Goal: Communication & Community: Ask a question

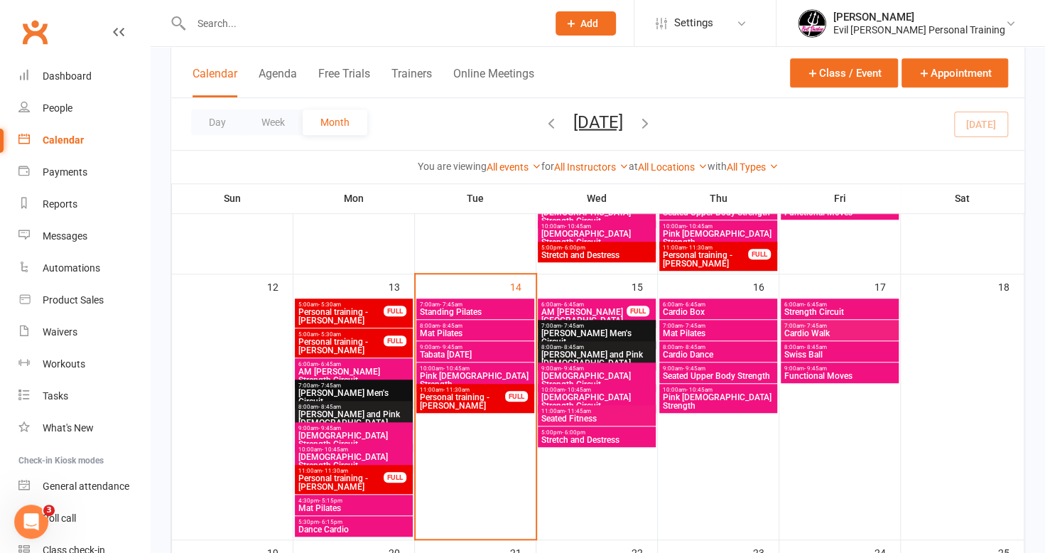
scroll to position [426, 0]
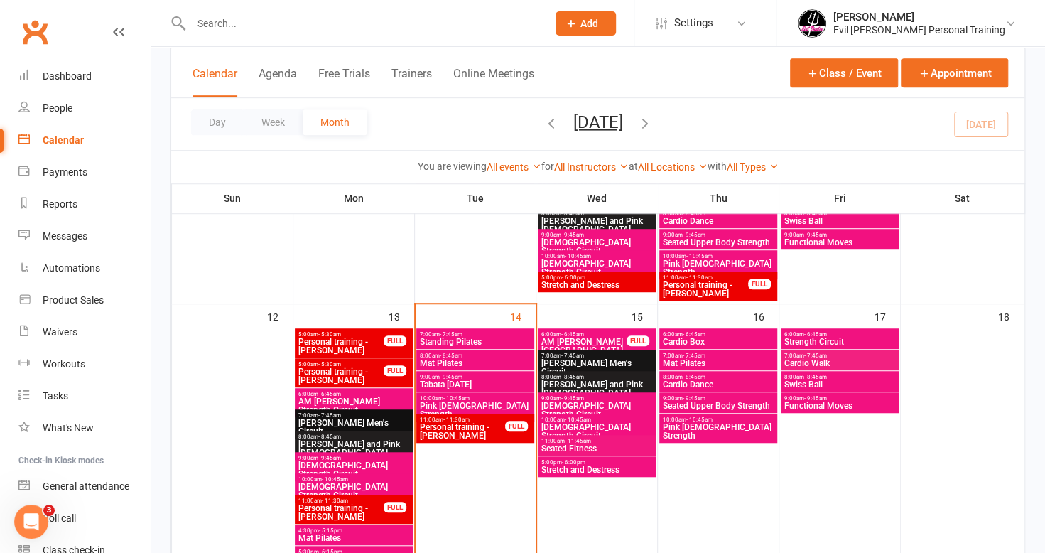
click at [829, 360] on span "Cardio Walk" at bounding box center [840, 363] width 112 height 9
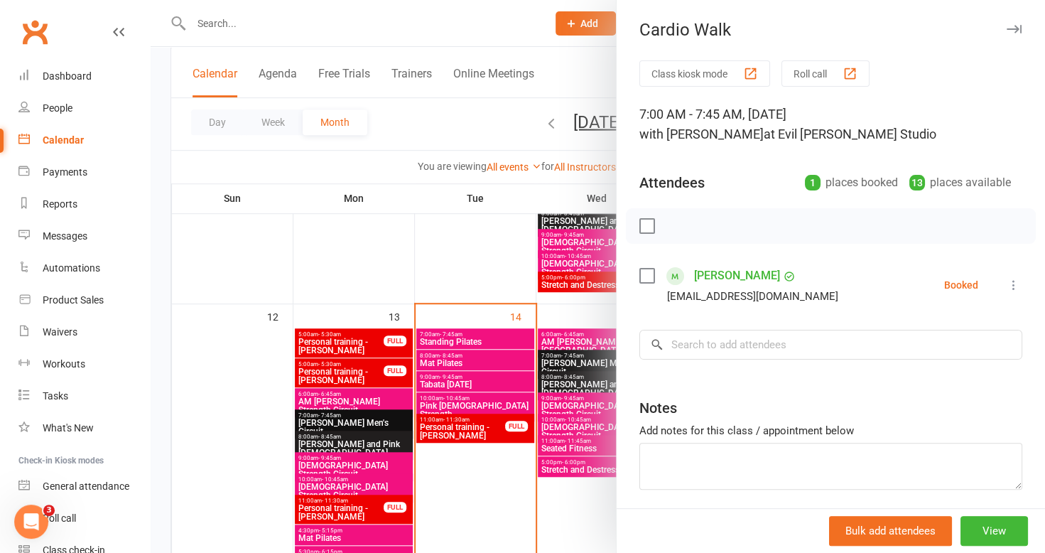
click at [371, 246] on div at bounding box center [598, 276] width 895 height 553
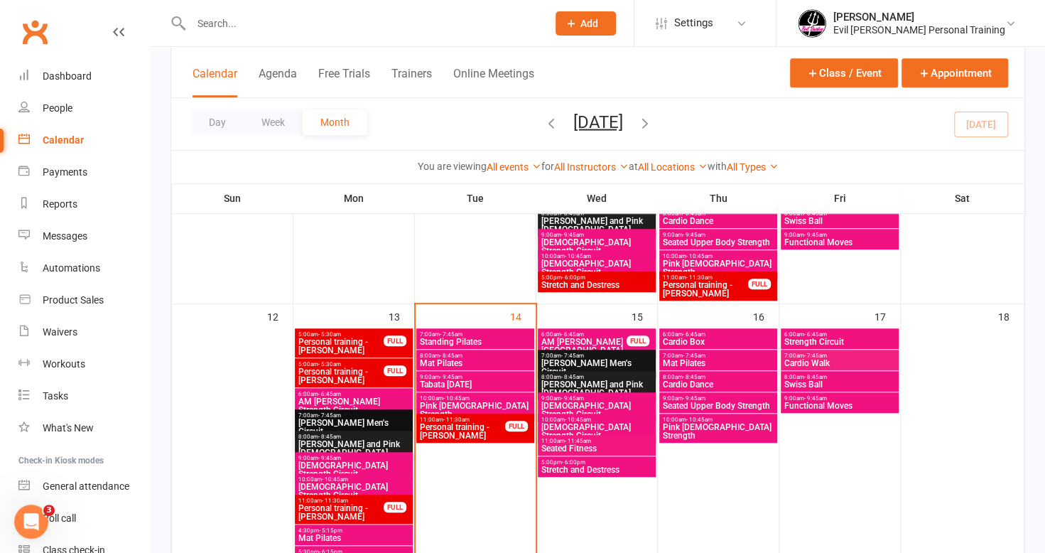
click at [808, 338] on span "Strength Circuit" at bounding box center [840, 342] width 112 height 9
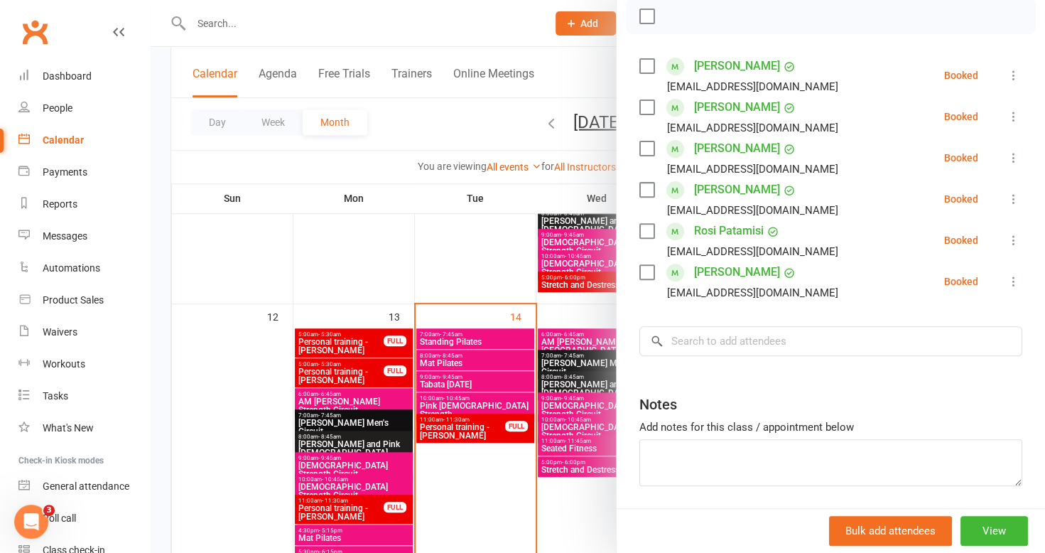
scroll to position [213, 0]
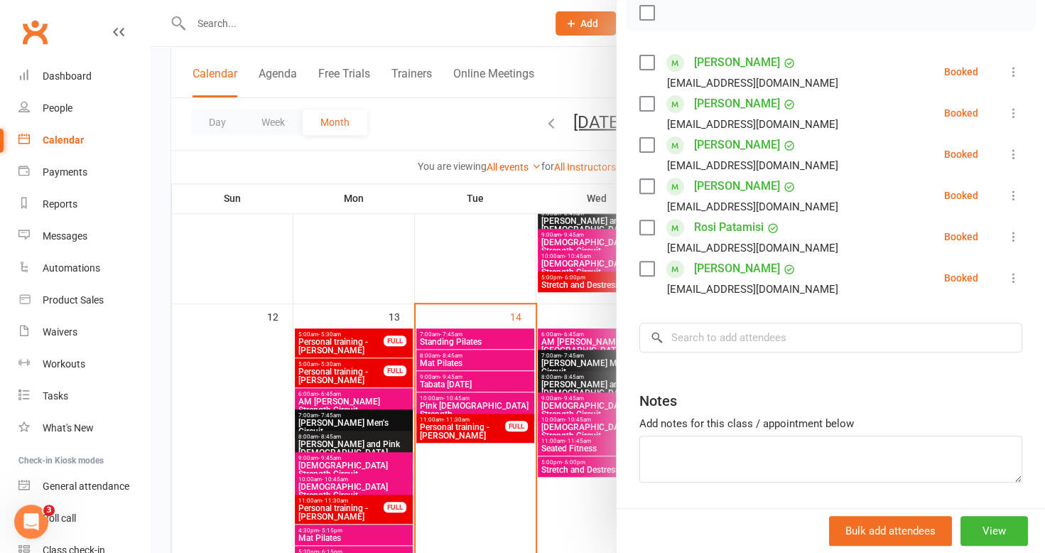
click at [424, 264] on div at bounding box center [598, 276] width 895 height 553
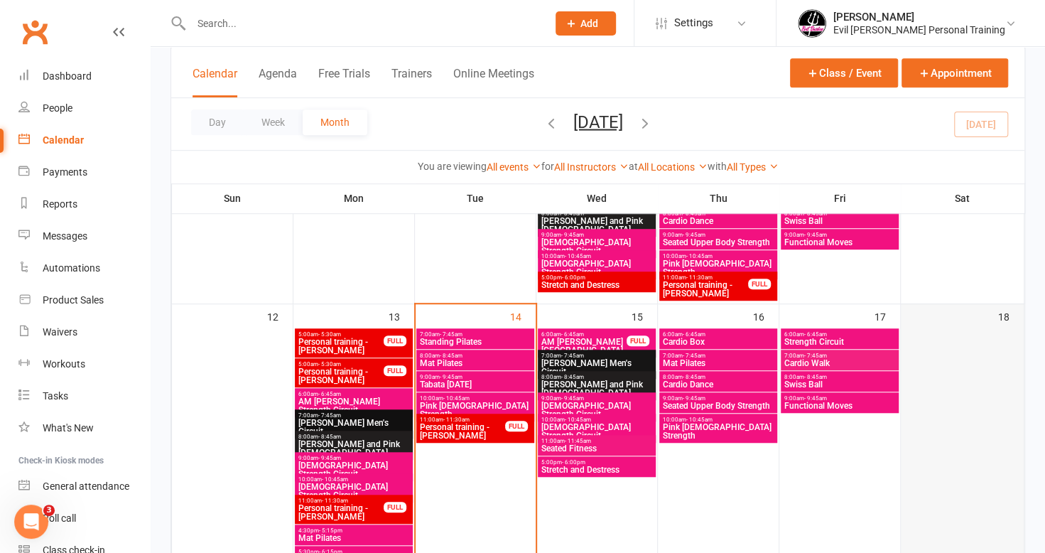
click at [1001, 347] on div at bounding box center [963, 448] width 120 height 239
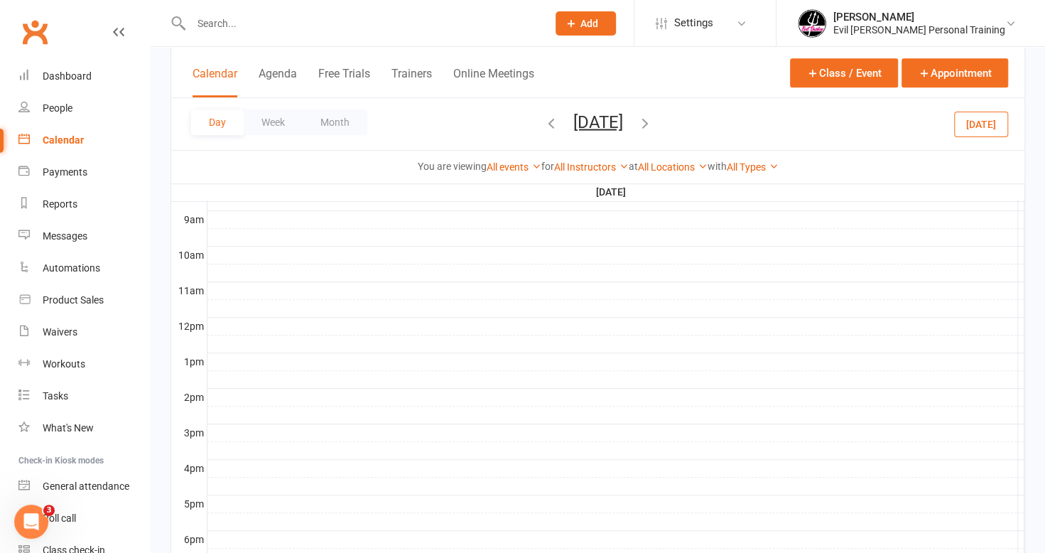
scroll to position [0, 0]
click at [544, 124] on icon "button" at bounding box center [552, 122] width 16 height 16
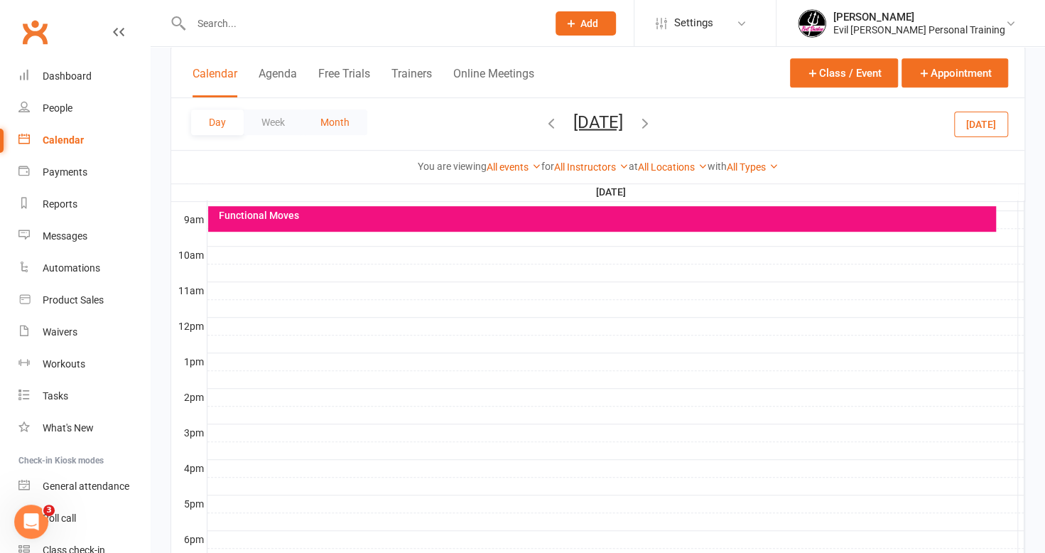
click at [345, 114] on button "Month" at bounding box center [335, 122] width 65 height 26
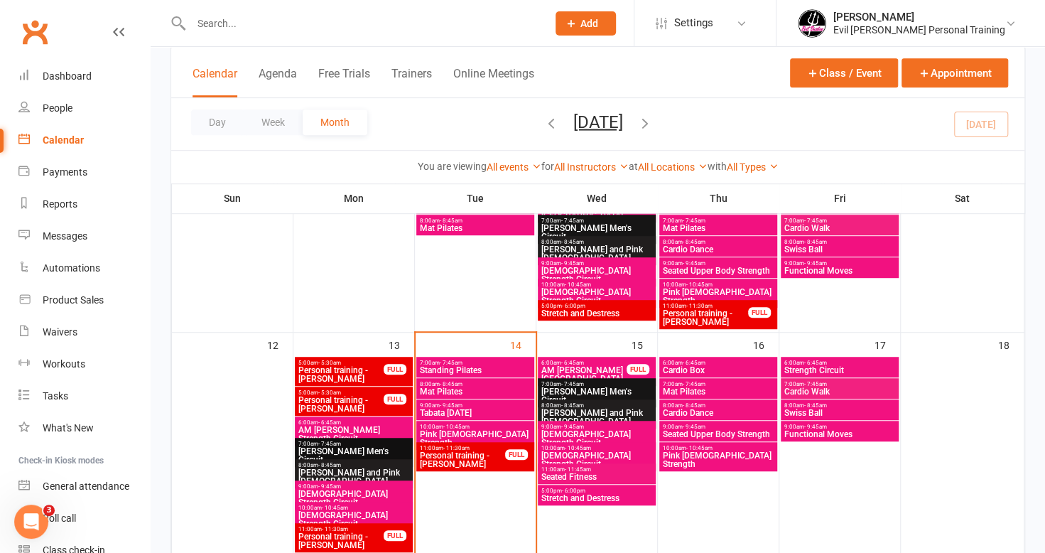
click at [653, 122] on icon "button" at bounding box center [645, 122] width 16 height 16
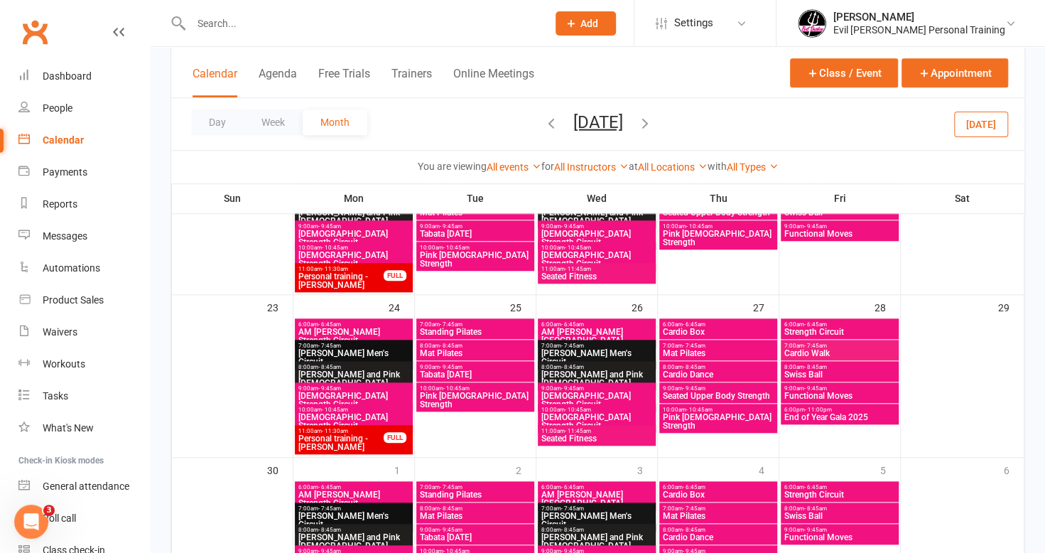
scroll to position [743, 0]
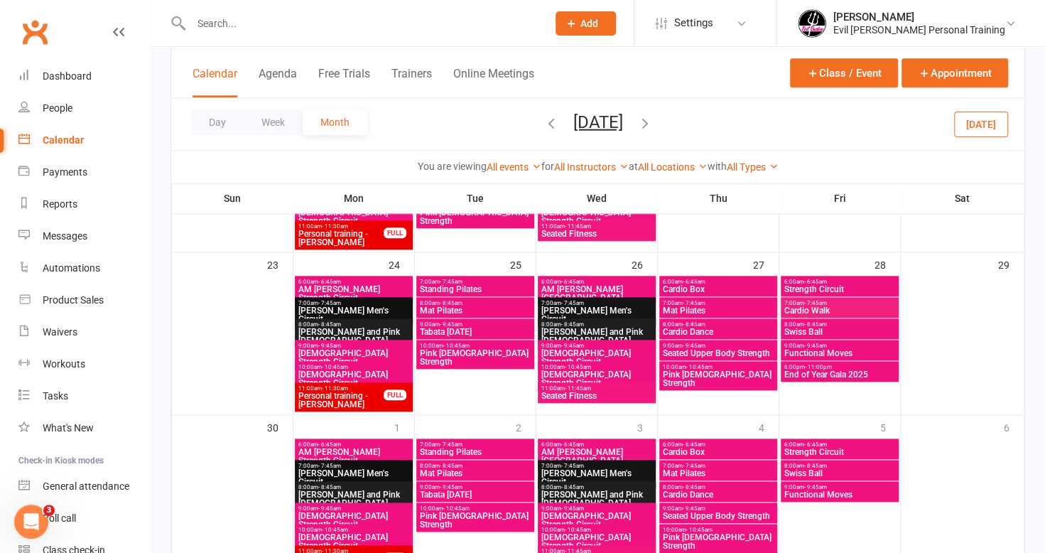
click at [844, 370] on span "End of Year Gala 2025" at bounding box center [840, 374] width 112 height 9
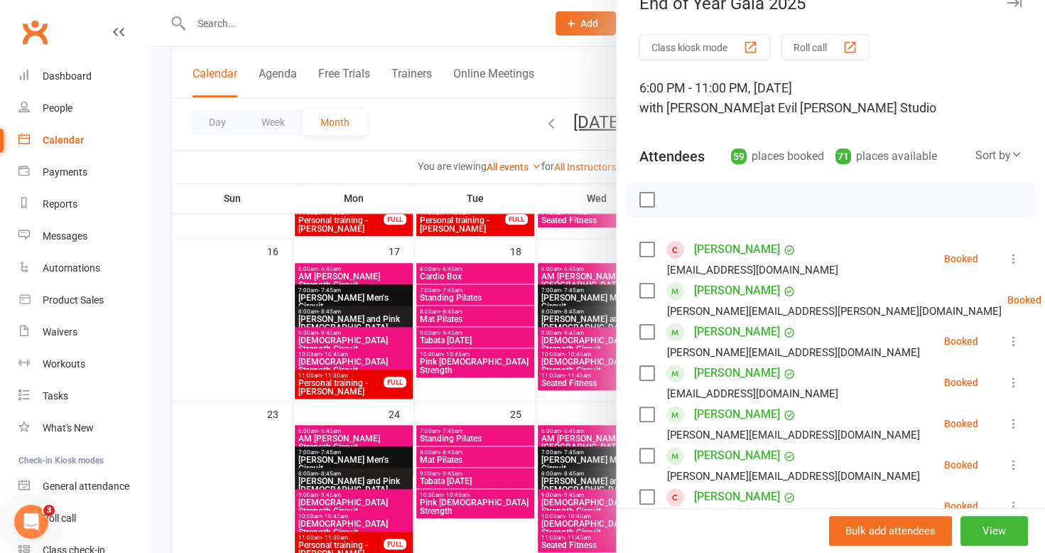
scroll to position [0, 0]
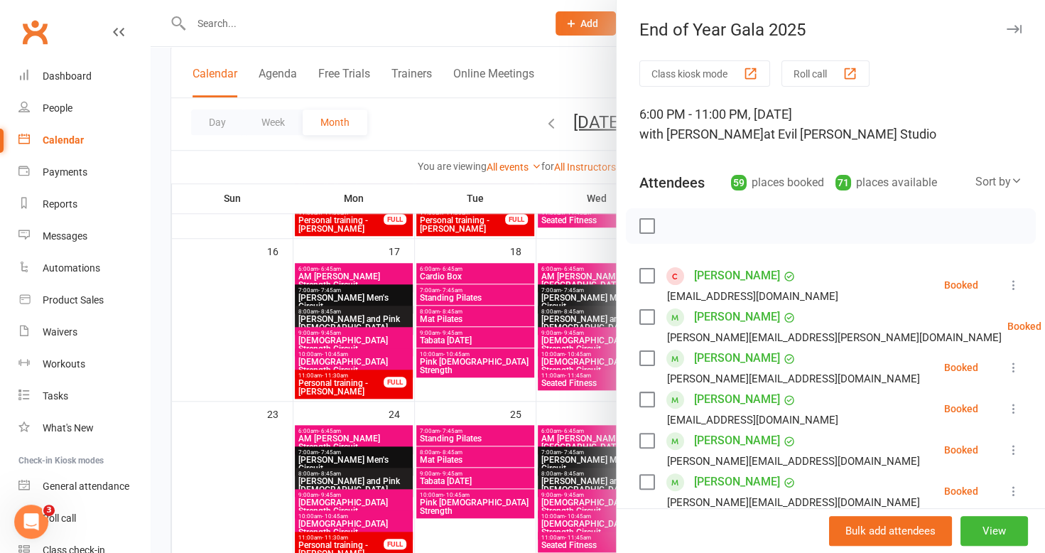
click at [281, 30] on div at bounding box center [598, 276] width 895 height 553
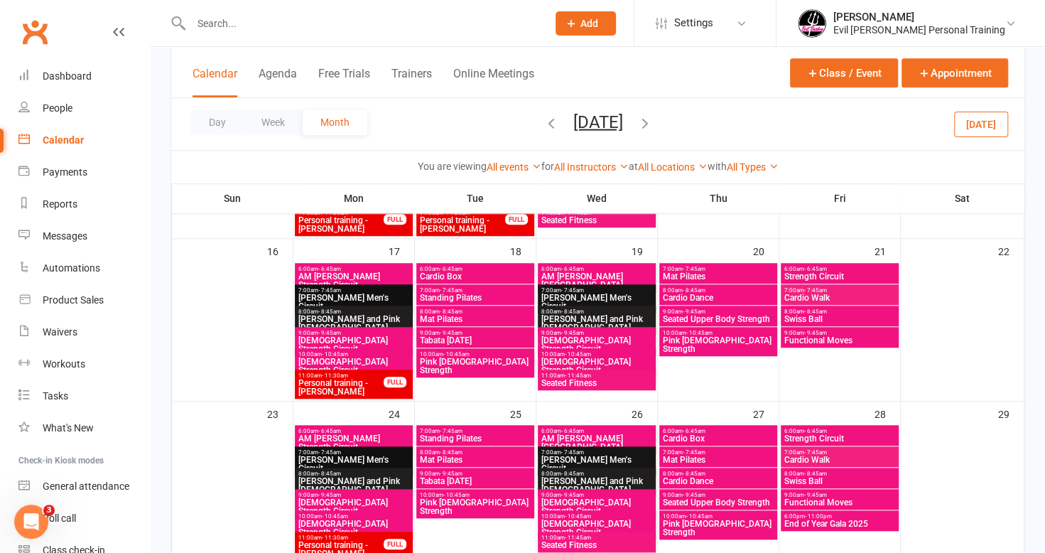
click at [259, 23] on input "text" at bounding box center [362, 24] width 350 height 20
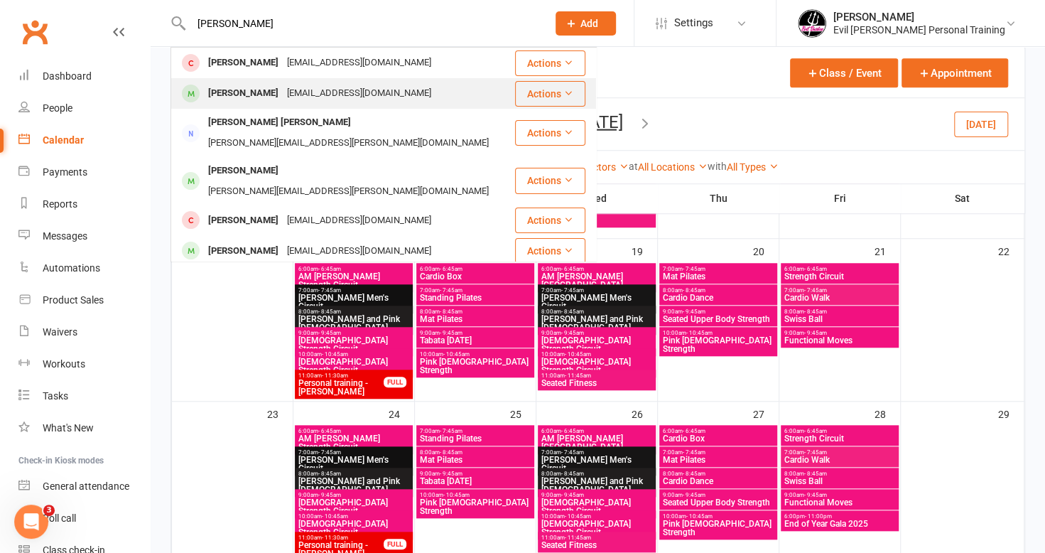
type input "[PERSON_NAME]"
click at [283, 99] on div "[EMAIL_ADDRESS][DOMAIN_NAME]" at bounding box center [359, 93] width 153 height 21
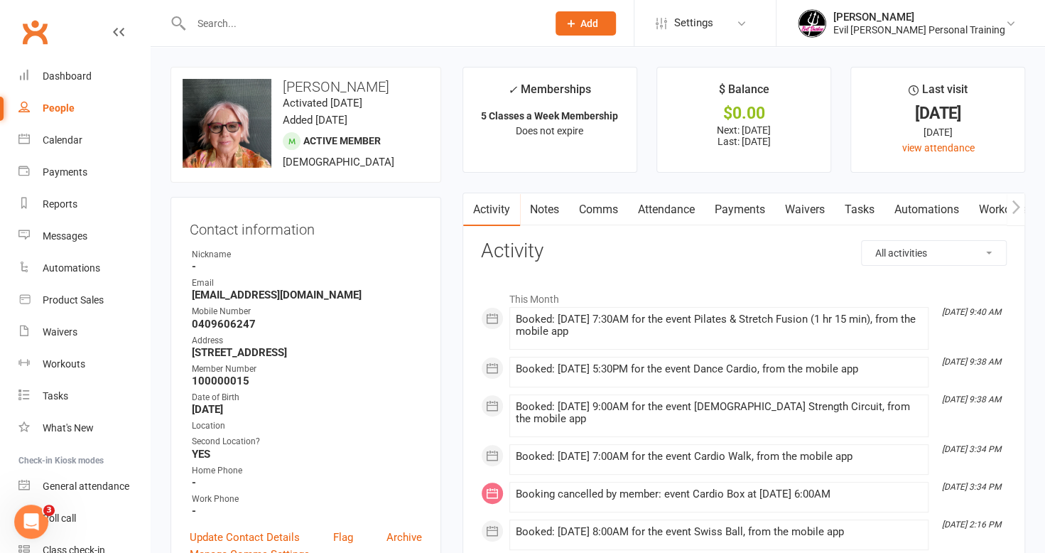
click at [760, 213] on link "Payments" at bounding box center [740, 209] width 70 height 33
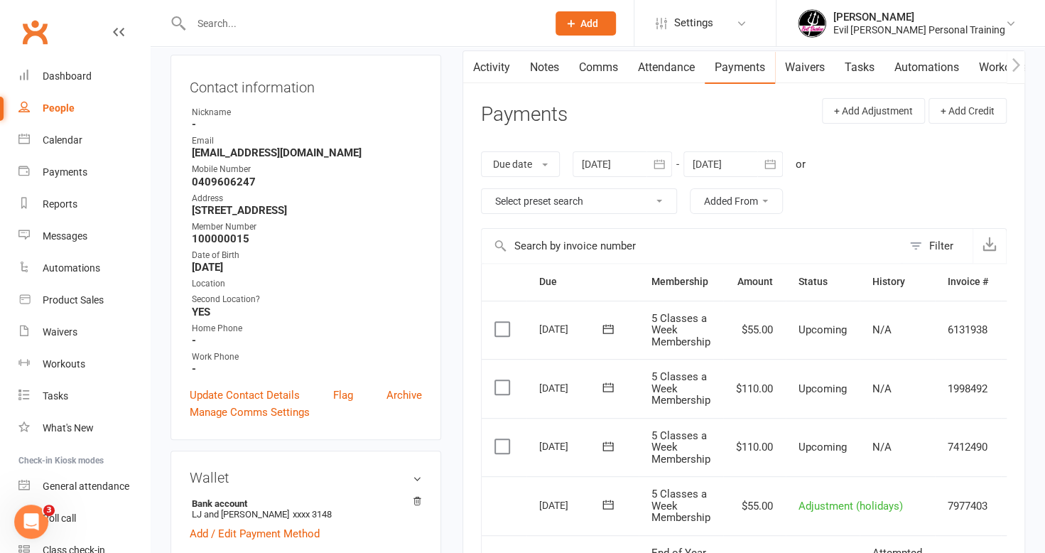
scroll to position [213, 0]
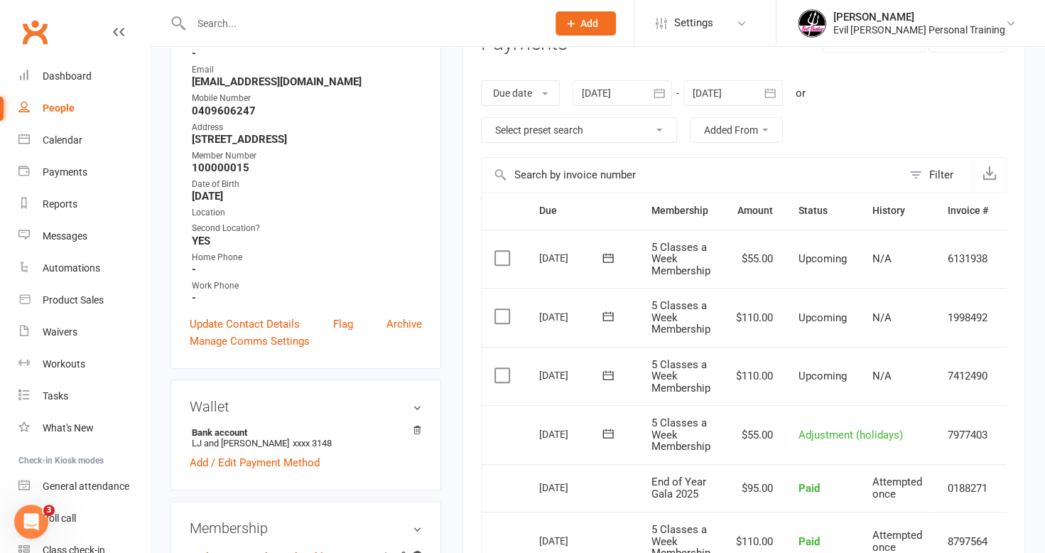
click at [712, 89] on div at bounding box center [733, 93] width 99 height 26
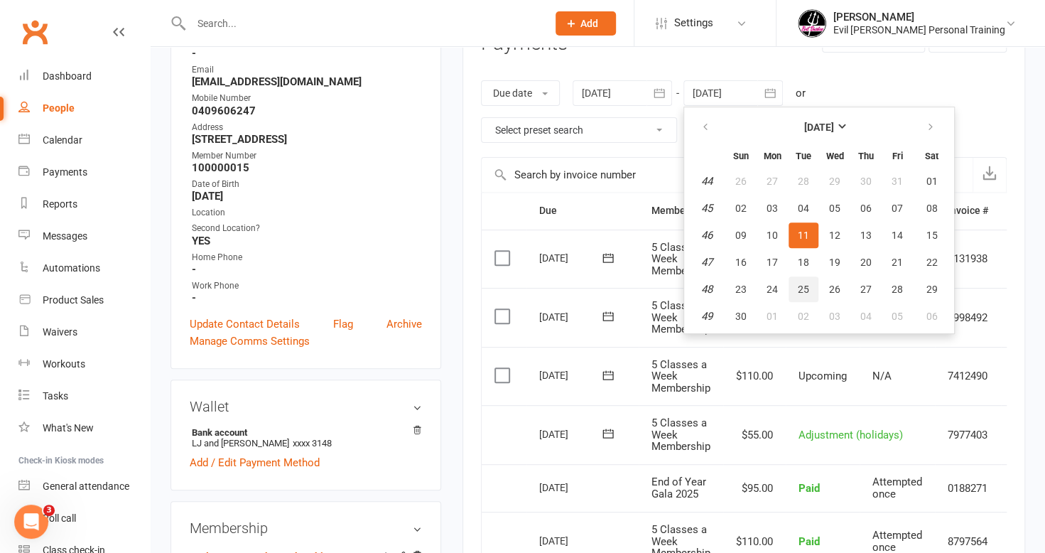
click at [804, 286] on span "25" at bounding box center [803, 289] width 11 height 11
type input "[DATE]"
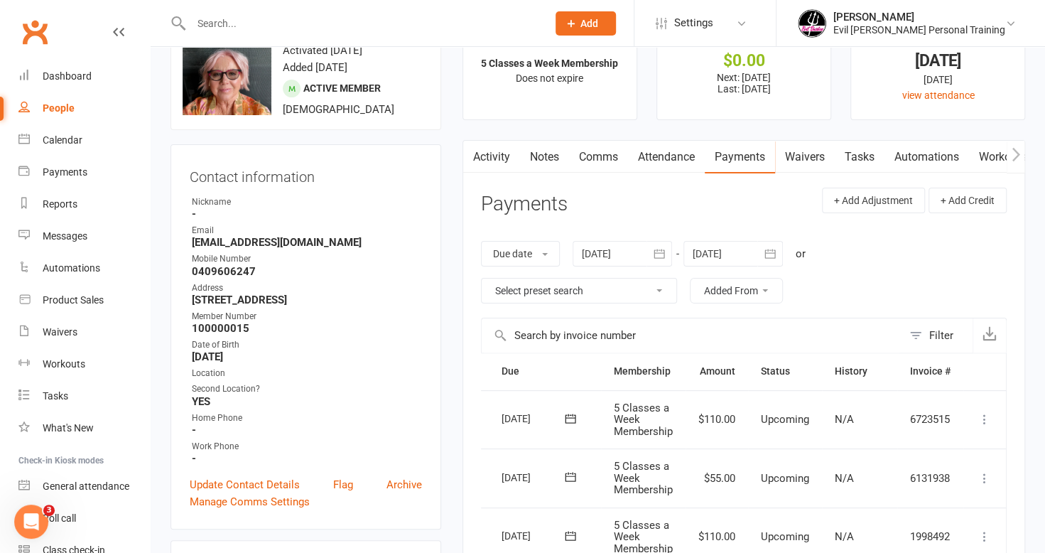
scroll to position [0, 0]
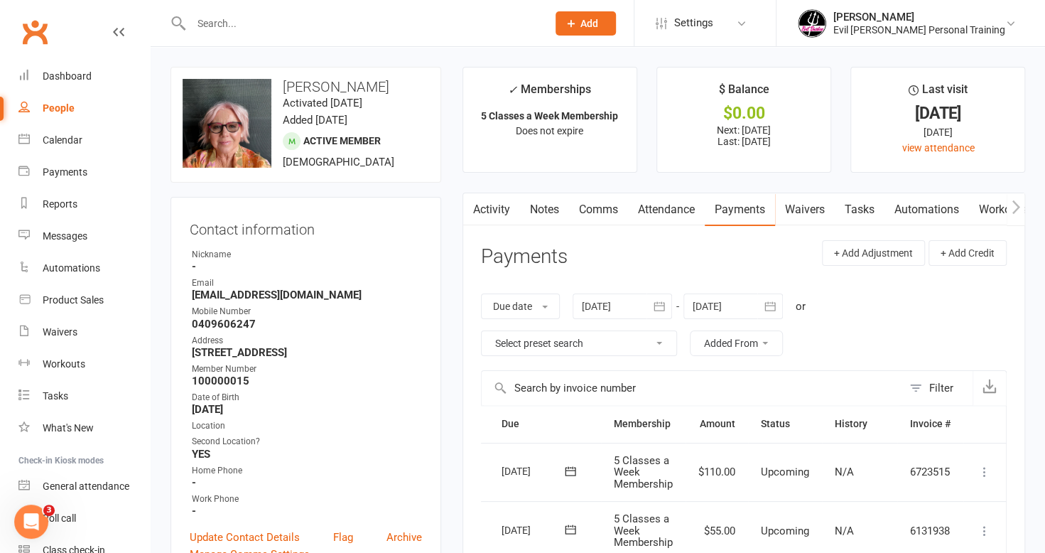
click at [550, 210] on link "Notes" at bounding box center [544, 209] width 49 height 33
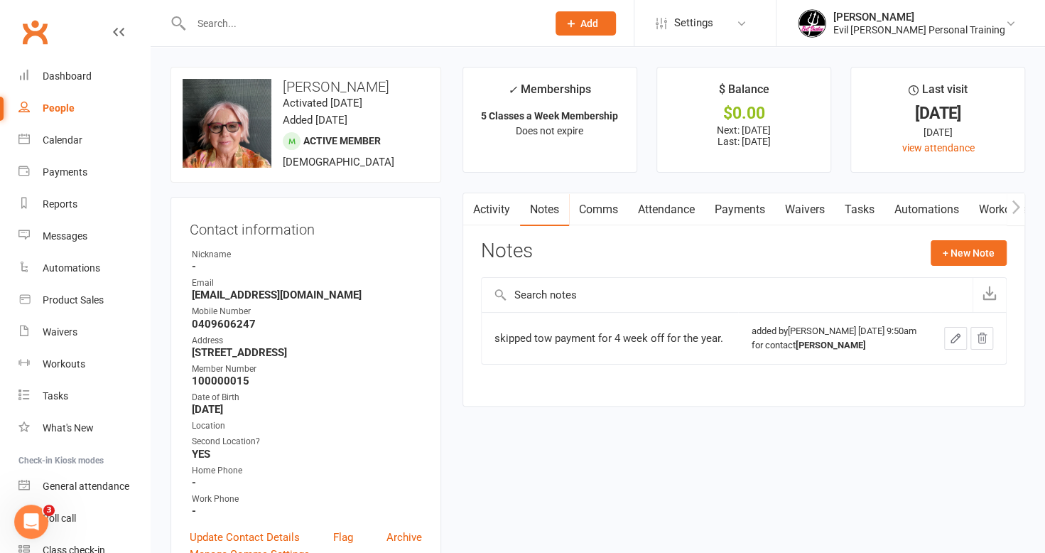
click at [735, 210] on link "Payments" at bounding box center [740, 209] width 70 height 33
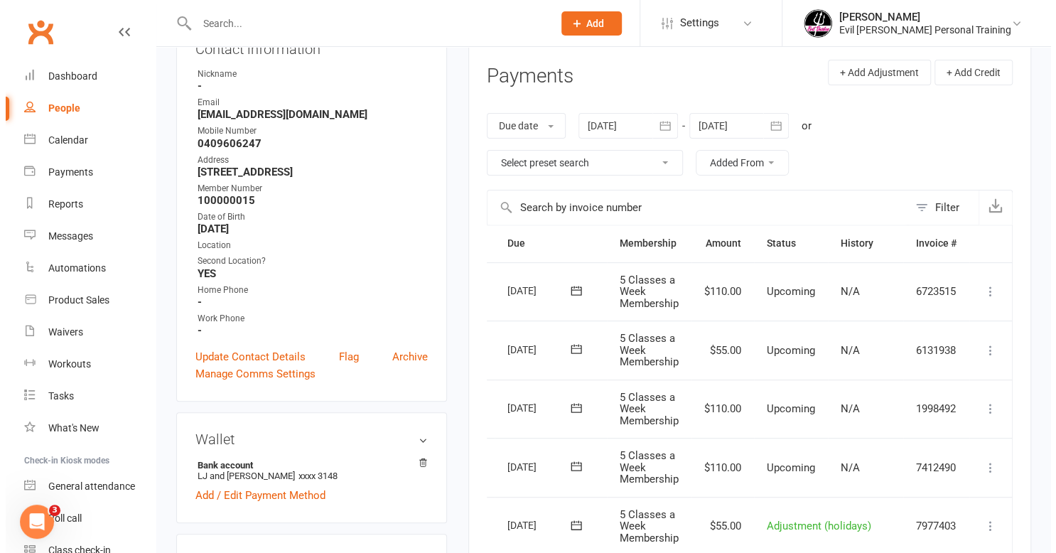
scroll to position [213, 0]
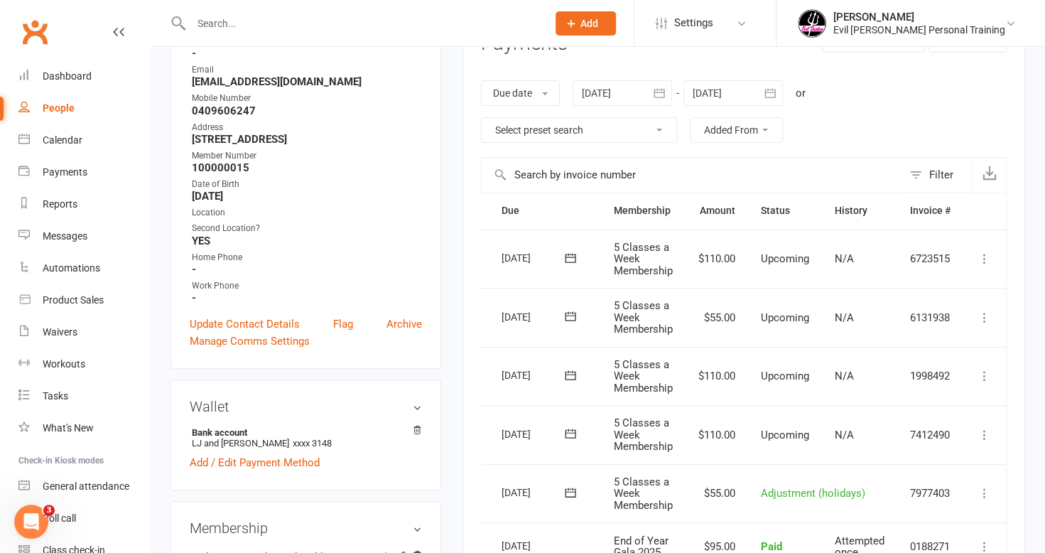
click at [984, 315] on icon at bounding box center [985, 318] width 14 height 14
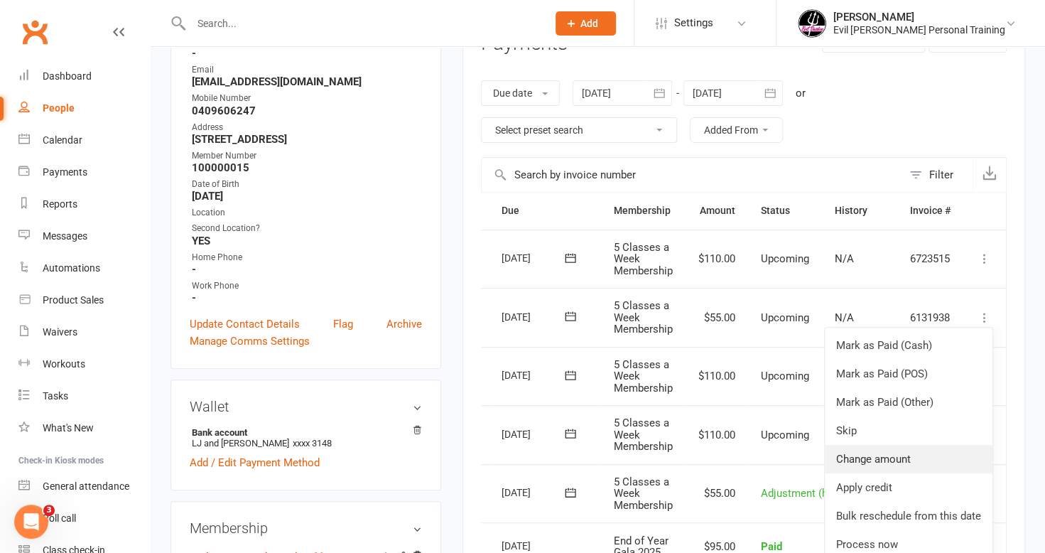
click at [867, 458] on link "Change amount" at bounding box center [909, 459] width 168 height 28
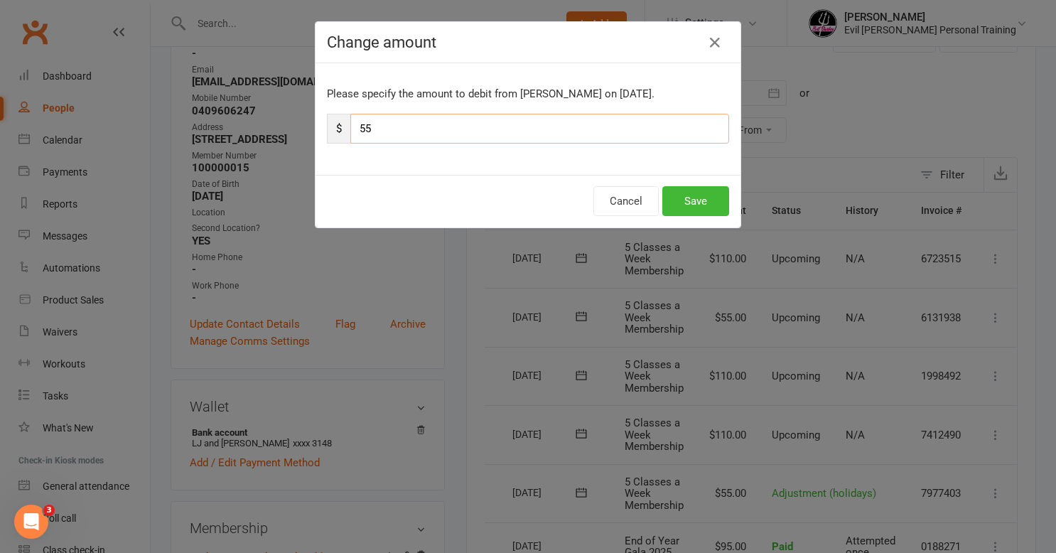
drag, startPoint x: 374, startPoint y: 122, endPoint x: 307, endPoint y: 132, distance: 67.6
click at [307, 132] on div "Change amount Please specify the amount to debit from [PERSON_NAME] on [DATE]. …" at bounding box center [528, 276] width 1056 height 553
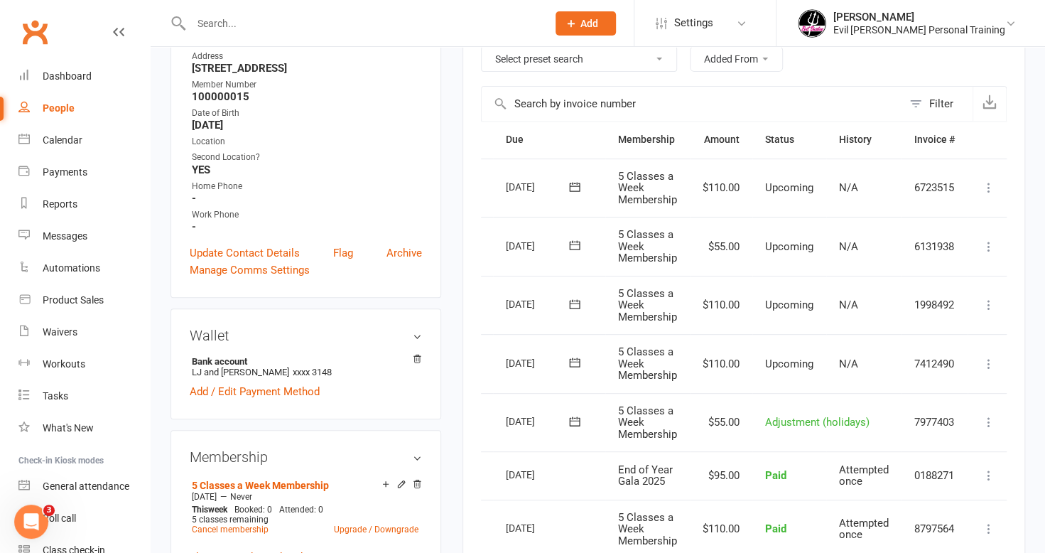
scroll to position [426, 0]
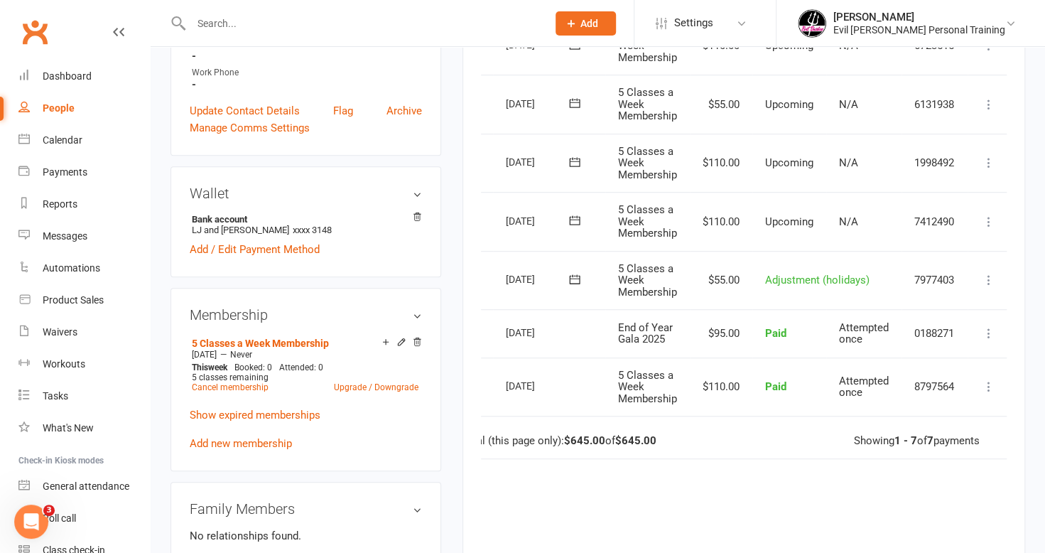
click at [989, 274] on icon at bounding box center [989, 280] width 14 height 14
click at [991, 273] on icon at bounding box center [989, 280] width 14 height 14
click at [996, 208] on td "Mark as Paid (Cash) [PERSON_NAME] as Paid (POS) Mark as Paid (Other) Skip Chang…" at bounding box center [989, 221] width 43 height 59
click at [989, 219] on icon at bounding box center [989, 222] width 14 height 14
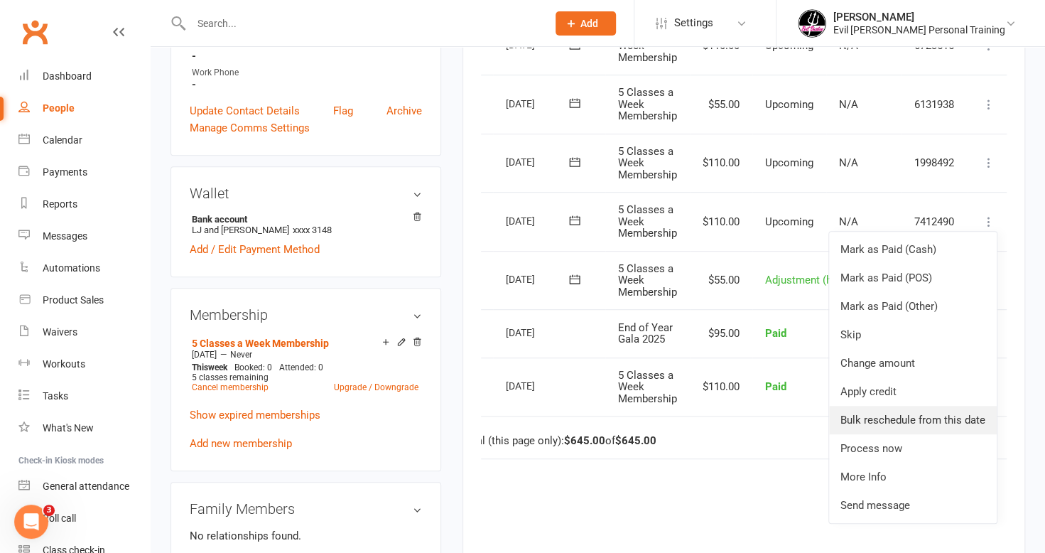
click at [907, 414] on link "Bulk reschedule from this date" at bounding box center [913, 420] width 168 height 28
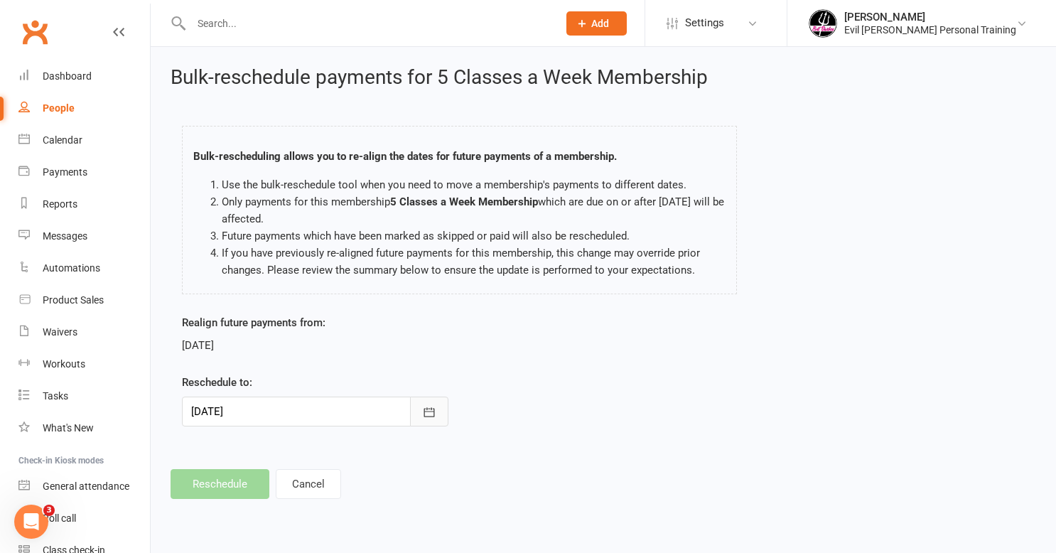
click at [436, 409] on icon "button" at bounding box center [429, 412] width 14 height 14
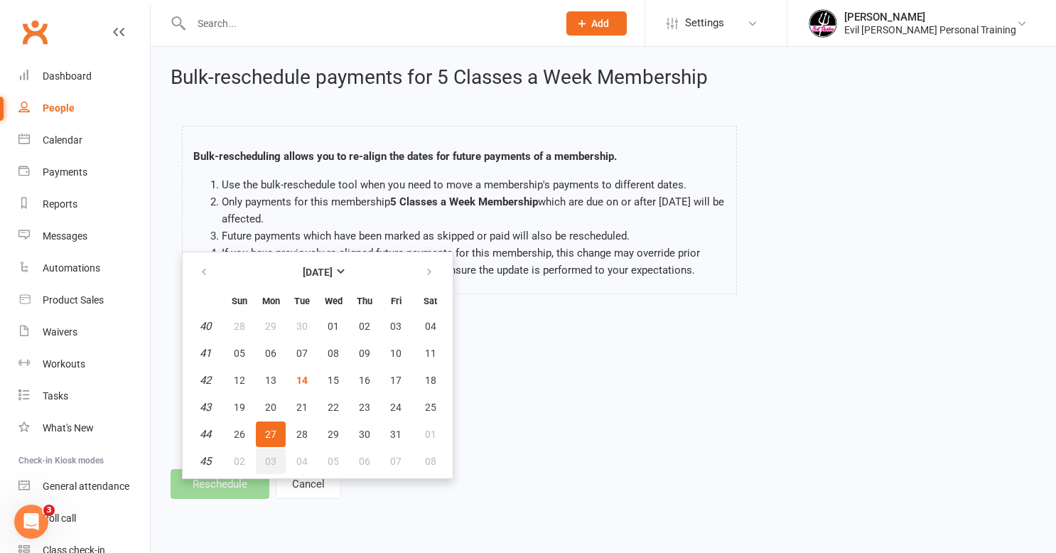
click at [269, 459] on span "03" at bounding box center [270, 461] width 11 height 11
type input "[DATE]"
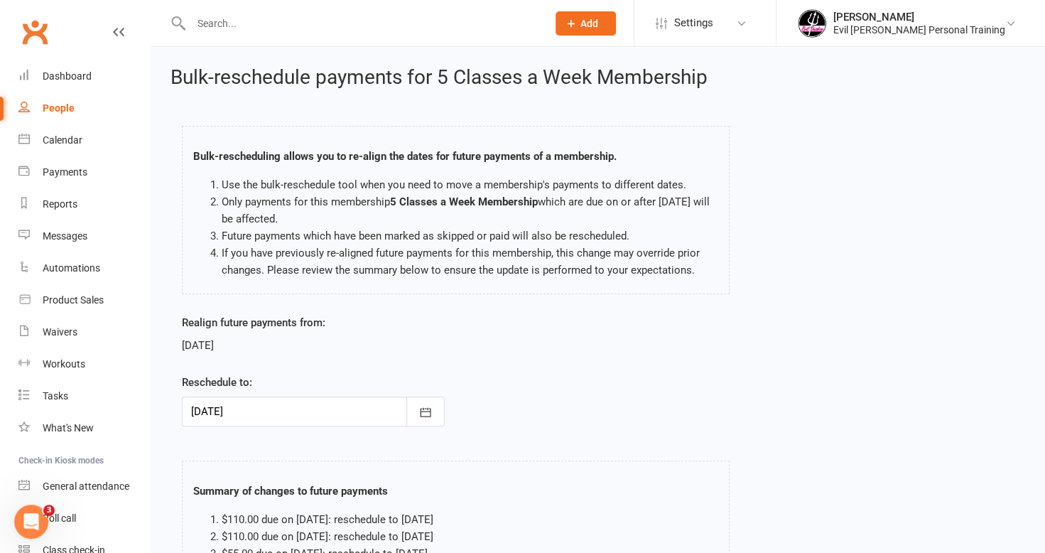
scroll to position [187, 0]
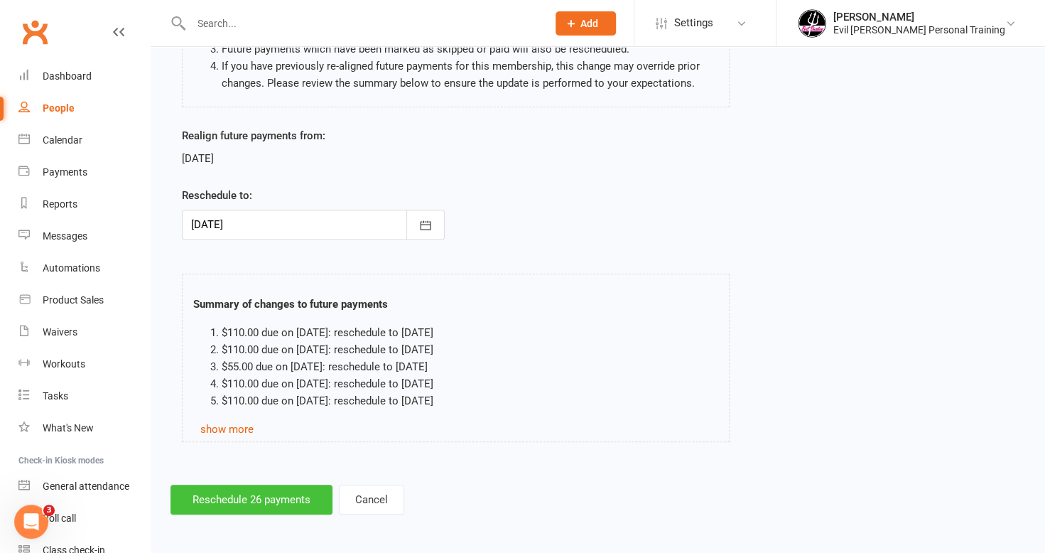
click at [281, 497] on button "Reschedule 26 payments" at bounding box center [252, 500] width 162 height 30
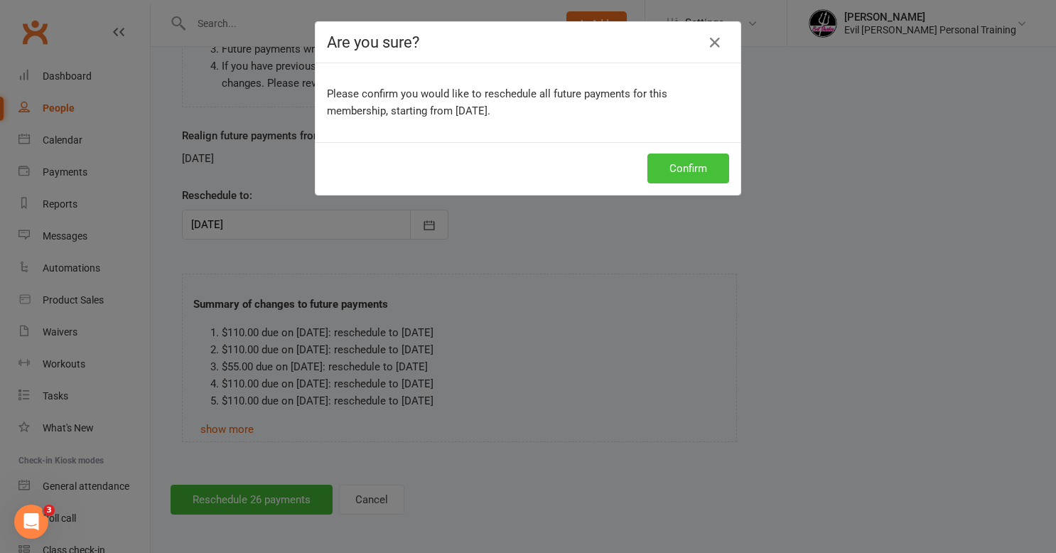
click at [679, 161] on button "Confirm" at bounding box center [688, 169] width 82 height 30
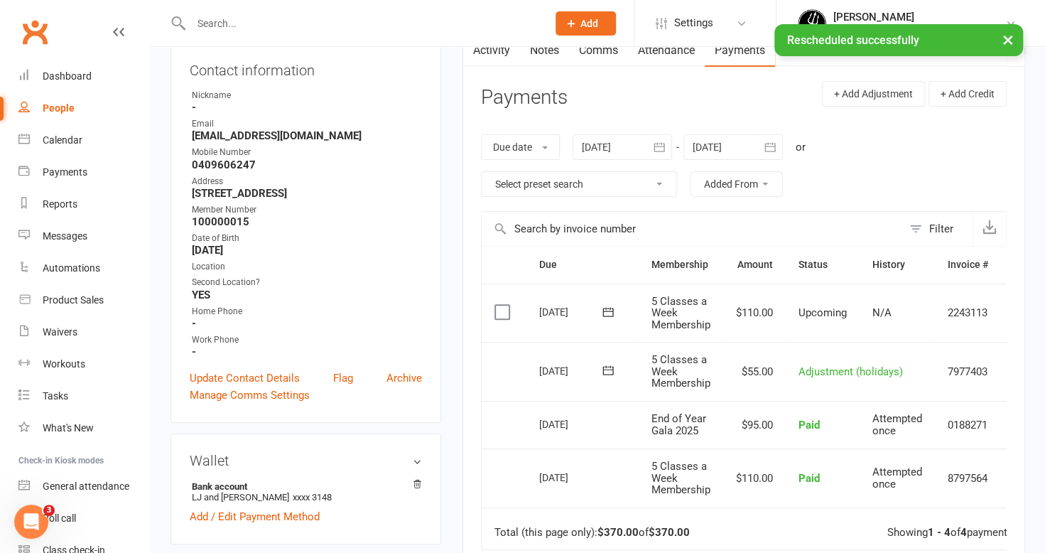
scroll to position [142, 0]
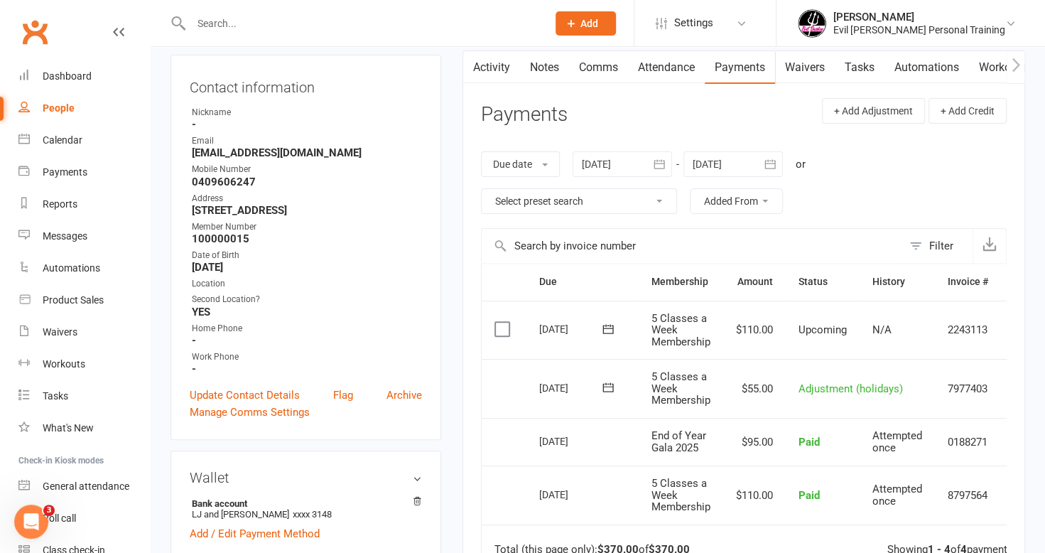
click at [768, 158] on icon "button" at bounding box center [770, 164] width 14 height 14
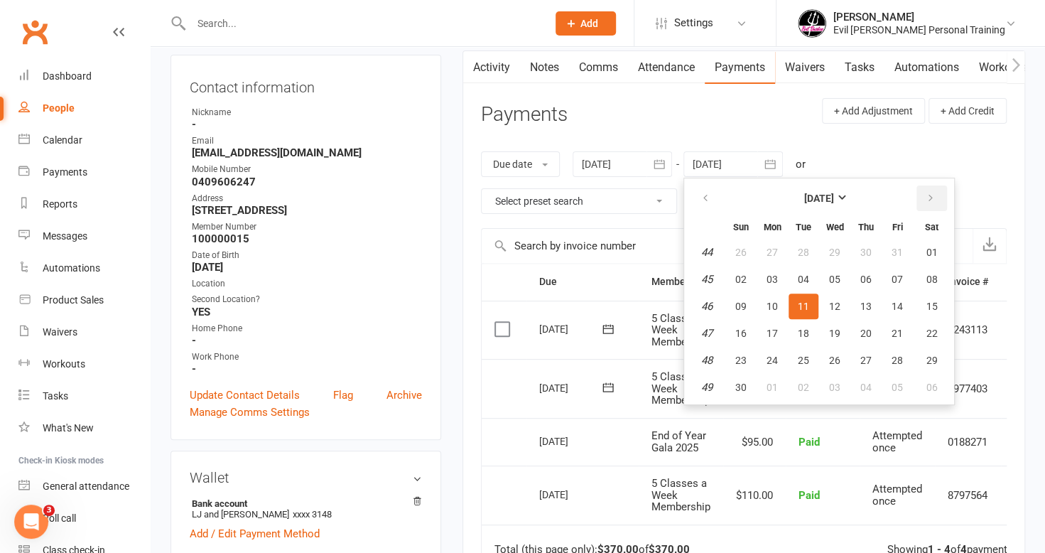
click at [935, 195] on icon "button" at bounding box center [931, 198] width 10 height 11
click at [934, 195] on icon "button" at bounding box center [931, 198] width 10 height 11
click at [809, 317] on button "13" at bounding box center [804, 307] width 30 height 26
type input "[DATE]"
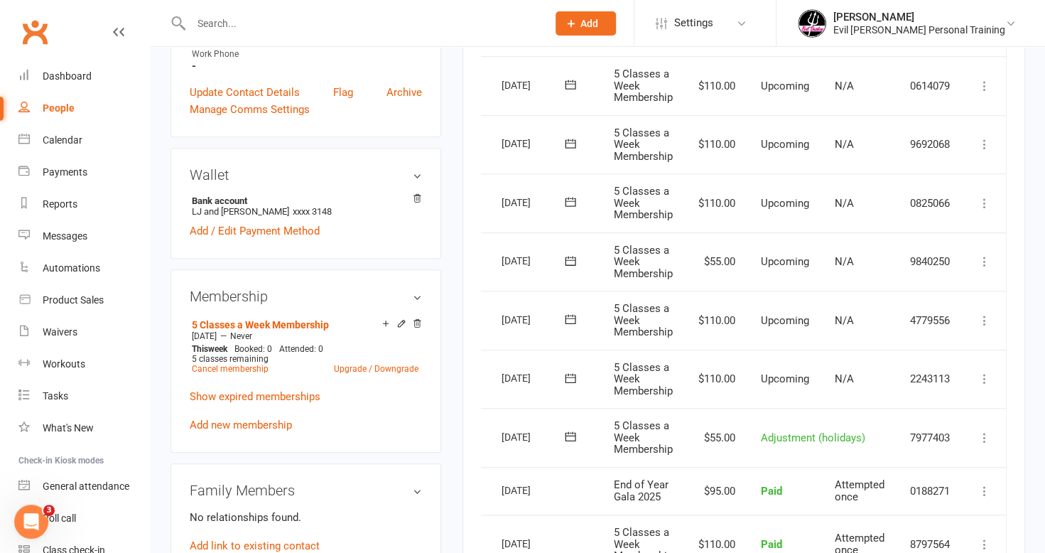
scroll to position [426, 0]
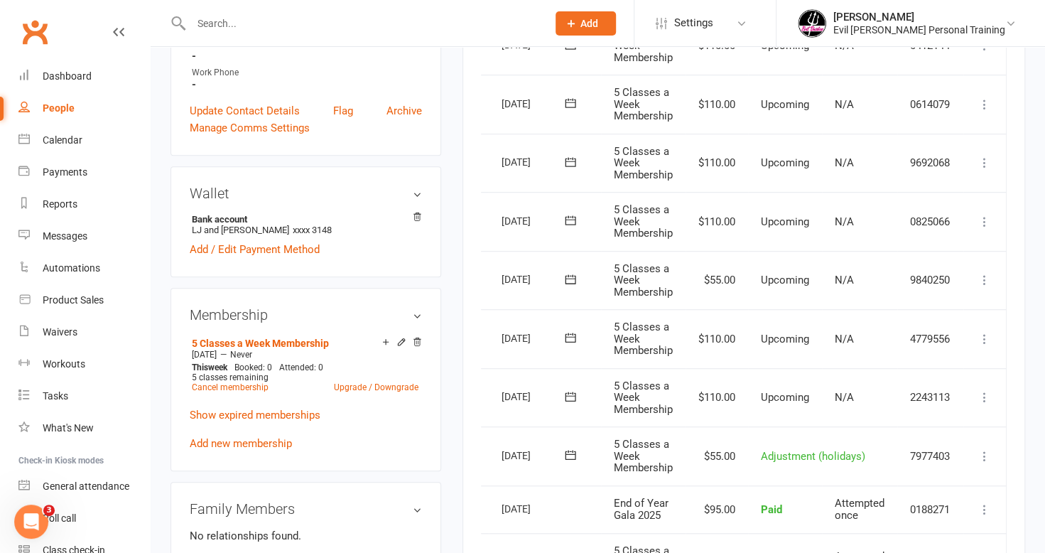
click at [987, 276] on icon at bounding box center [985, 280] width 14 height 14
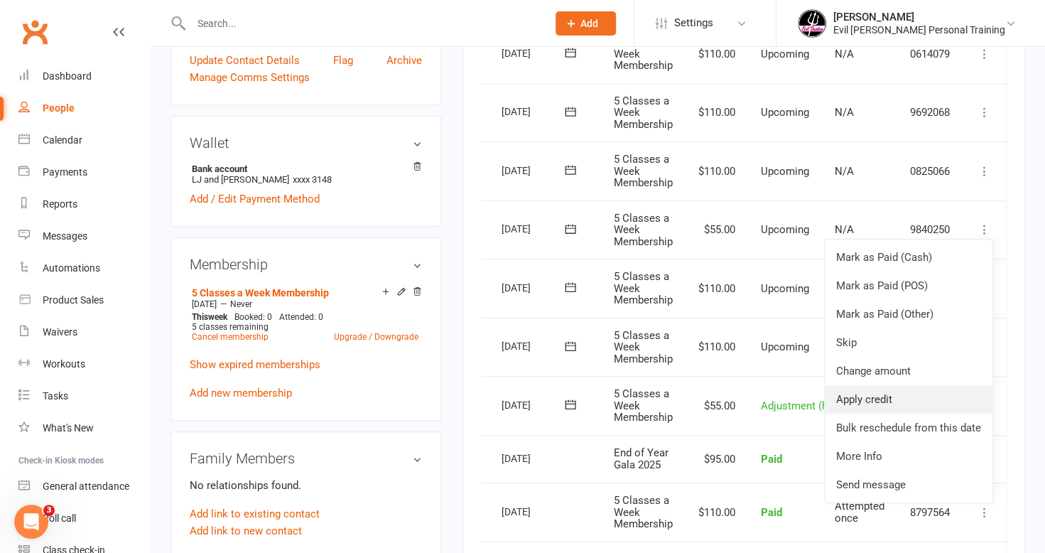
scroll to position [497, 0]
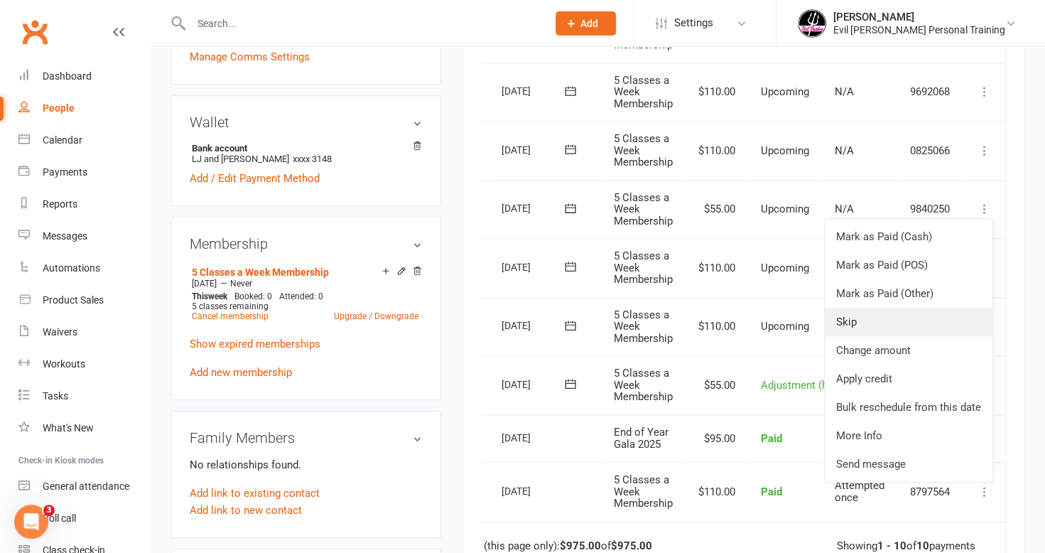
click at [871, 316] on link "Skip" at bounding box center [909, 322] width 168 height 28
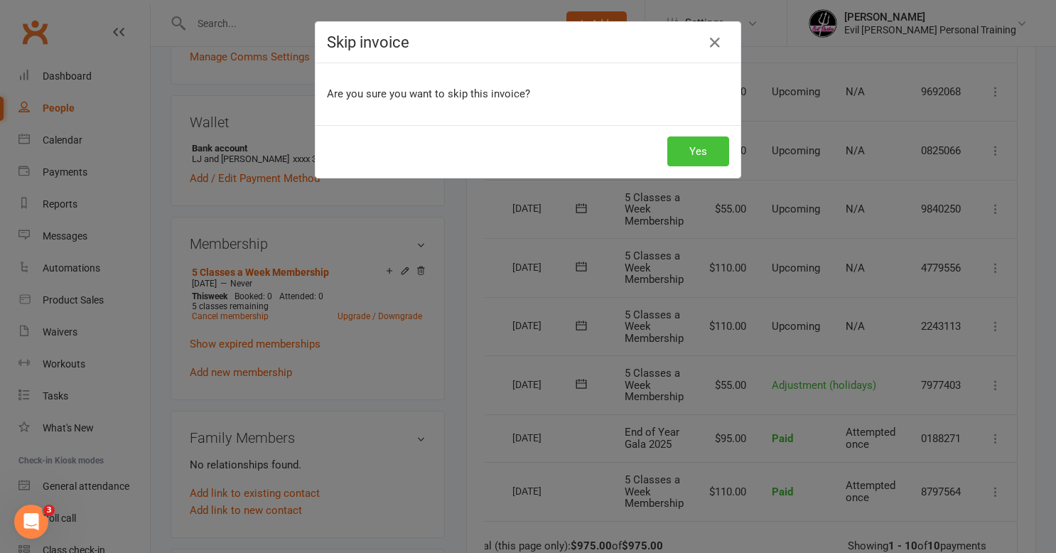
click at [703, 155] on button "Yes" at bounding box center [698, 151] width 62 height 30
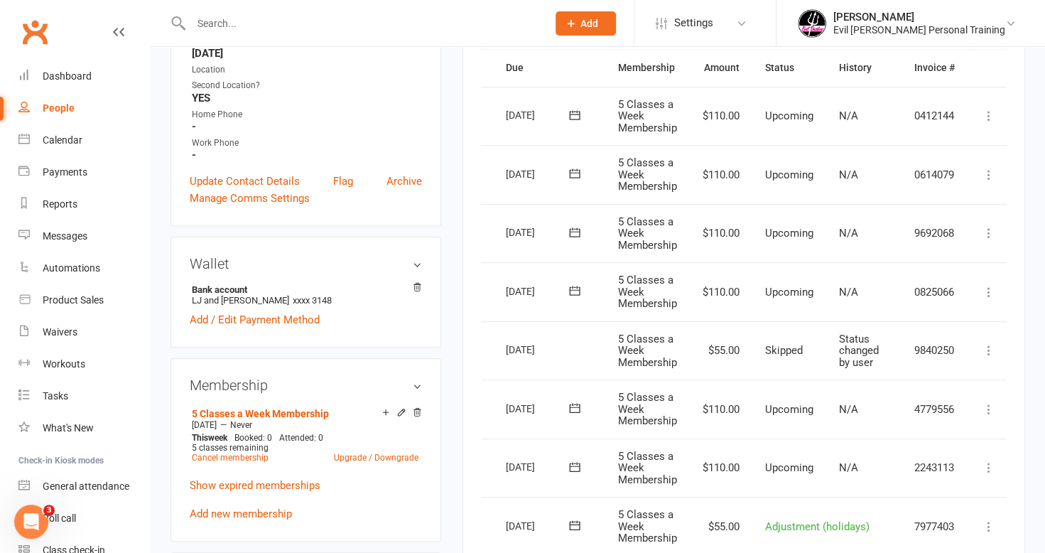
scroll to position [355, 0]
click at [993, 173] on icon at bounding box center [989, 175] width 14 height 14
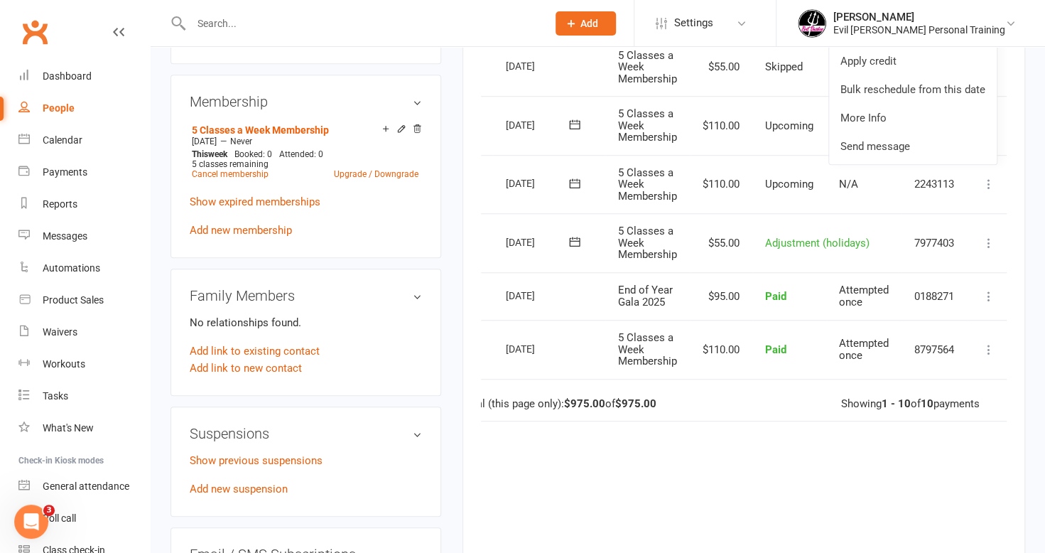
scroll to position [497, 0]
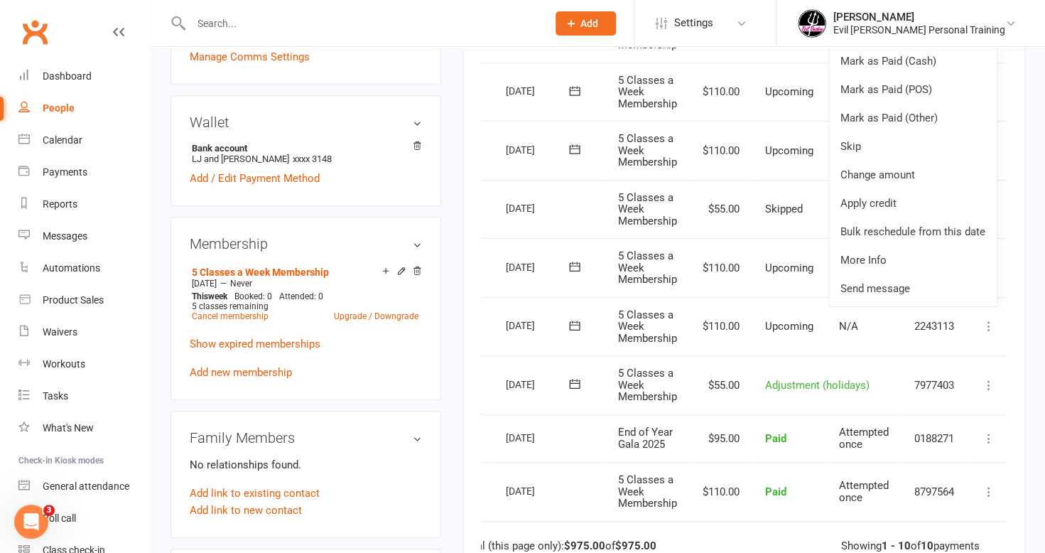
click at [485, 16] on input "text" at bounding box center [362, 24] width 350 height 20
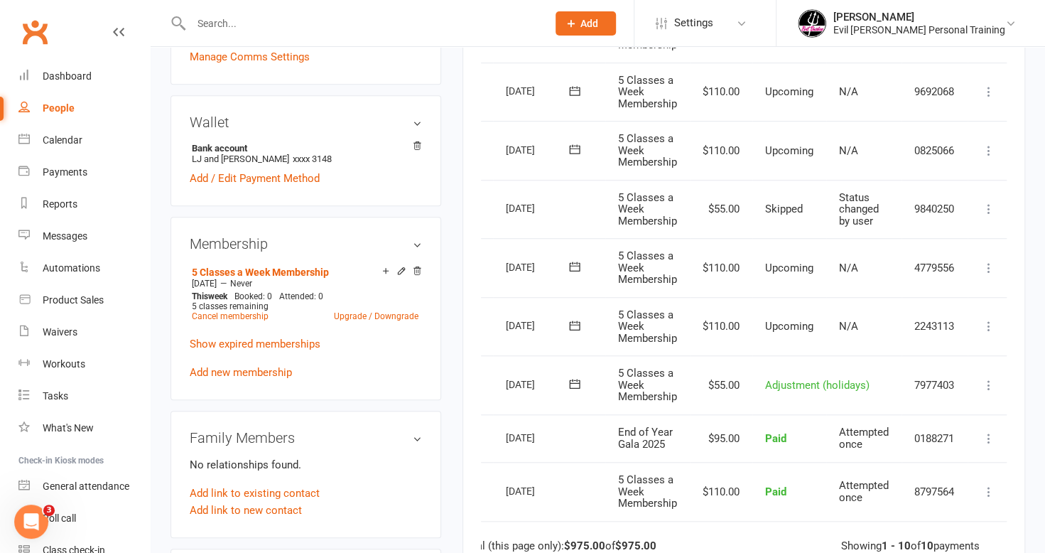
click at [493, 28] on input "text" at bounding box center [362, 24] width 350 height 20
click at [247, 343] on link "Show expired memberships" at bounding box center [255, 344] width 131 height 13
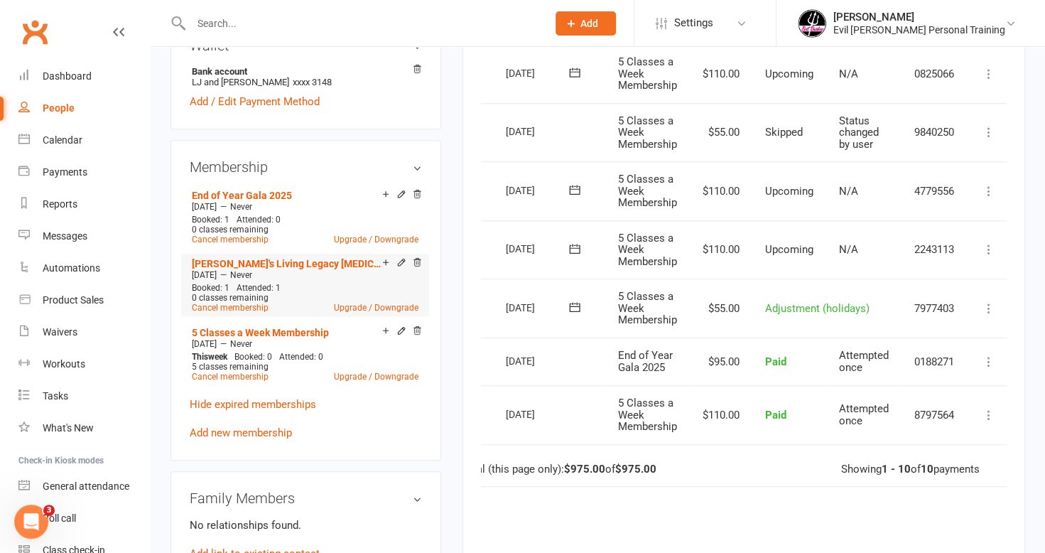
scroll to position [640, 0]
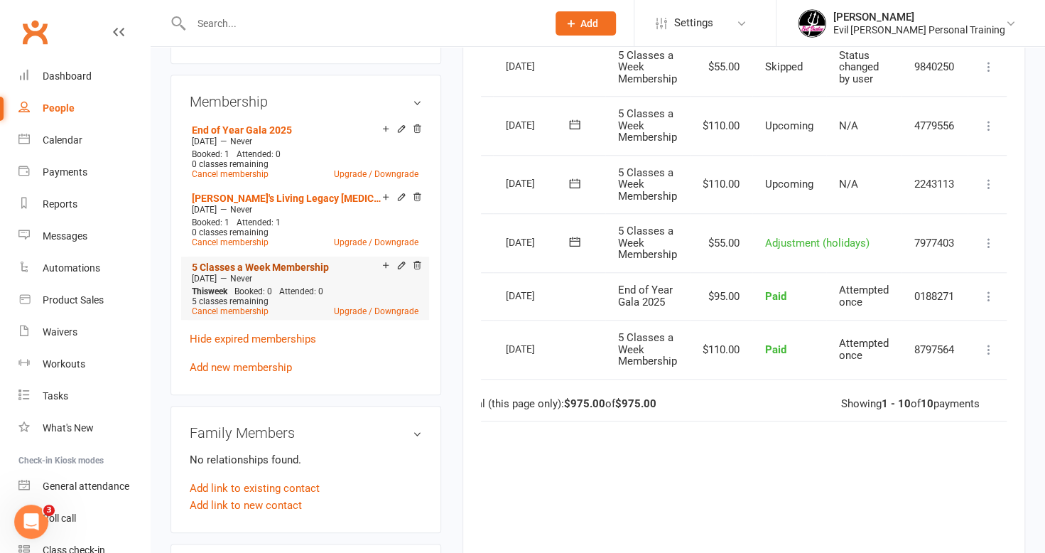
click at [224, 266] on link "5 Classes a Week Membership" at bounding box center [260, 267] width 137 height 11
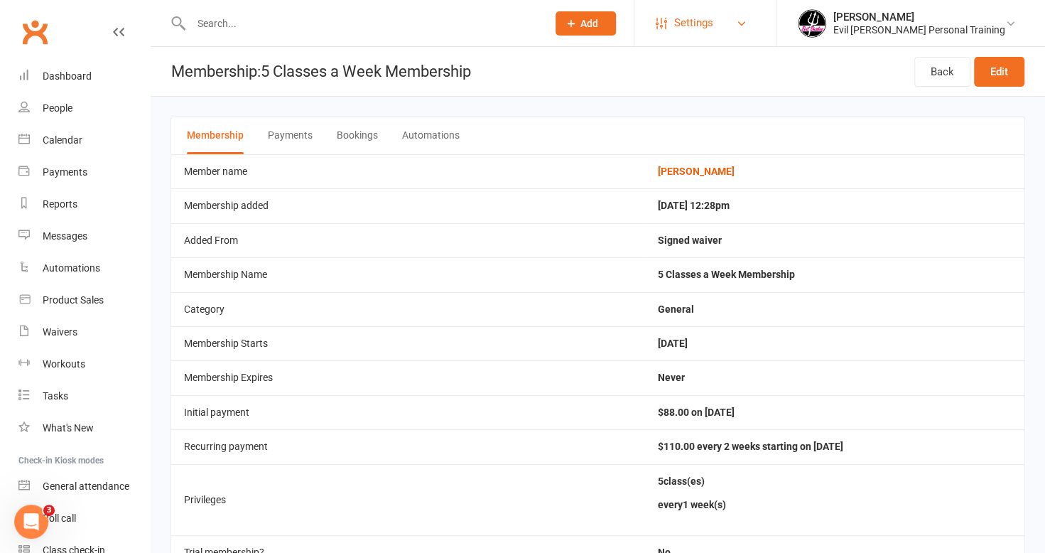
click at [713, 18] on span "Settings" at bounding box center [693, 23] width 39 height 32
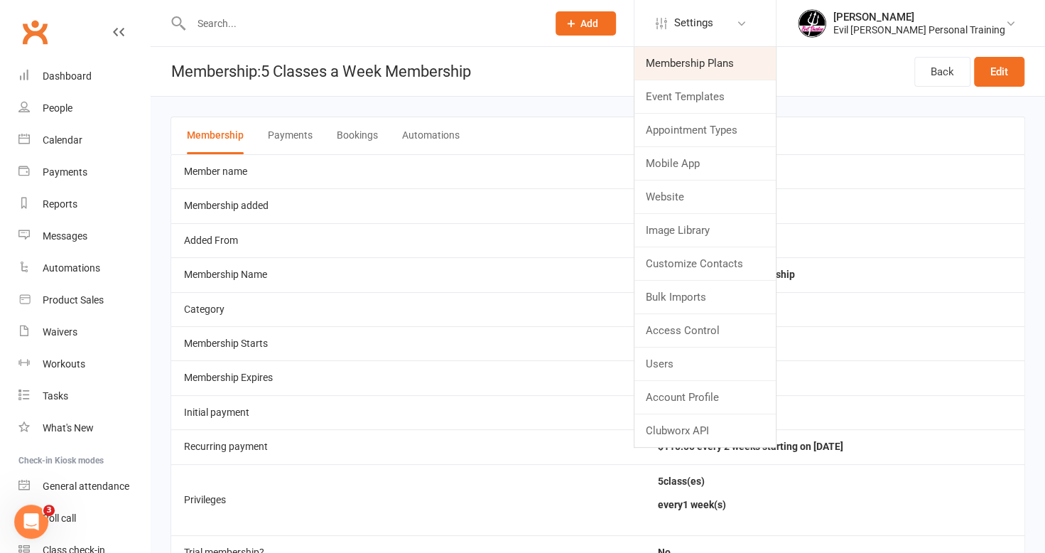
click at [723, 71] on link "Membership Plans" at bounding box center [705, 63] width 141 height 33
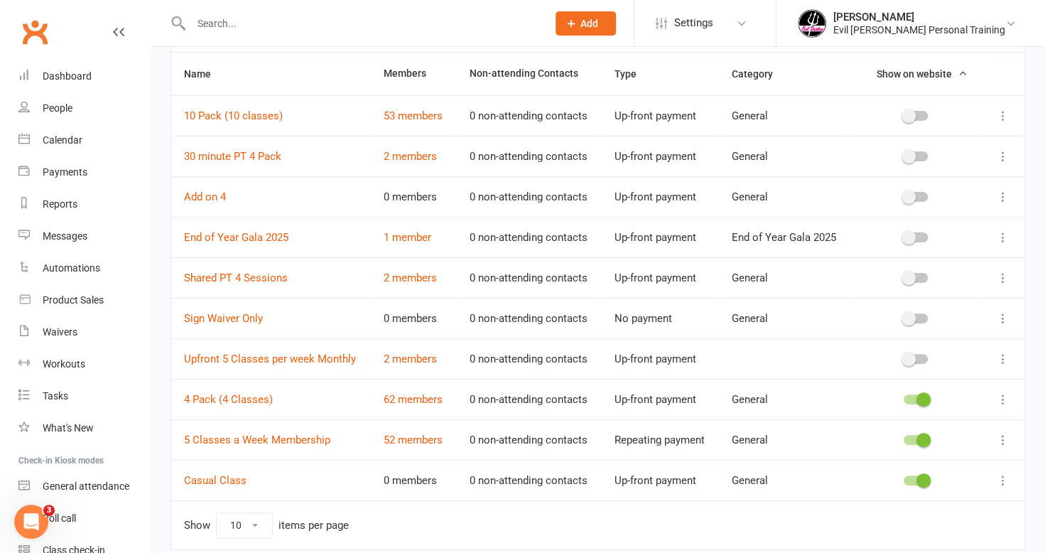
scroll to position [142, 0]
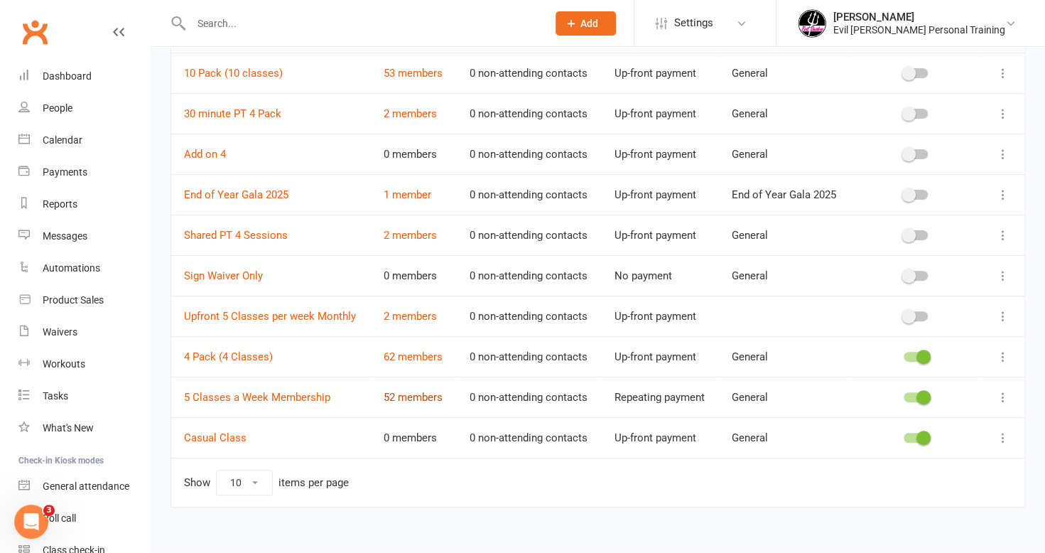
click at [405, 392] on link "52 members" at bounding box center [413, 397] width 59 height 13
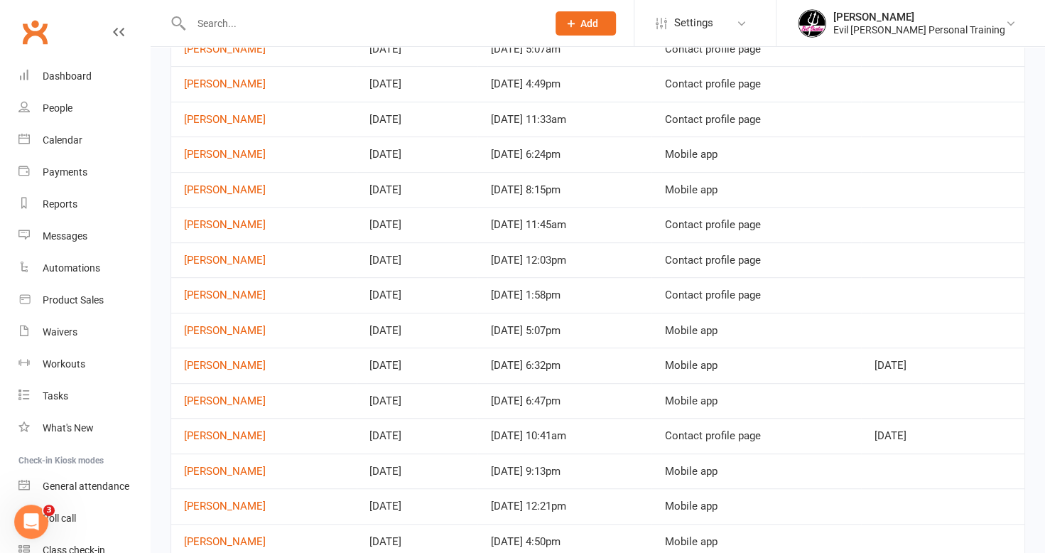
scroll to position [284, 0]
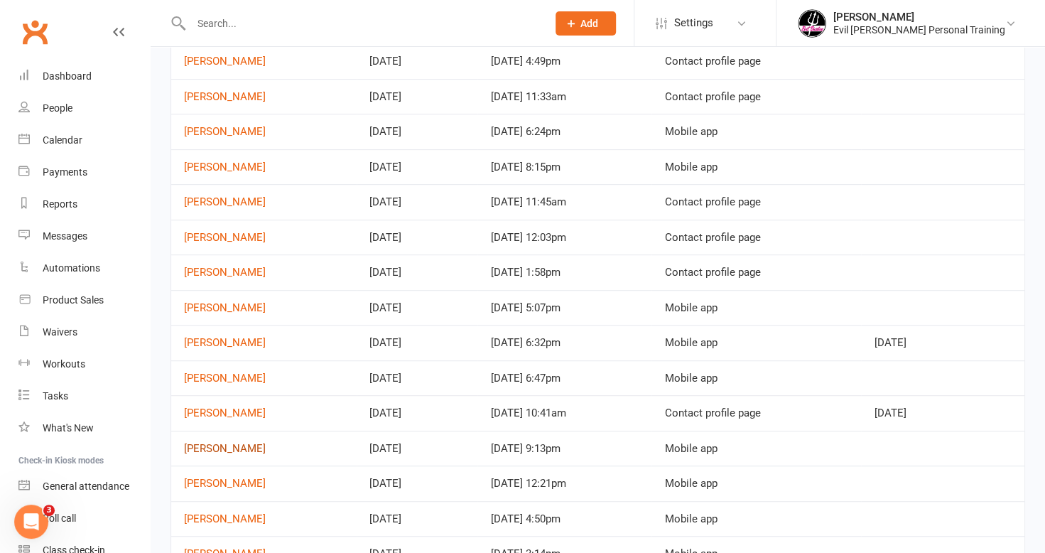
click at [214, 444] on link "[PERSON_NAME]" at bounding box center [225, 448] width 82 height 13
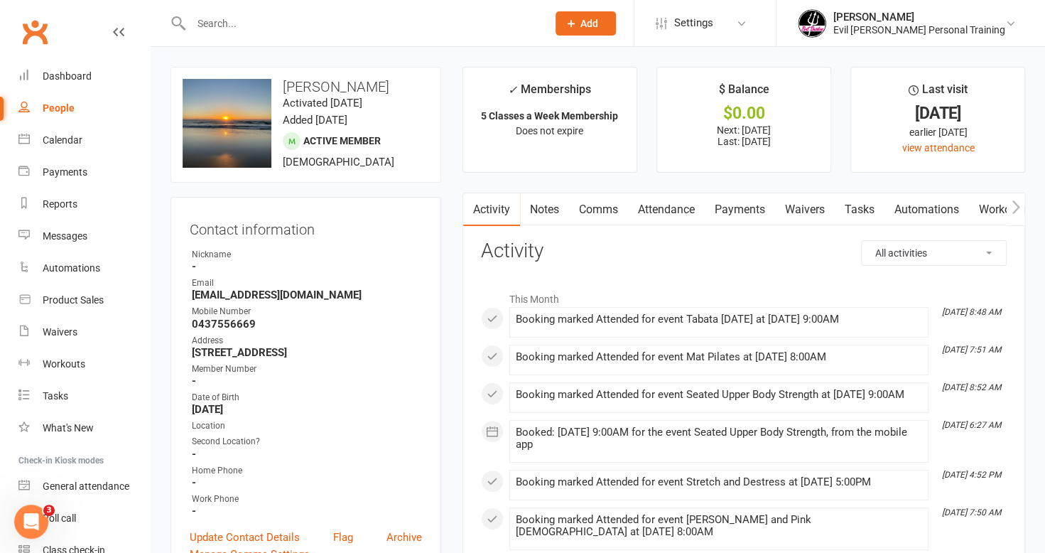
click at [753, 202] on link "Payments" at bounding box center [740, 209] width 70 height 33
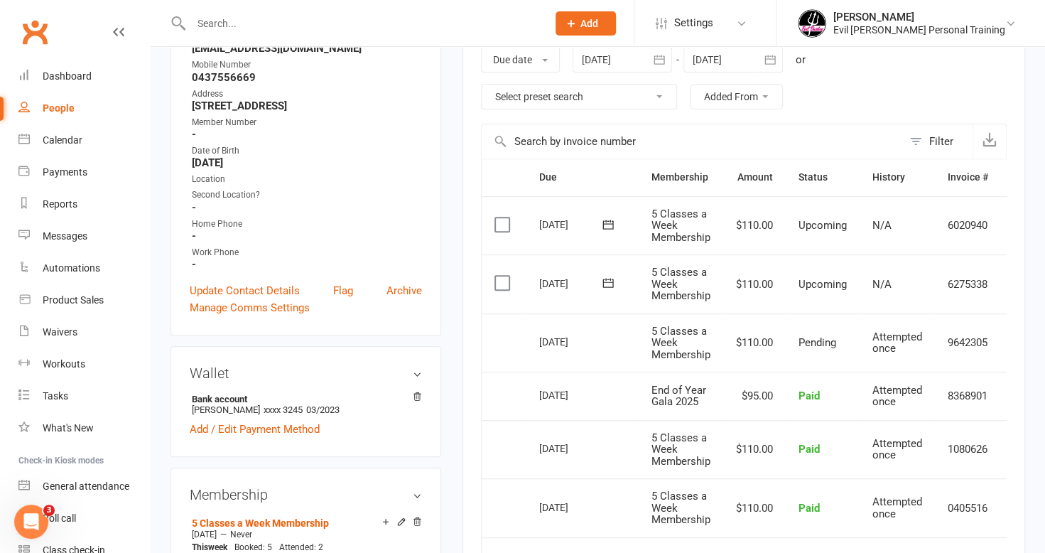
scroll to position [213, 0]
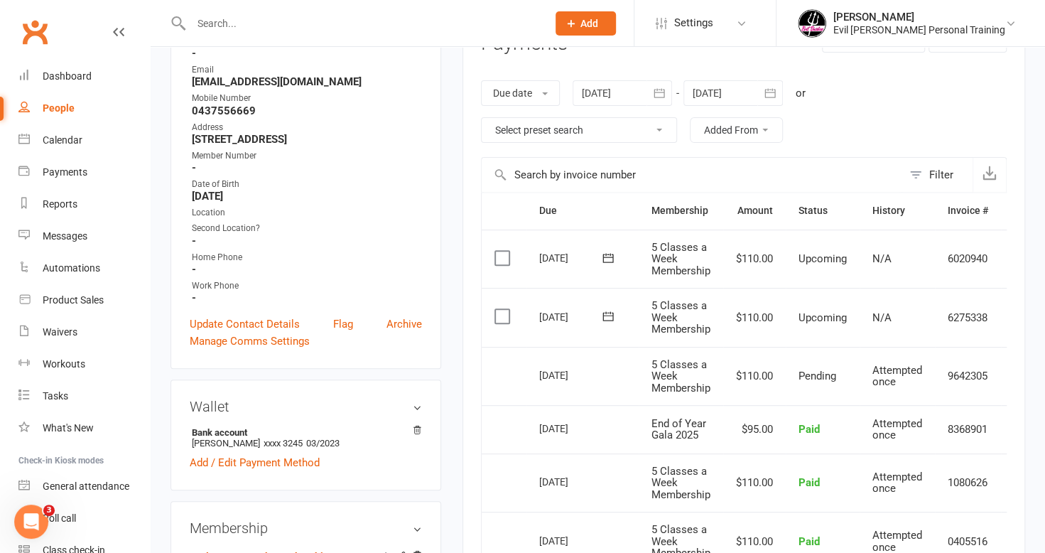
click at [770, 86] on icon "button" at bounding box center [770, 93] width 14 height 14
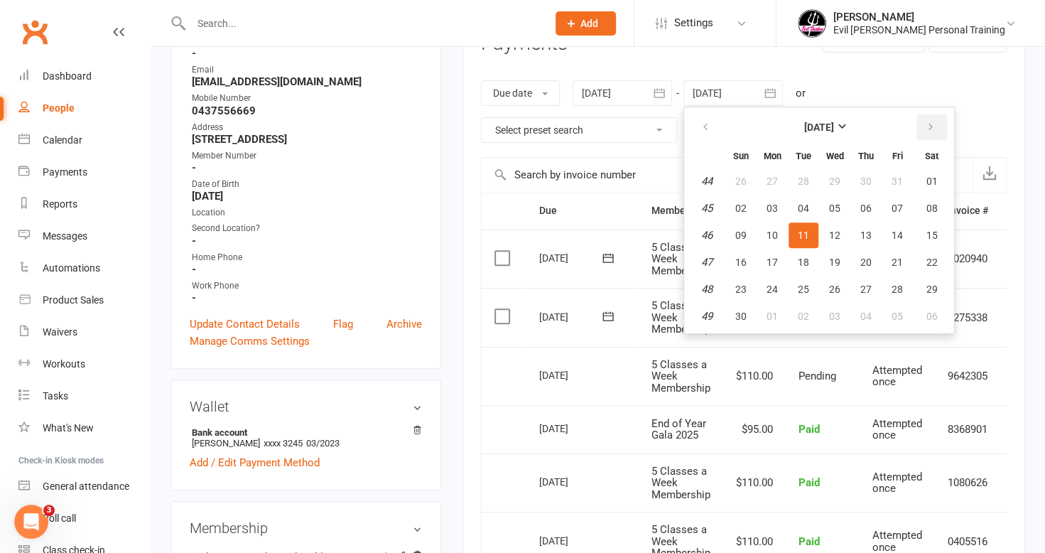
click at [932, 123] on icon "button" at bounding box center [931, 127] width 10 height 11
click at [843, 254] on button "24" at bounding box center [835, 262] width 30 height 26
type input "[DATE]"
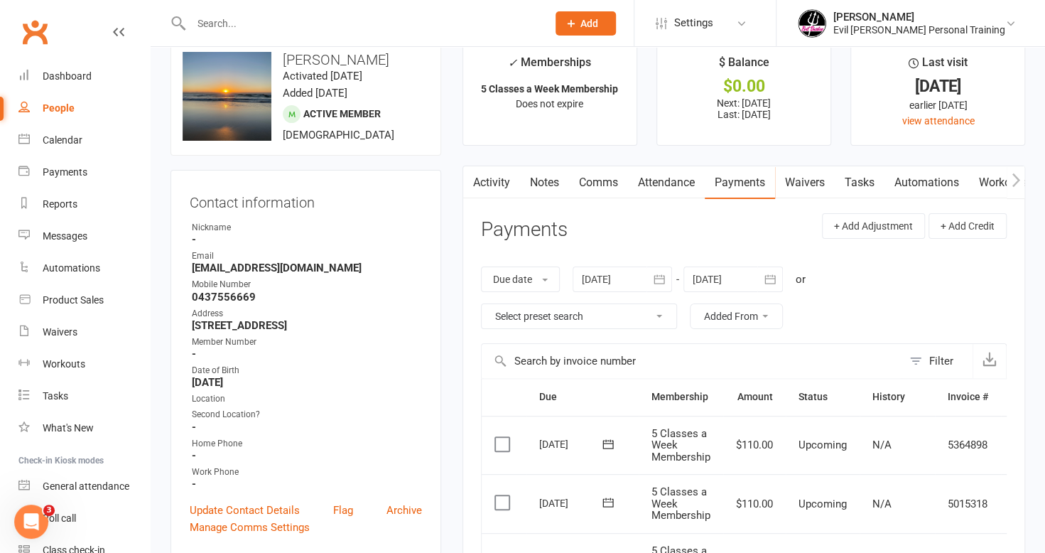
scroll to position [0, 0]
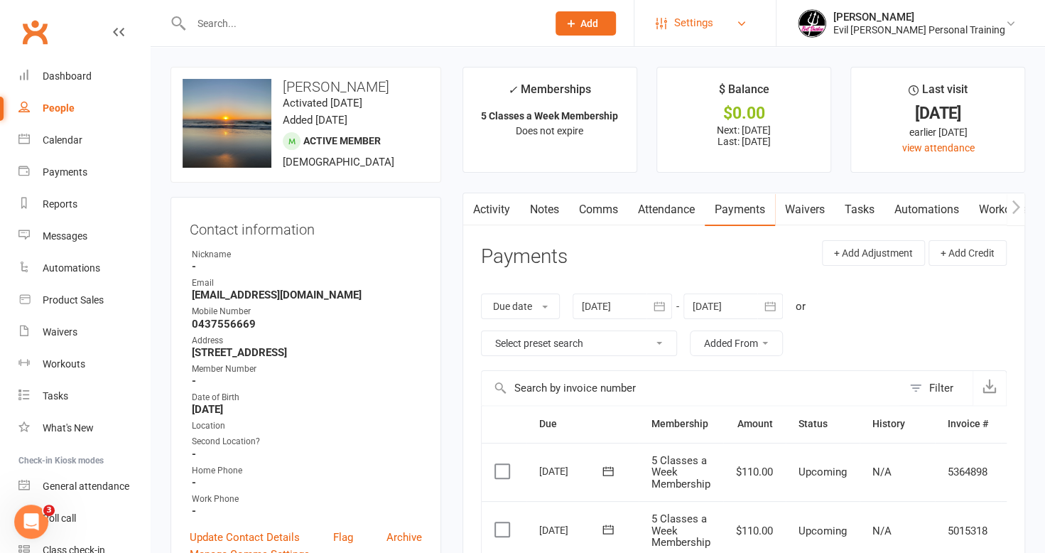
click at [755, 11] on link "Settings" at bounding box center [705, 23] width 99 height 32
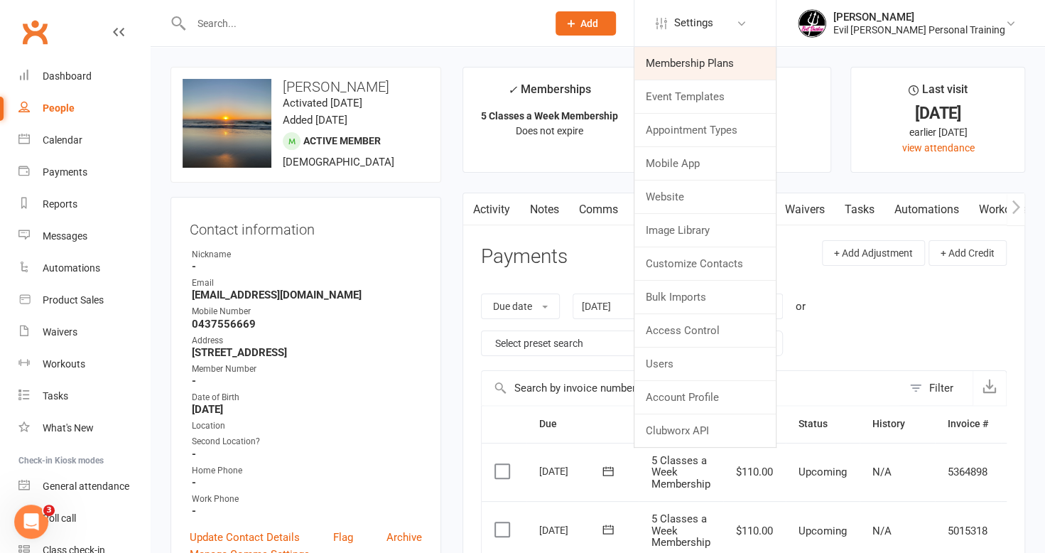
click at [745, 65] on link "Membership Plans" at bounding box center [705, 63] width 141 height 33
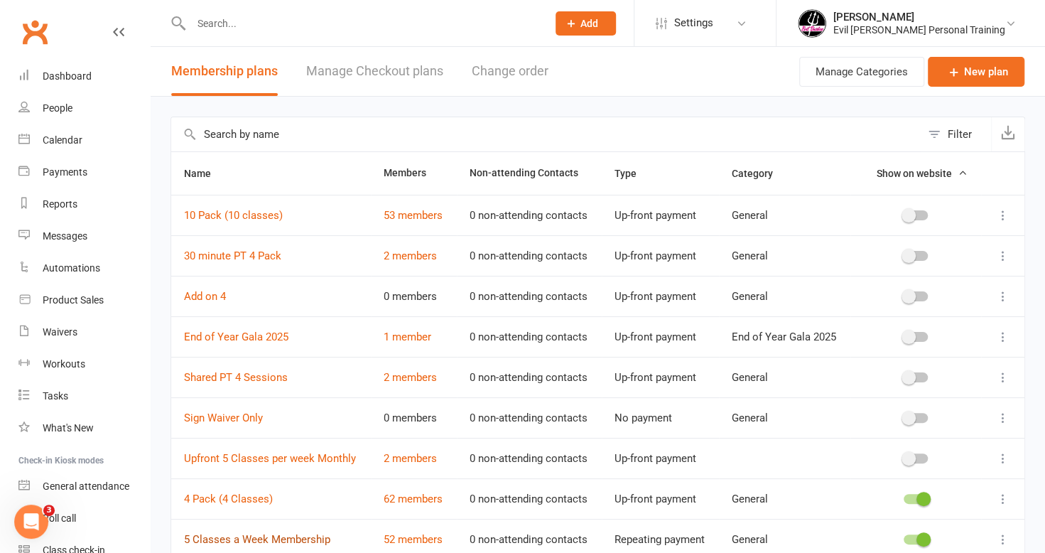
click at [292, 533] on link "5 Classes a Week Membership" at bounding box center [257, 539] width 146 height 13
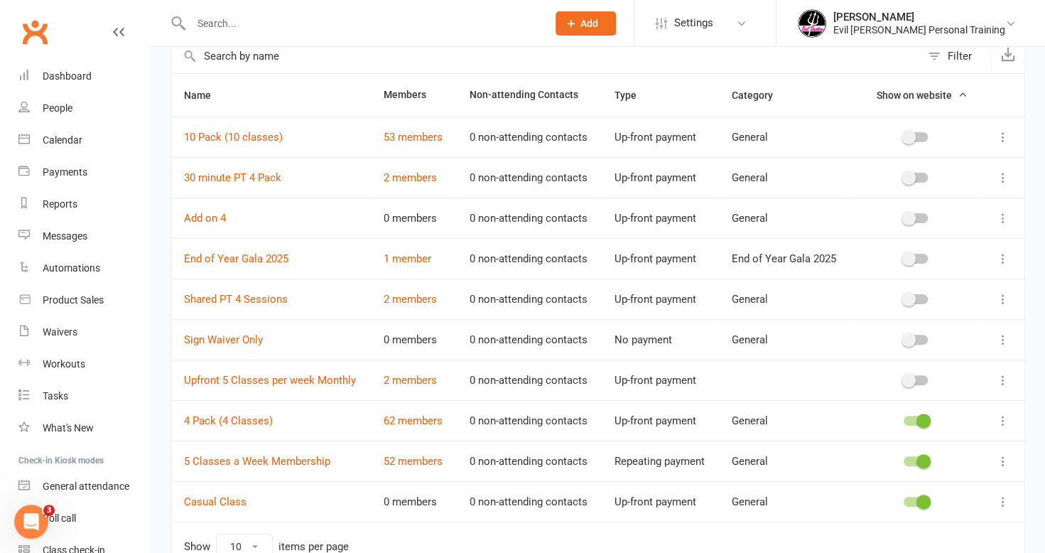
scroll to position [142, 0]
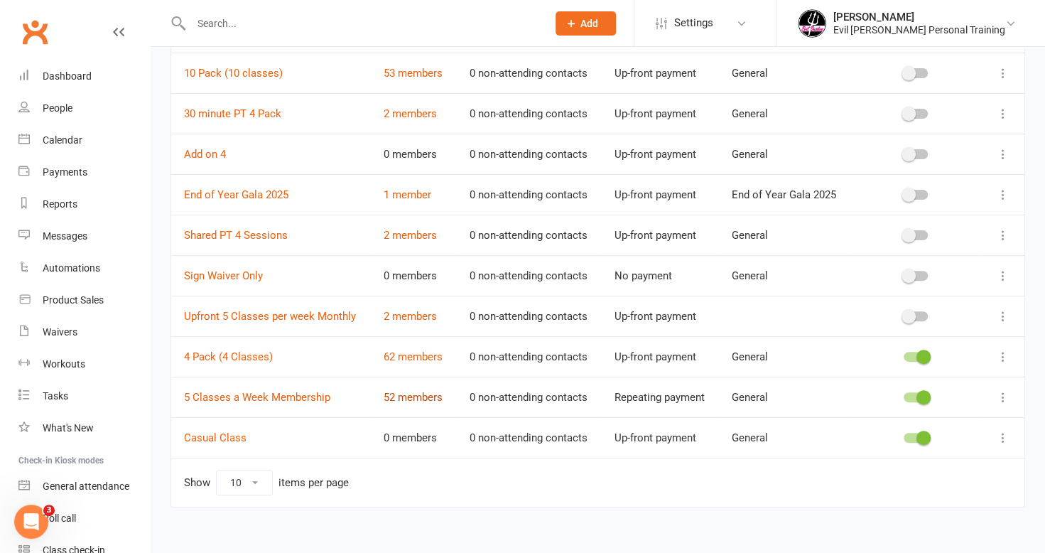
click at [411, 397] on link "52 members" at bounding box center [413, 397] width 59 height 13
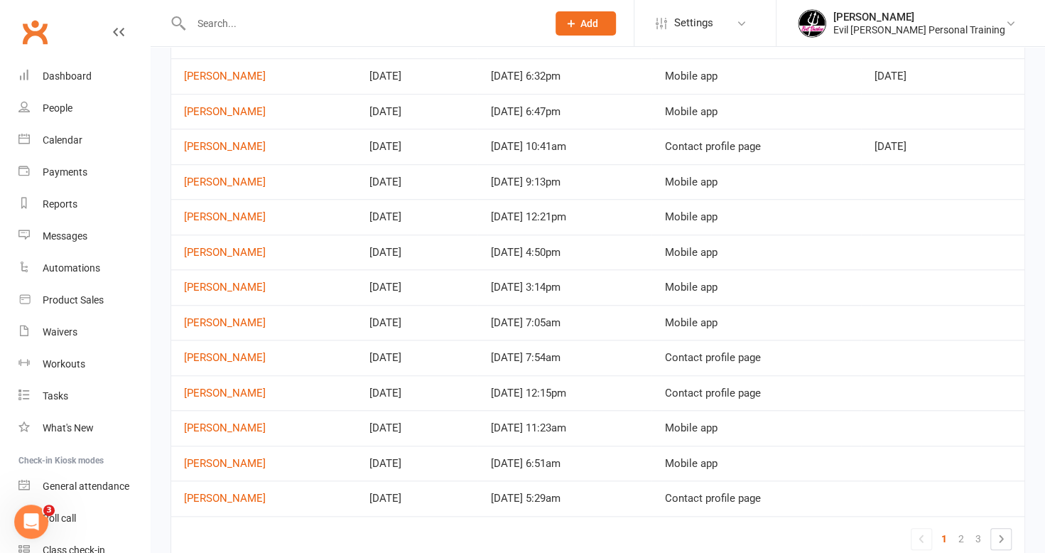
scroll to position [613, 0]
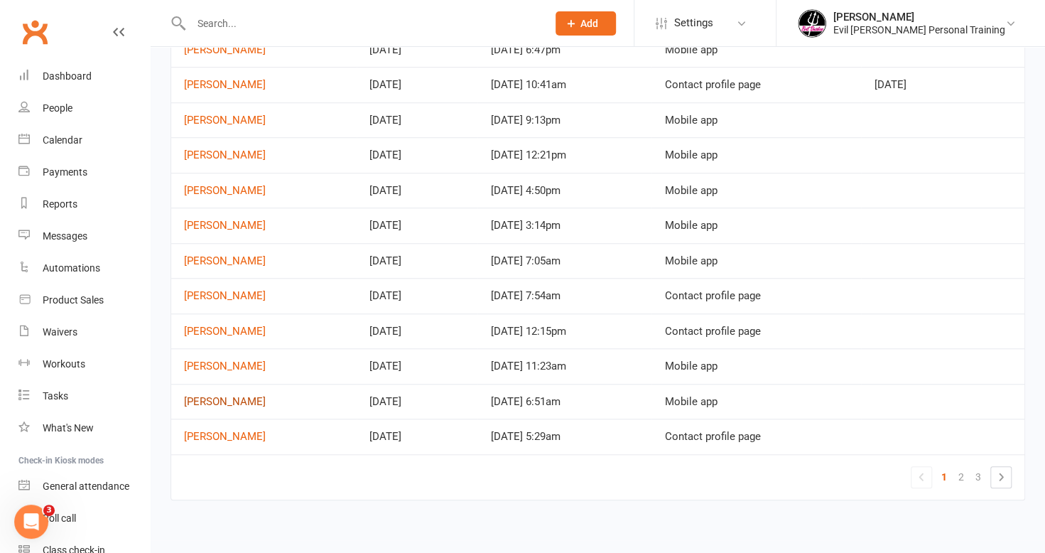
click at [220, 395] on link "[PERSON_NAME]" at bounding box center [225, 401] width 82 height 13
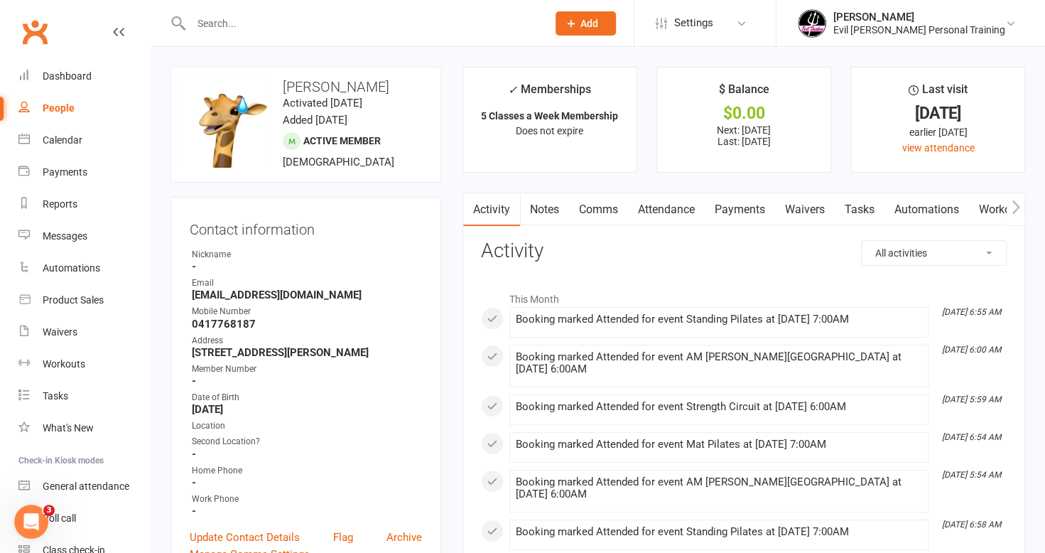
click at [750, 203] on link "Payments" at bounding box center [740, 209] width 70 height 33
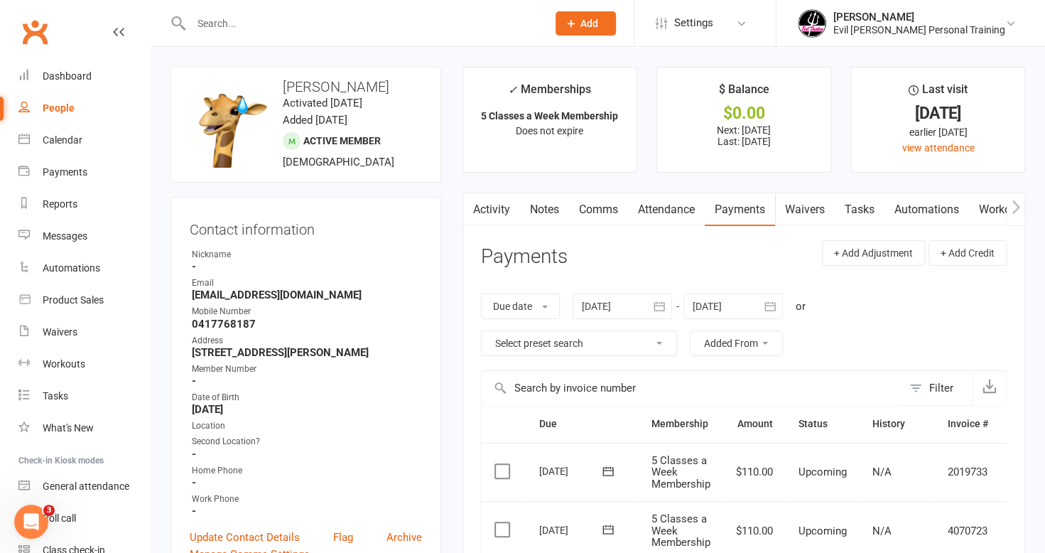
click at [777, 301] on icon "button" at bounding box center [770, 306] width 14 height 14
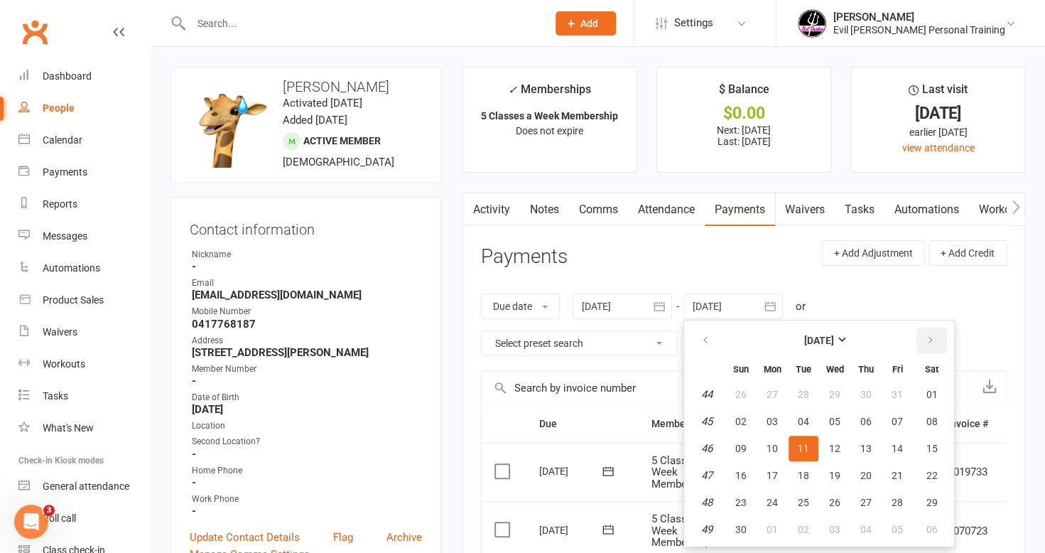
click at [935, 345] on icon "button" at bounding box center [931, 340] width 10 height 11
click at [836, 497] on span "31" at bounding box center [834, 502] width 11 height 11
type input "[DATE]"
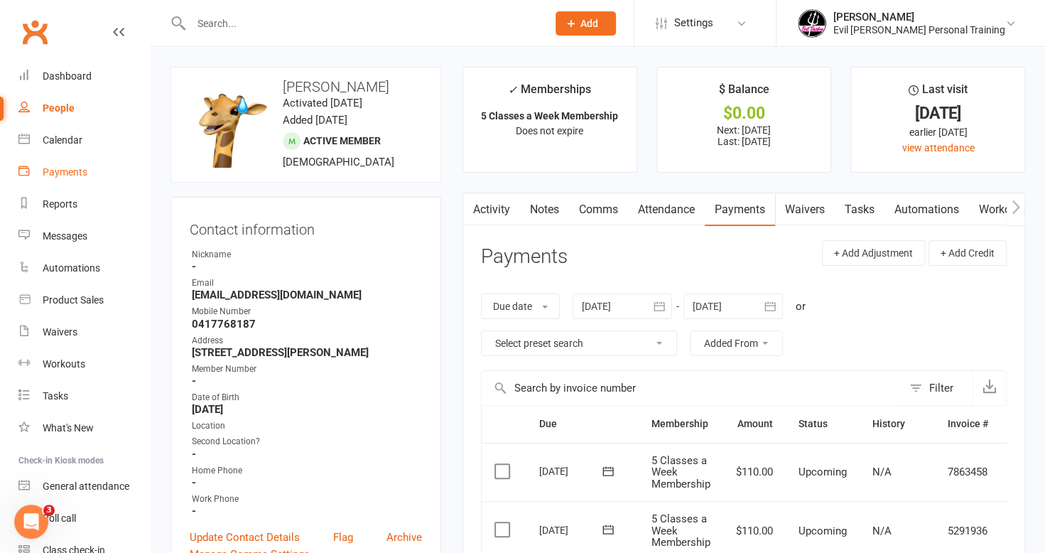
drag, startPoint x: 63, startPoint y: 170, endPoint x: 79, endPoint y: 168, distance: 16.5
click at [63, 170] on div "Payments" at bounding box center [65, 171] width 45 height 11
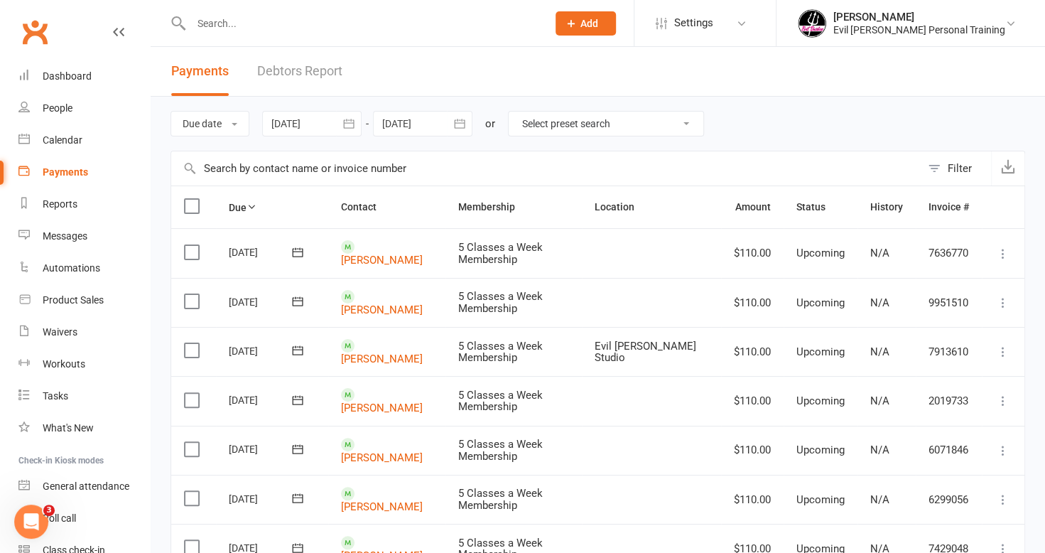
drag, startPoint x: 453, startPoint y: 122, endPoint x: 490, endPoint y: 122, distance: 37.0
click at [454, 122] on button "button" at bounding box center [460, 124] width 26 height 26
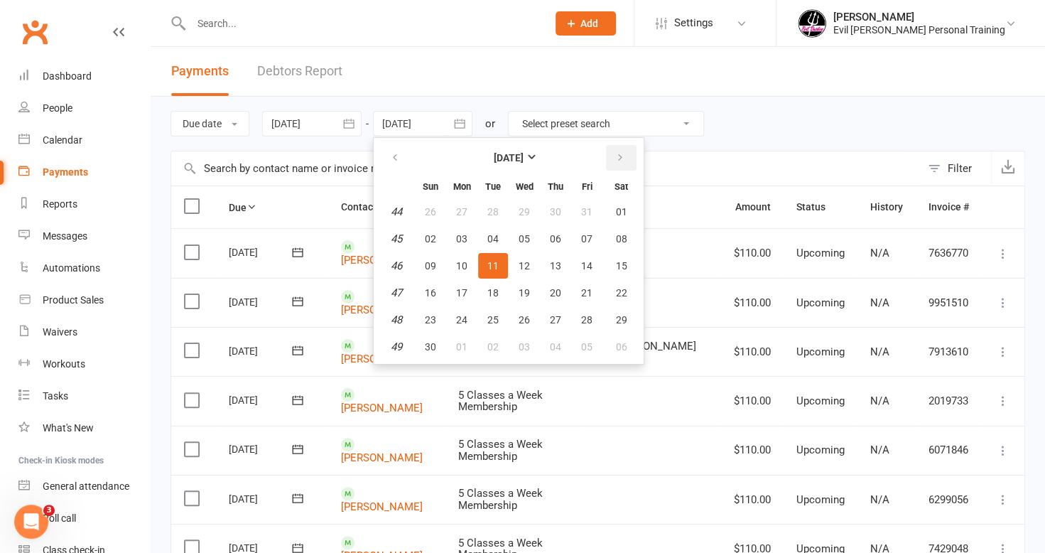
click at [617, 154] on icon "button" at bounding box center [620, 157] width 10 height 11
click at [525, 320] on span "31" at bounding box center [524, 319] width 11 height 11
type input "[DATE]"
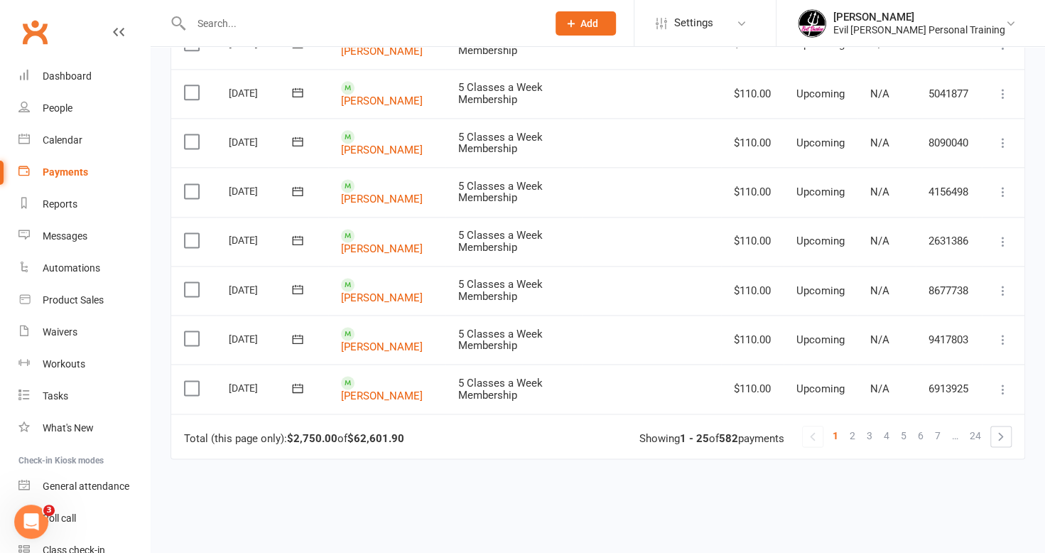
scroll to position [1066, 0]
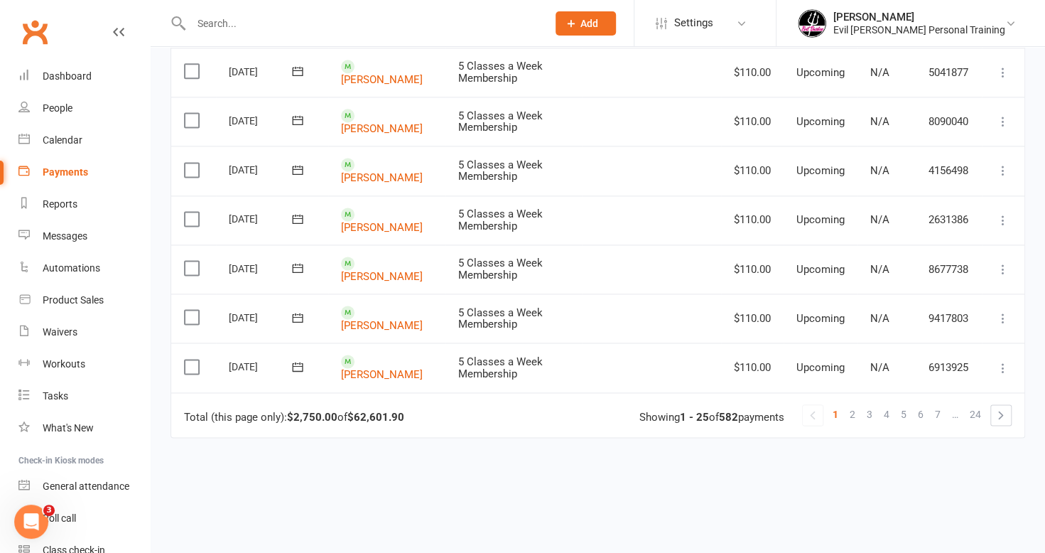
click at [857, 404] on link "2" at bounding box center [852, 414] width 17 height 20
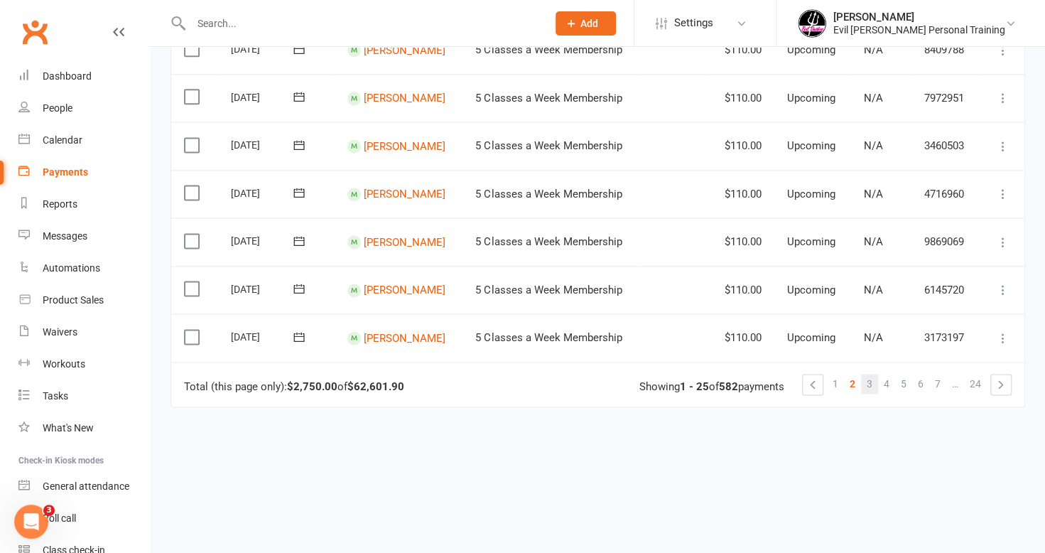
click at [871, 384] on span "3" at bounding box center [870, 384] width 6 height 20
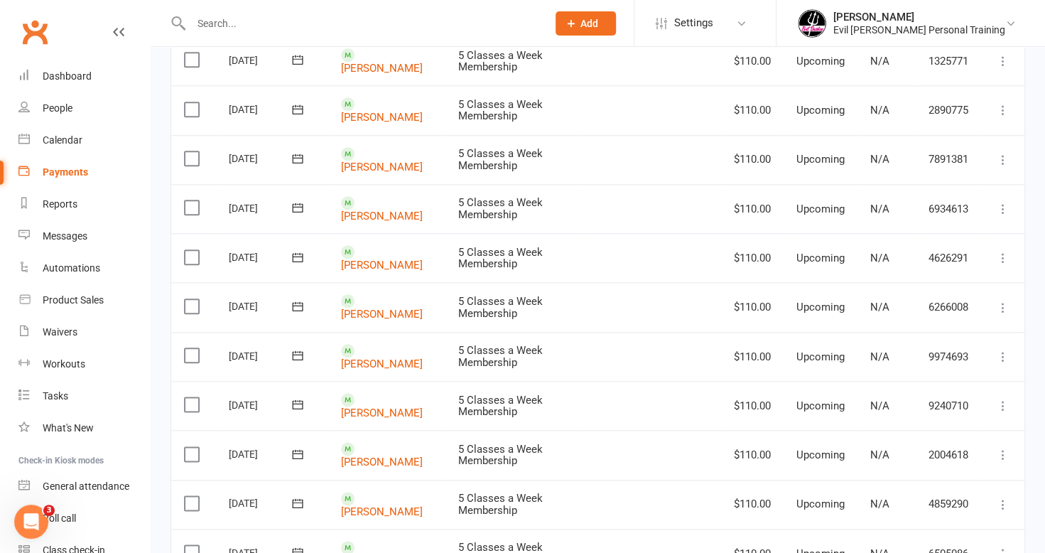
scroll to position [995, 0]
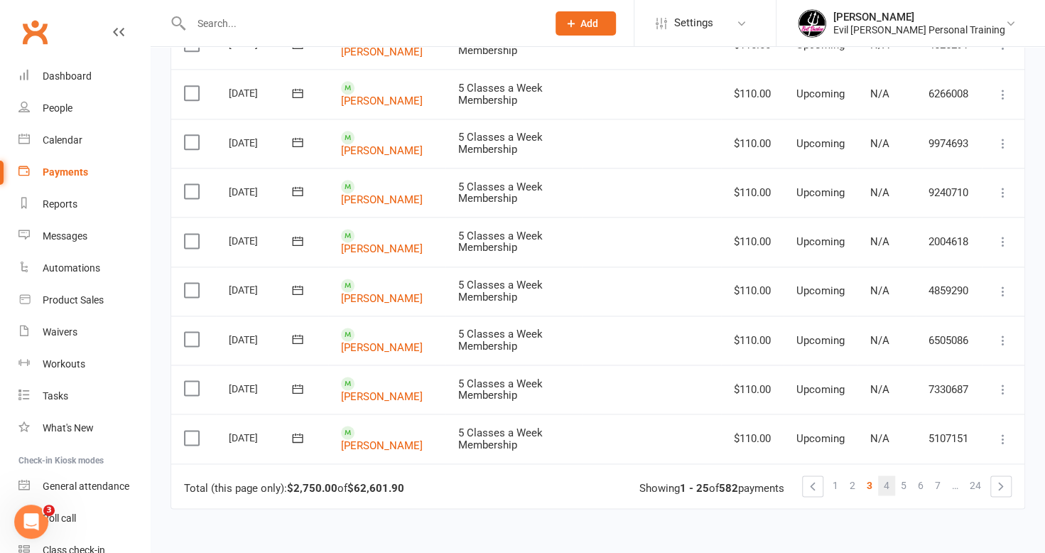
click at [888, 475] on span "4" at bounding box center [887, 485] width 6 height 20
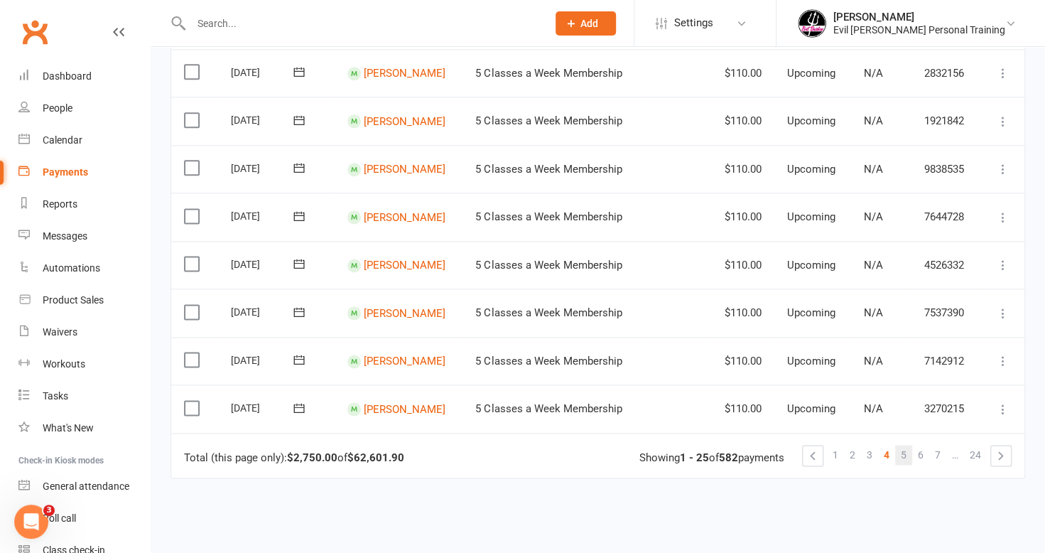
click at [906, 453] on span "5" at bounding box center [904, 455] width 6 height 20
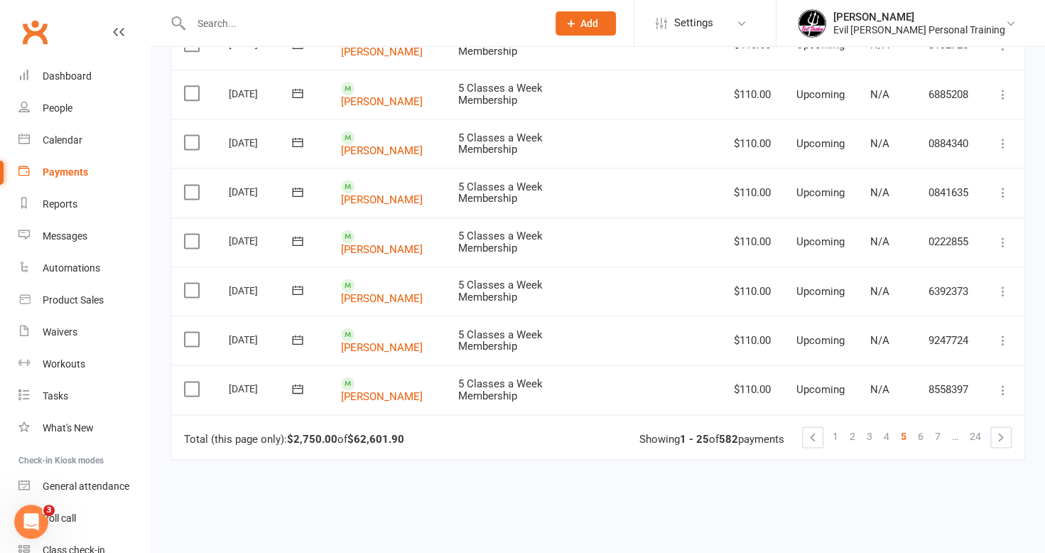
scroll to position [1066, 0]
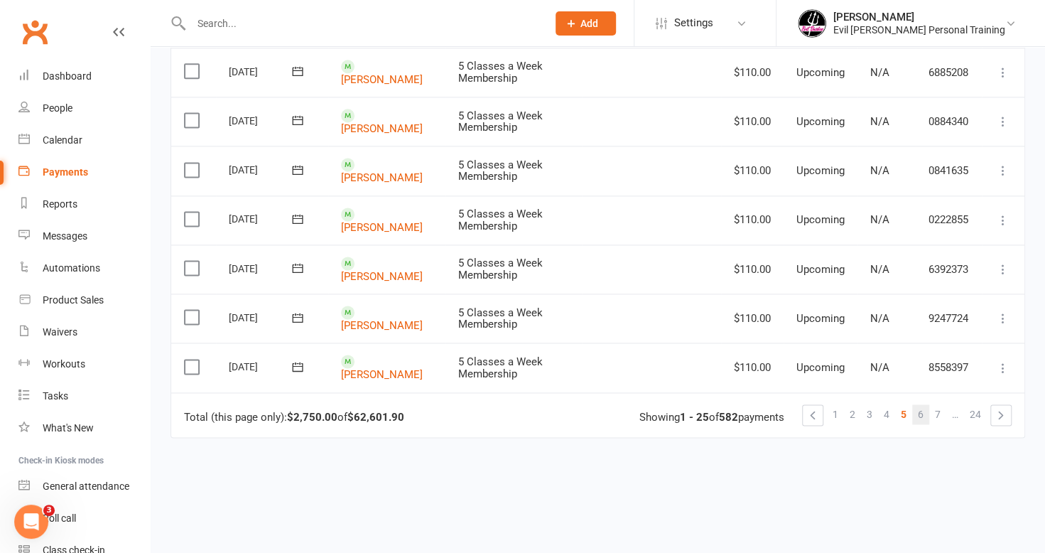
click at [922, 404] on span "6" at bounding box center [921, 414] width 6 height 20
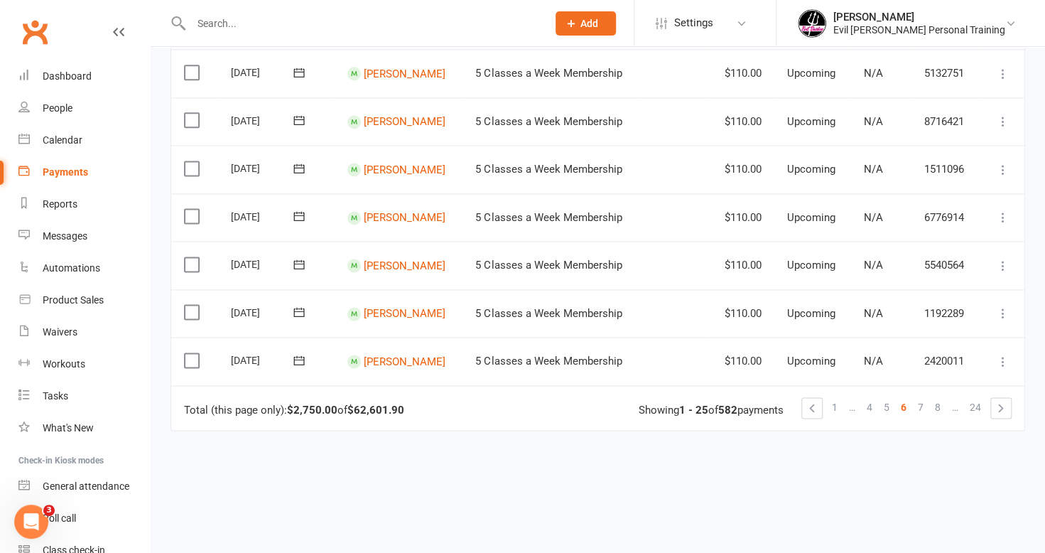
scroll to position [1121, 0]
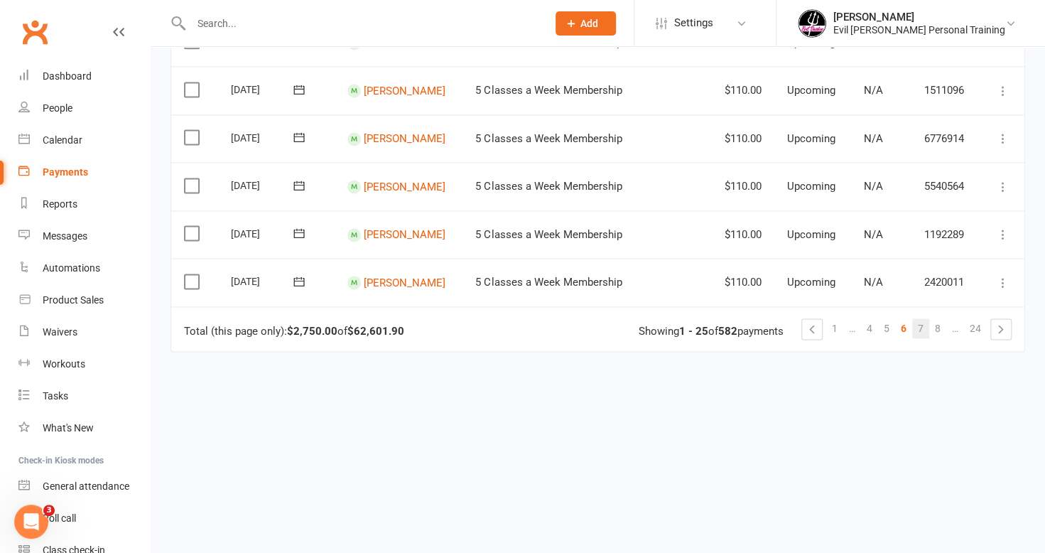
click at [923, 328] on span "7" at bounding box center [921, 328] width 6 height 20
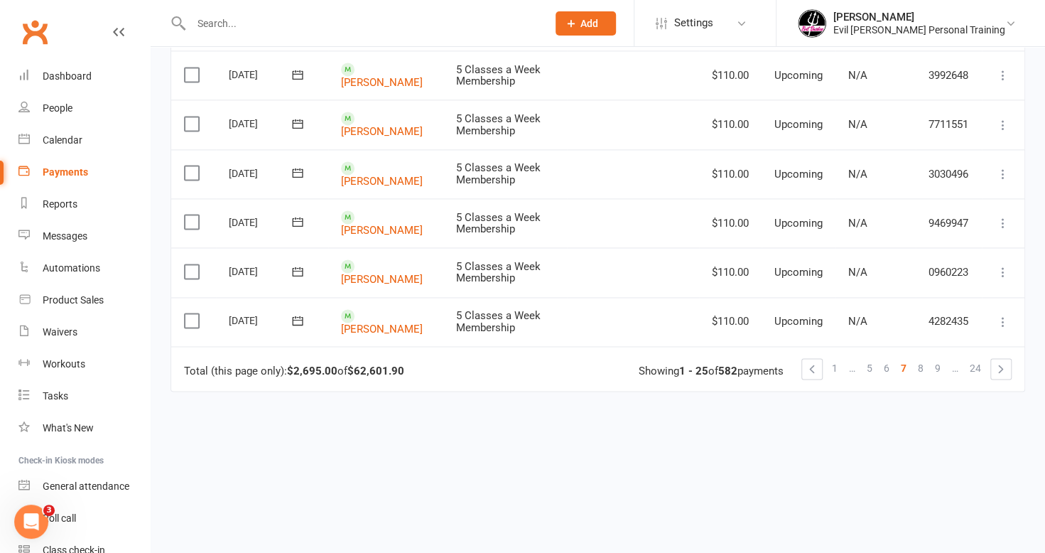
scroll to position [0, 0]
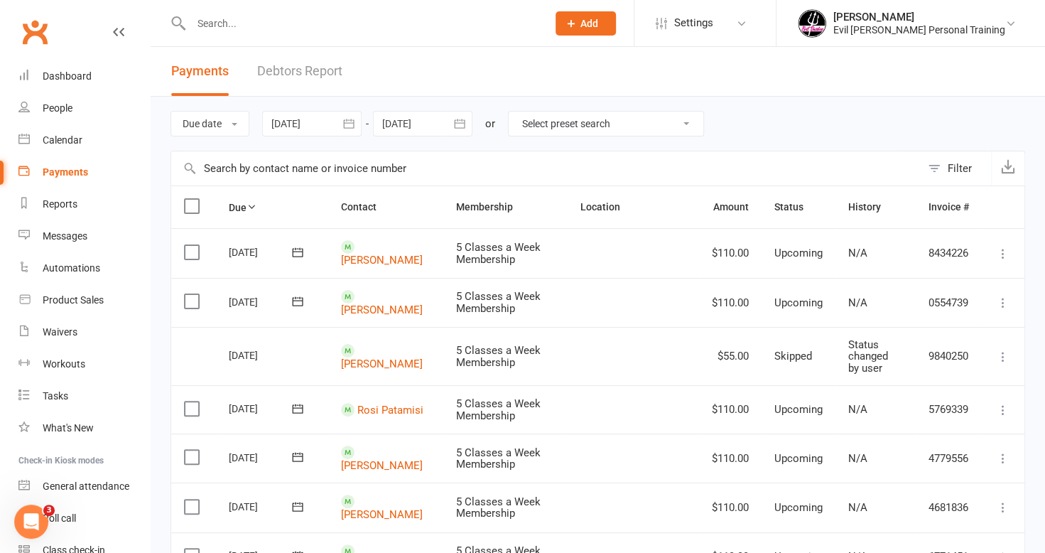
click at [1003, 350] on icon at bounding box center [1003, 357] width 14 height 14
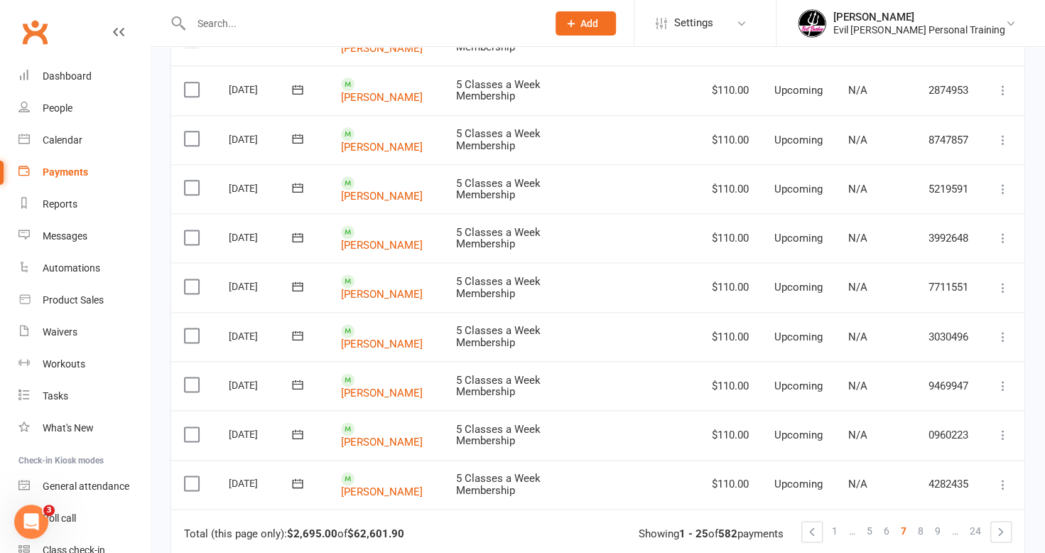
scroll to position [1140, 0]
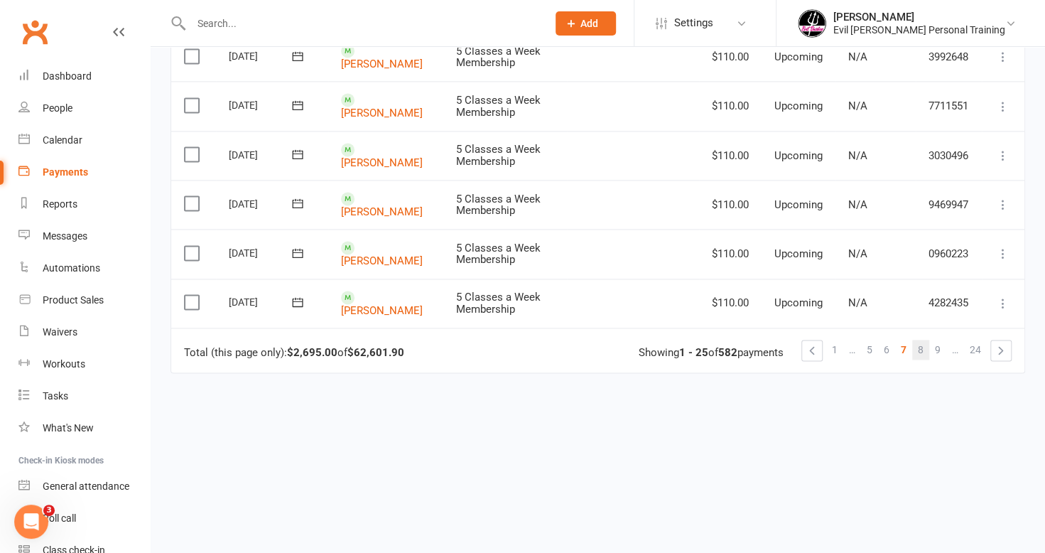
click at [924, 340] on span "8" at bounding box center [921, 350] width 6 height 20
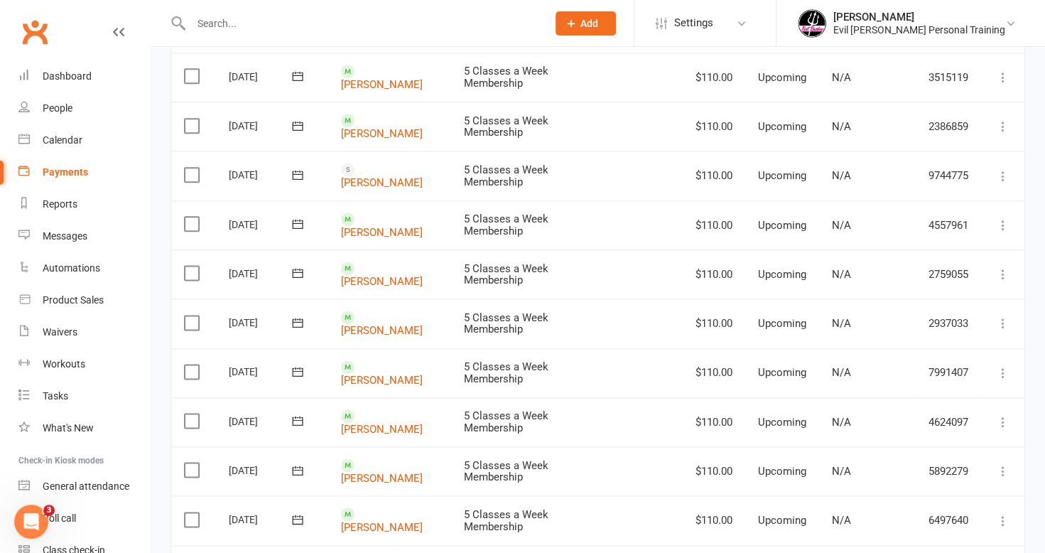
scroll to position [1134, 0]
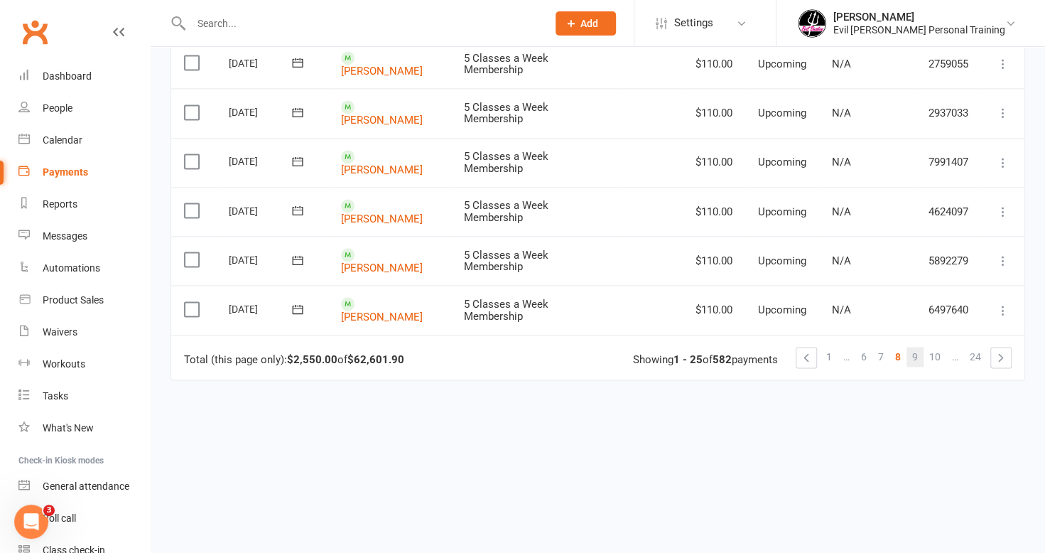
click at [914, 347] on span "9" at bounding box center [915, 357] width 6 height 20
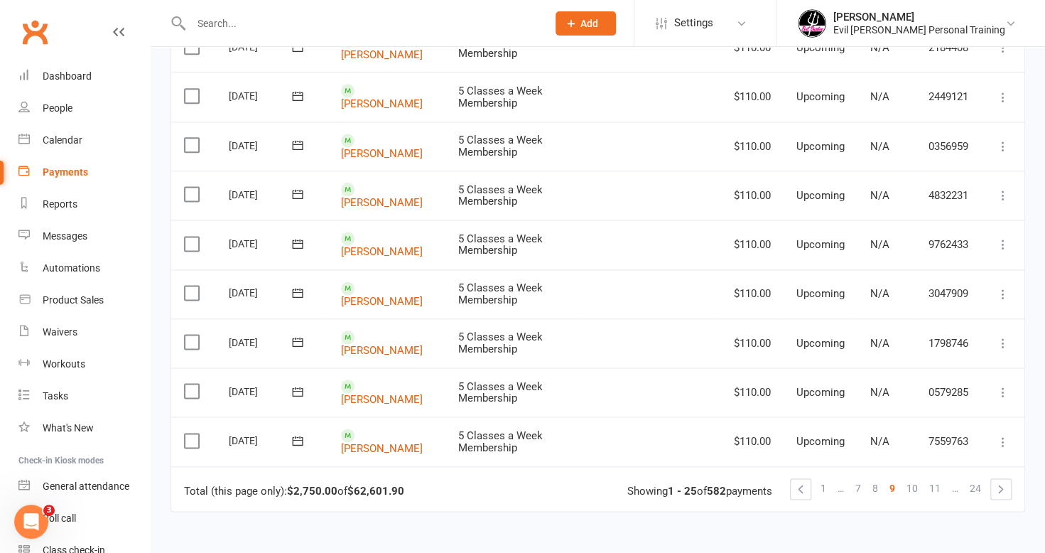
scroll to position [995, 0]
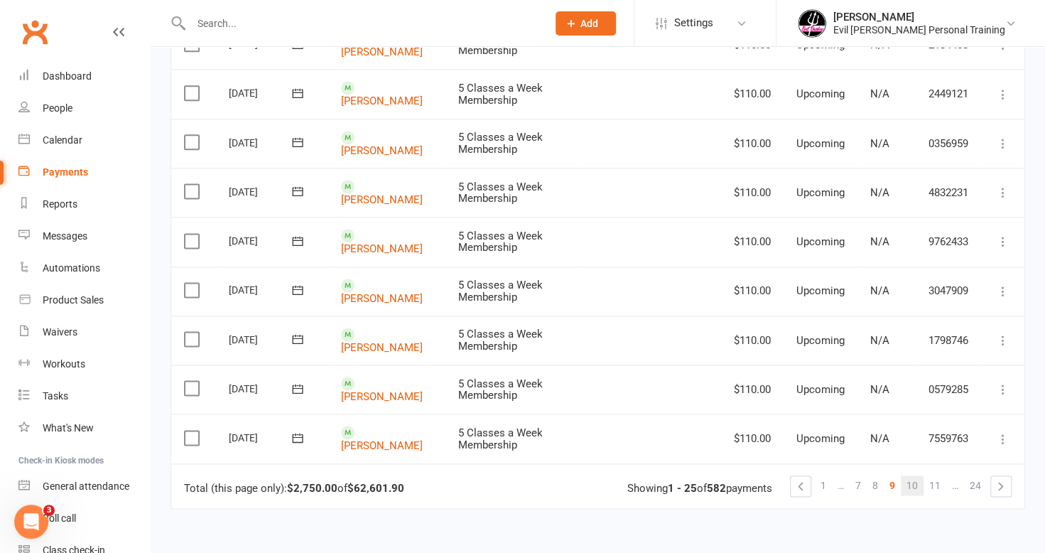
click at [915, 475] on span "10" at bounding box center [912, 485] width 11 height 20
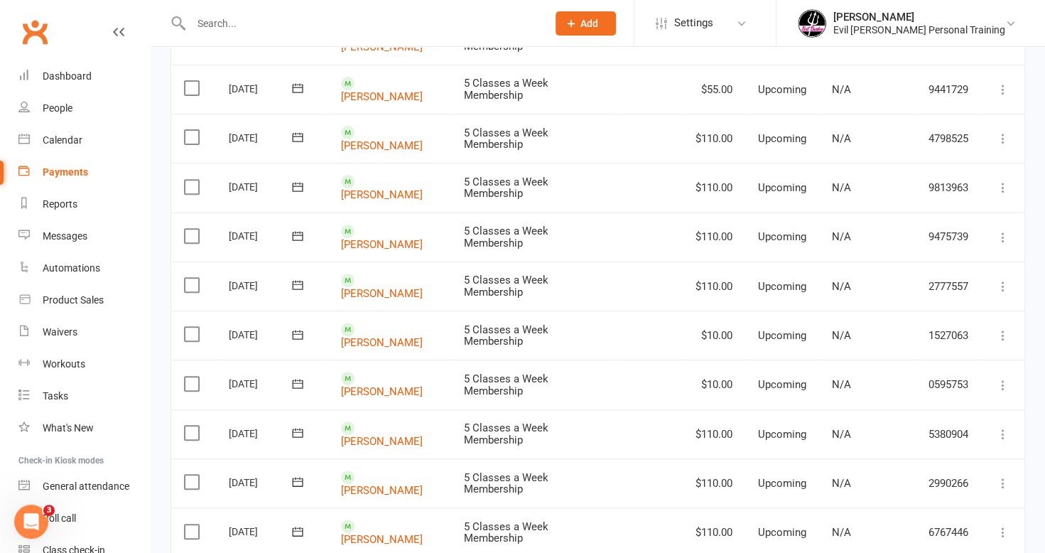
scroll to position [71, 0]
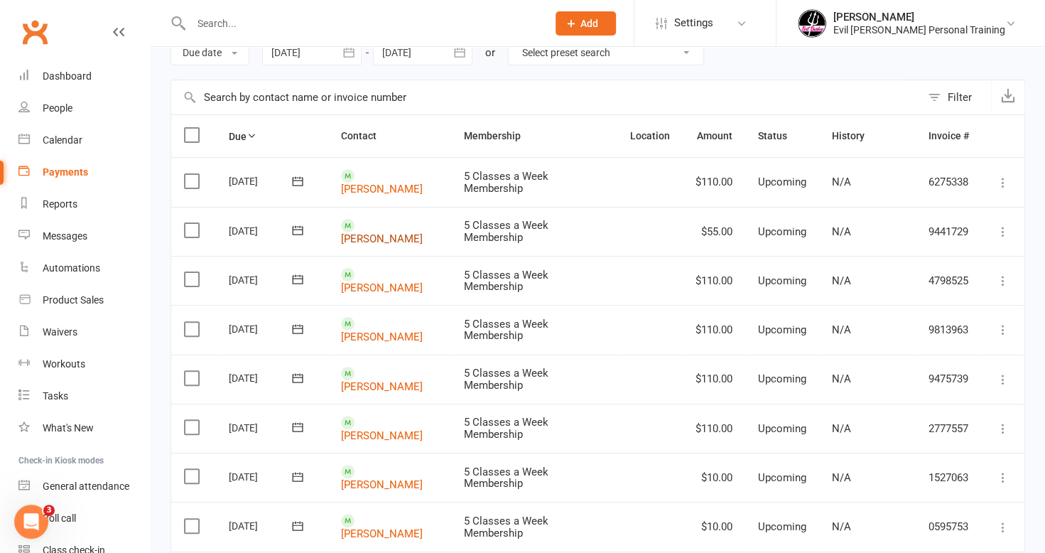
click at [398, 232] on link "[PERSON_NAME]" at bounding box center [382, 238] width 82 height 13
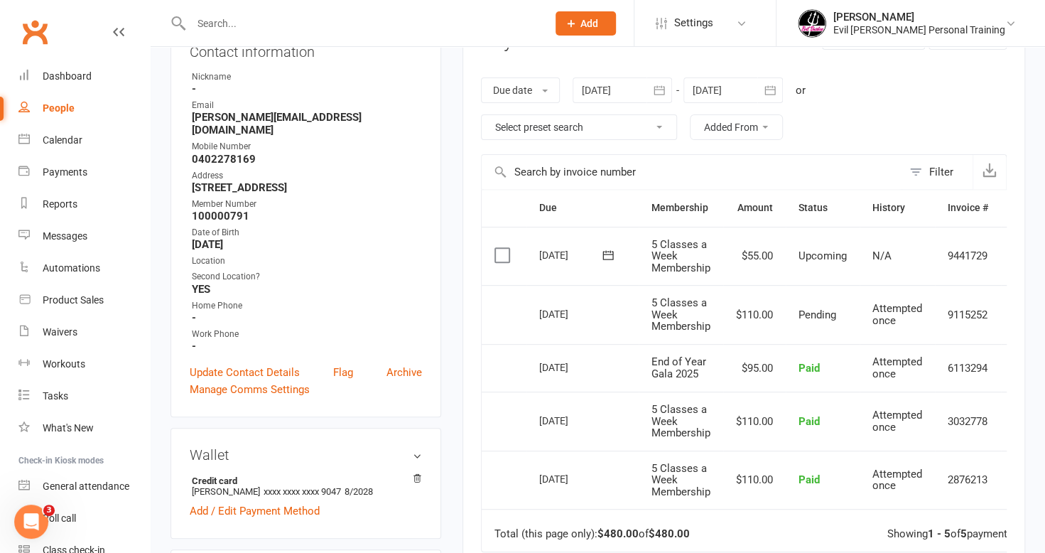
scroll to position [142, 0]
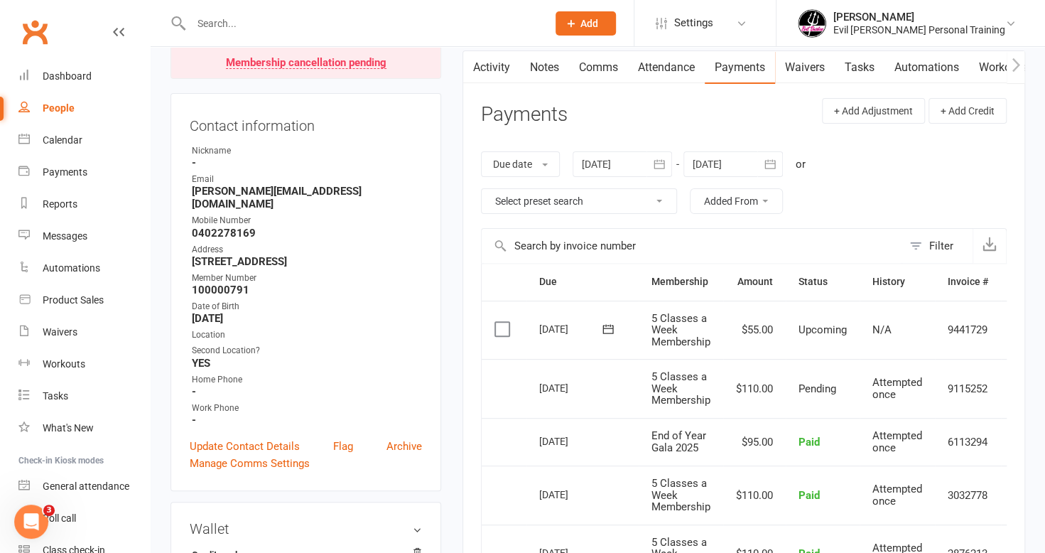
click at [775, 163] on icon "button" at bounding box center [770, 163] width 11 height 9
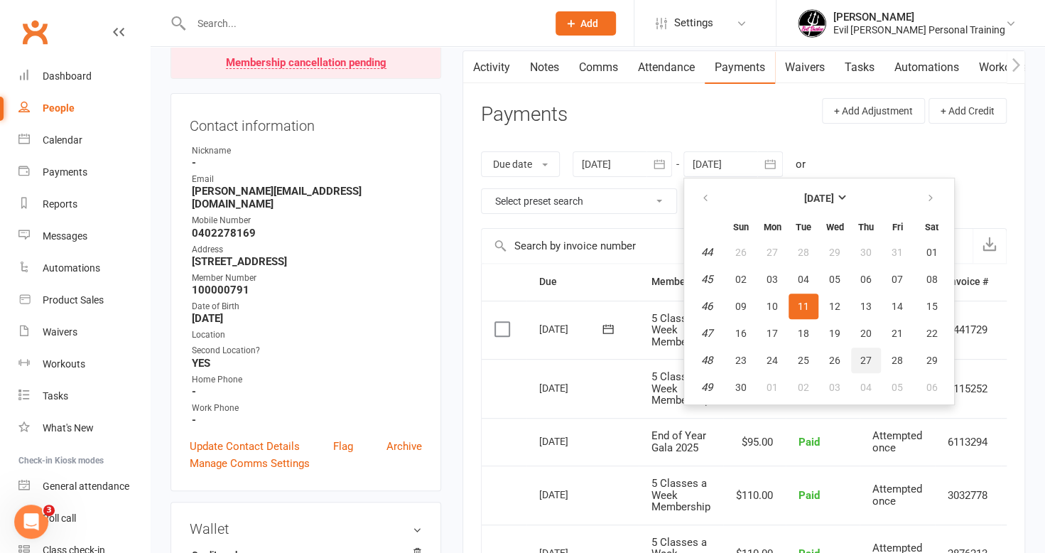
click at [871, 357] on span "27" at bounding box center [866, 360] width 11 height 11
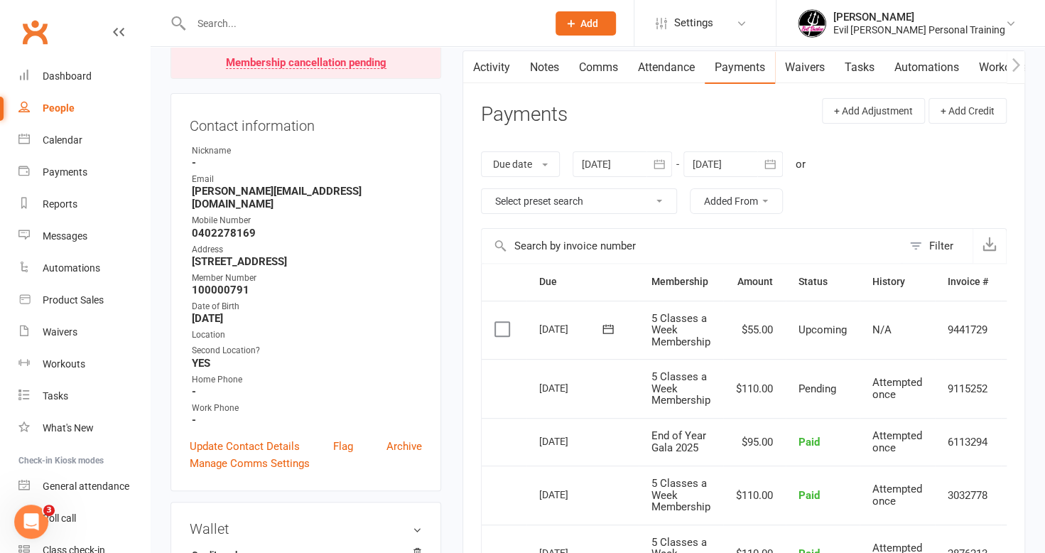
click at [773, 159] on icon "button" at bounding box center [770, 163] width 11 height 9
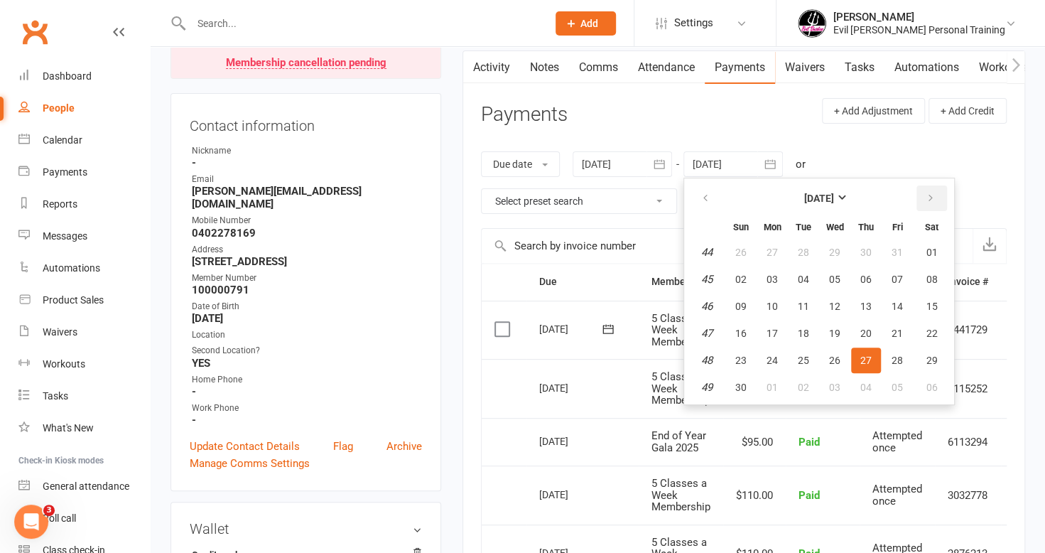
drag, startPoint x: 944, startPoint y: 185, endPoint x: 935, endPoint y: 194, distance: 12.6
click at [943, 185] on button "button" at bounding box center [932, 198] width 31 height 26
click at [871, 331] on span "25" at bounding box center [866, 333] width 11 height 11
type input "[DATE]"
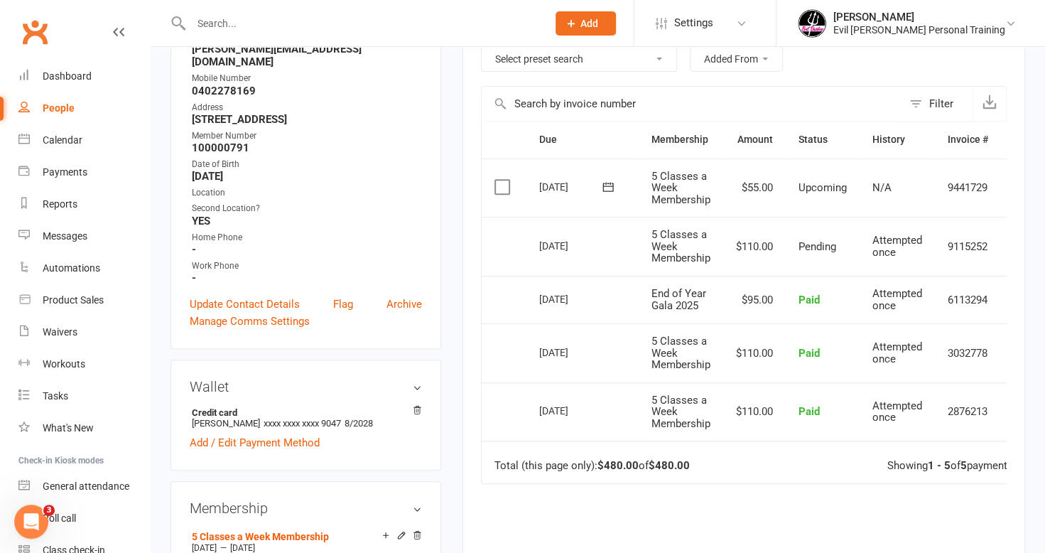
scroll to position [0, 0]
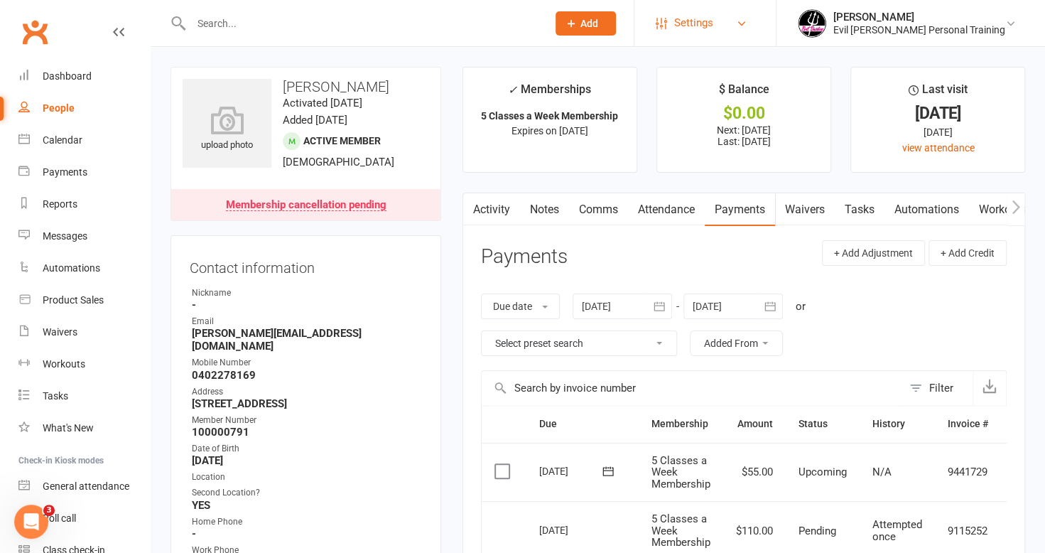
click at [713, 23] on span "Settings" at bounding box center [693, 23] width 39 height 32
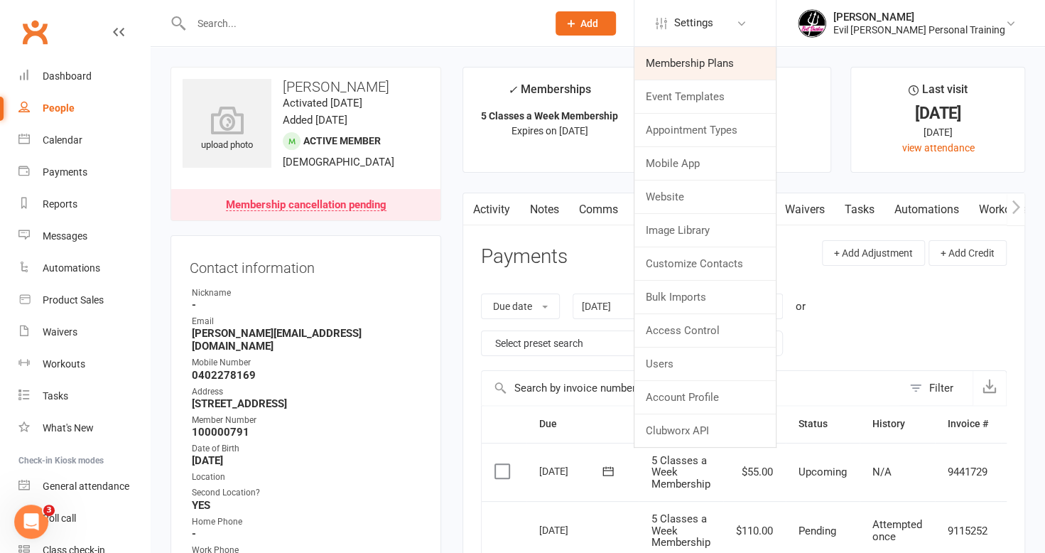
click at [737, 65] on link "Membership Plans" at bounding box center [705, 63] width 141 height 33
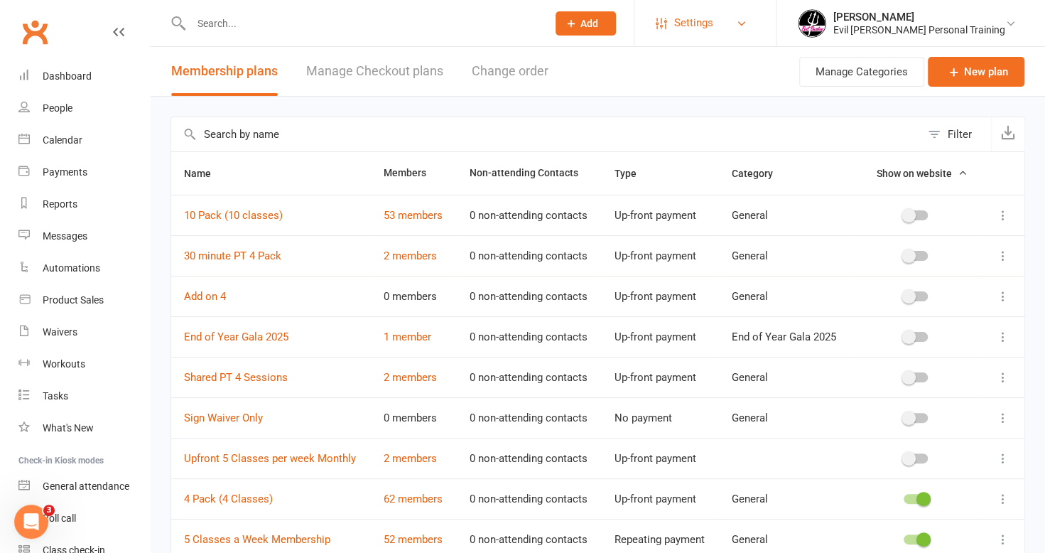
click at [713, 7] on span "Settings" at bounding box center [693, 23] width 39 height 32
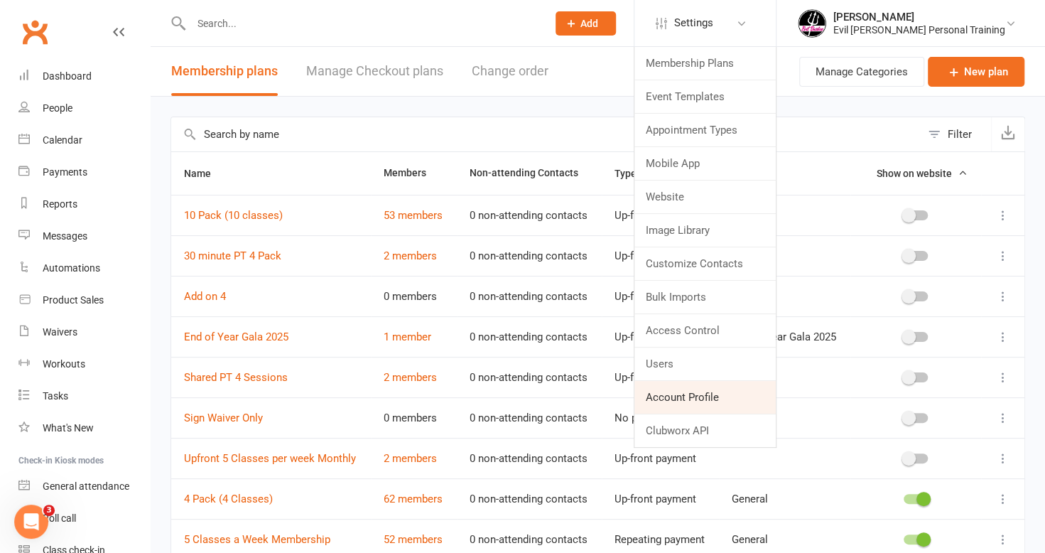
click at [763, 391] on link "Account Profile" at bounding box center [705, 397] width 141 height 33
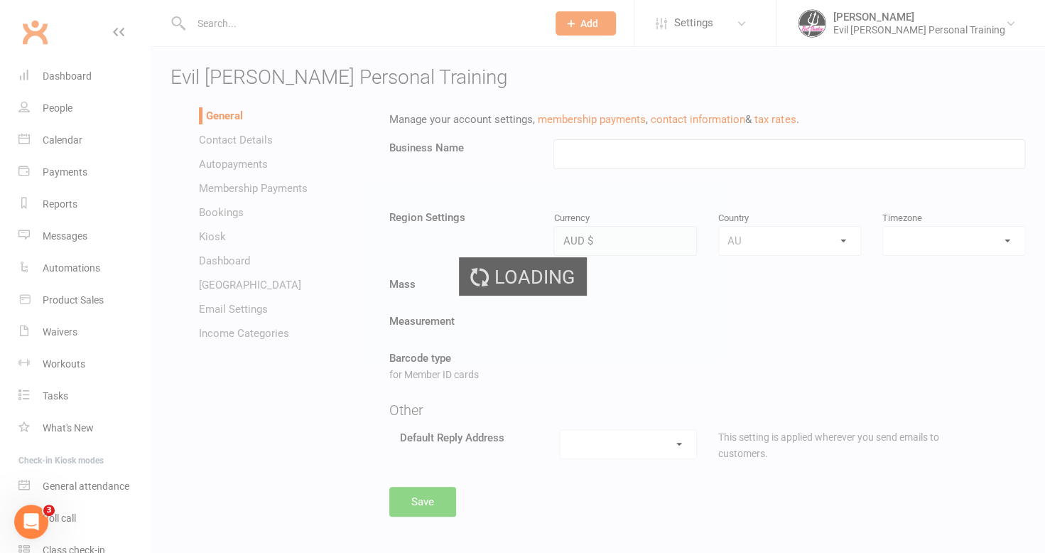
type input "Evil [PERSON_NAME] Personal Training"
select select "[GEOGRAPHIC_DATA]/[GEOGRAPHIC_DATA]"
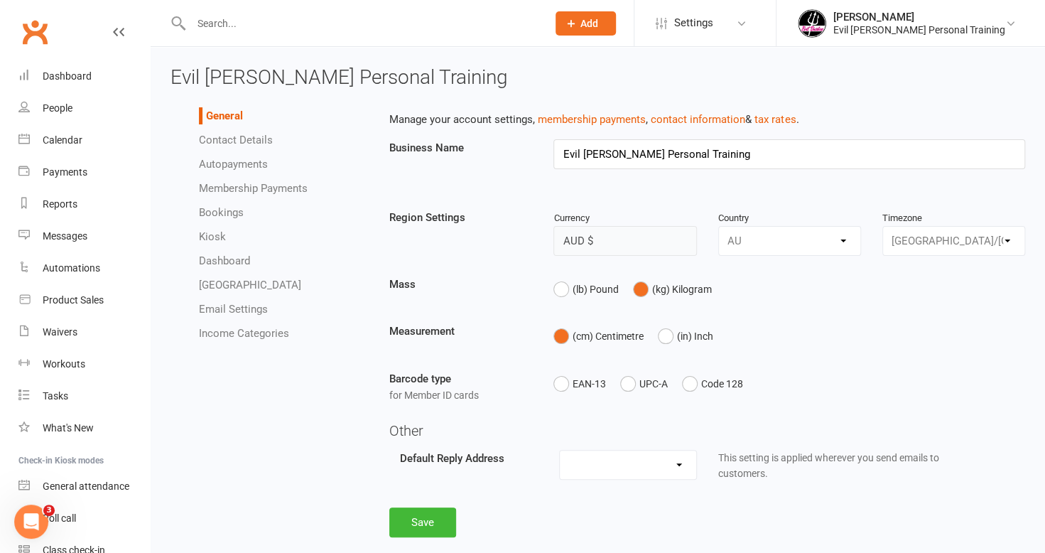
click at [227, 162] on link "Autopayments" at bounding box center [233, 164] width 69 height 13
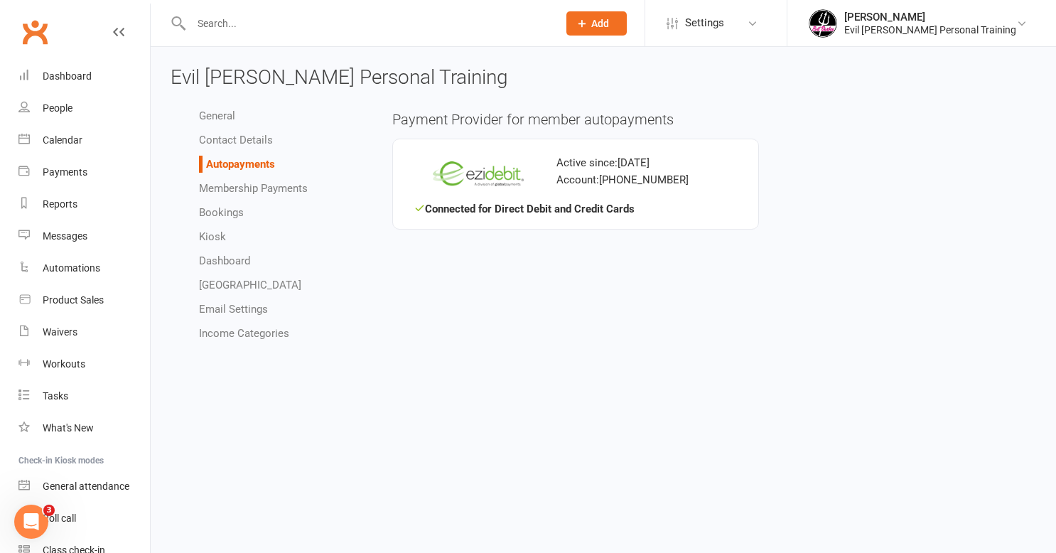
click at [289, 188] on link "Membership Payments" at bounding box center [253, 188] width 109 height 13
select select "1180"
select select "expire_class_packs_on_booking_creation"
select select "allow_make_up_classes_for_expired_memberships_up_to_90d"
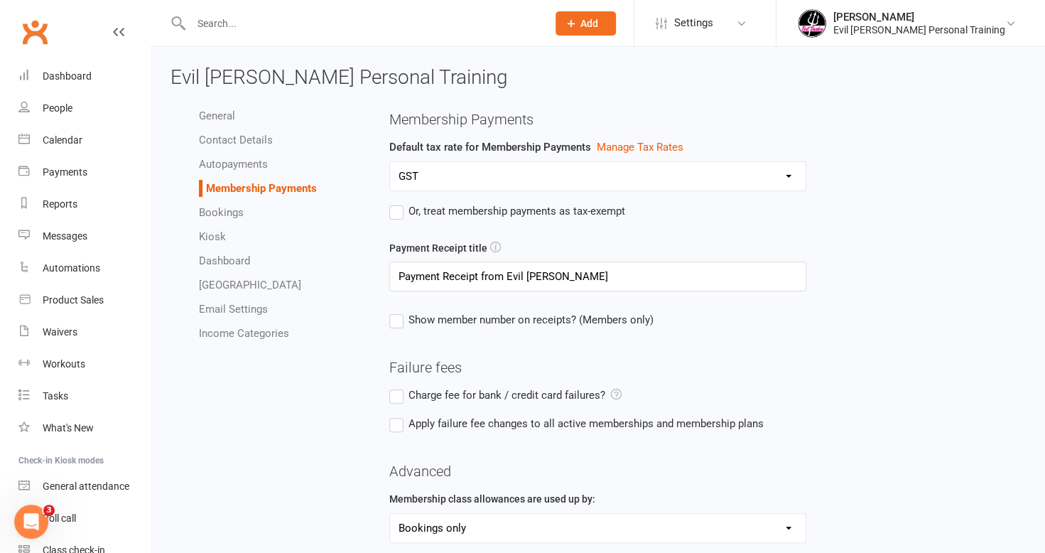
click at [217, 210] on link "Bookings" at bounding box center [221, 212] width 45 height 13
select select "send_booking_confirmation_email_to_none"
select select "send_booking_reminder_to_none"
select select "week"
select select "hour"
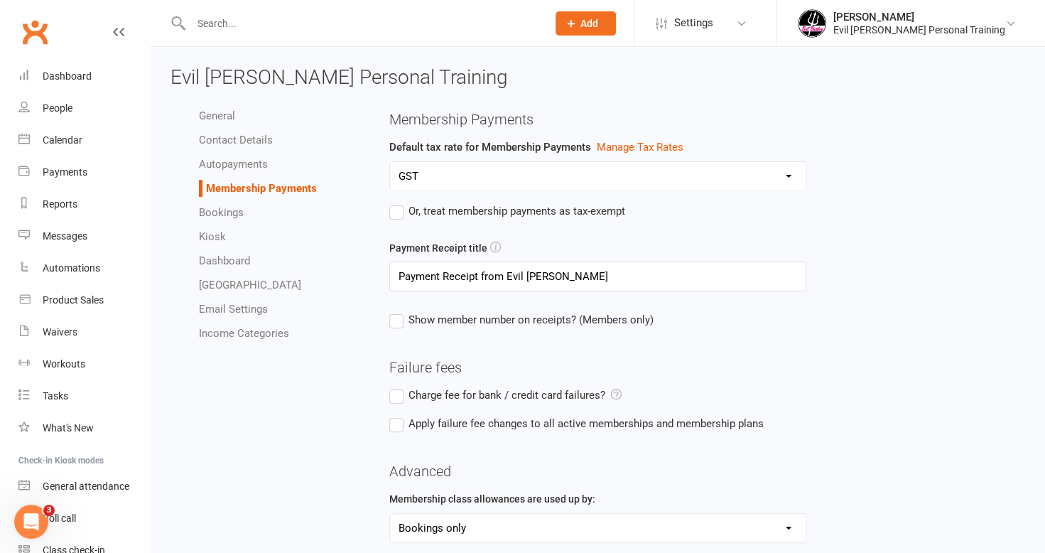
select select "false"
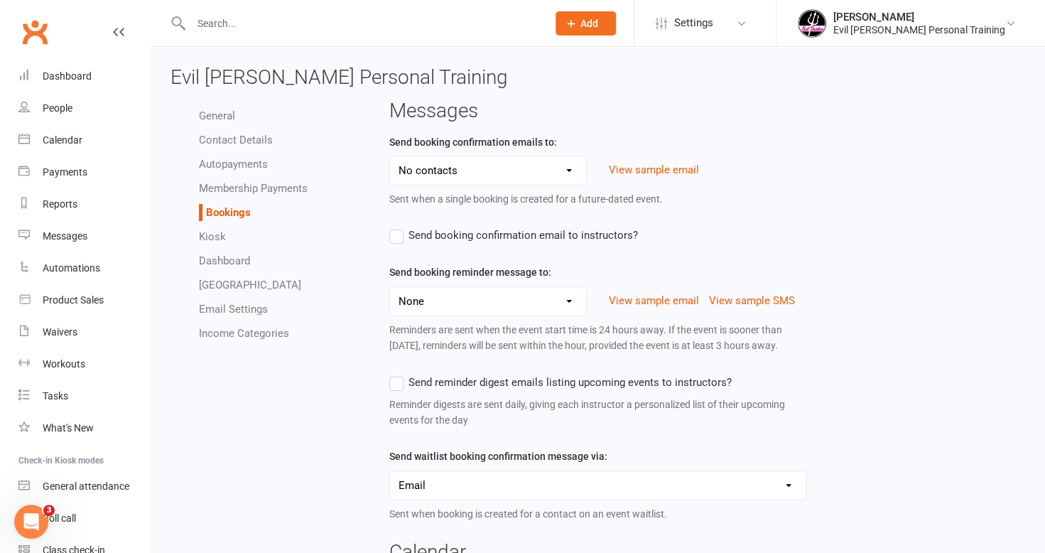
click at [210, 231] on link "Kiosk" at bounding box center [212, 236] width 27 height 13
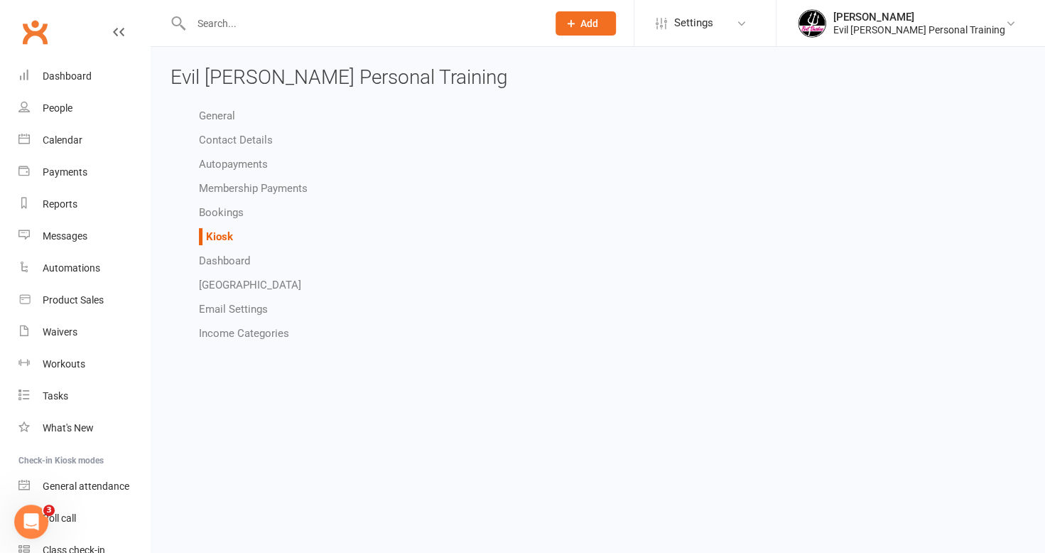
select select "all_attendees_sort_order_checked_in_desc"
select select "checked_in_attendee_sort_order_checked_in_desc"
select select "pending_attendee_sort_order_first_name_asc"
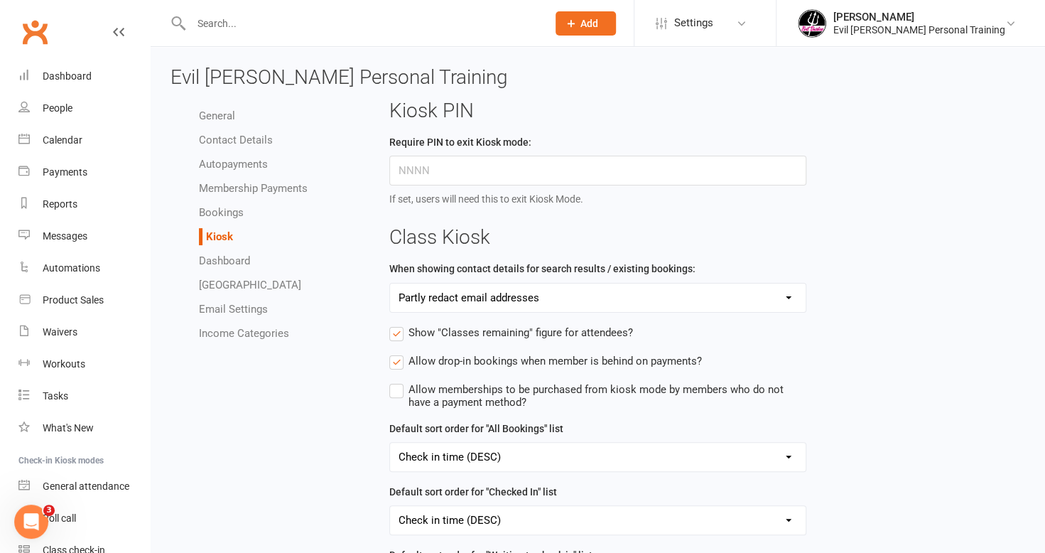
click at [215, 262] on link "Dashboard" at bounding box center [224, 260] width 51 height 13
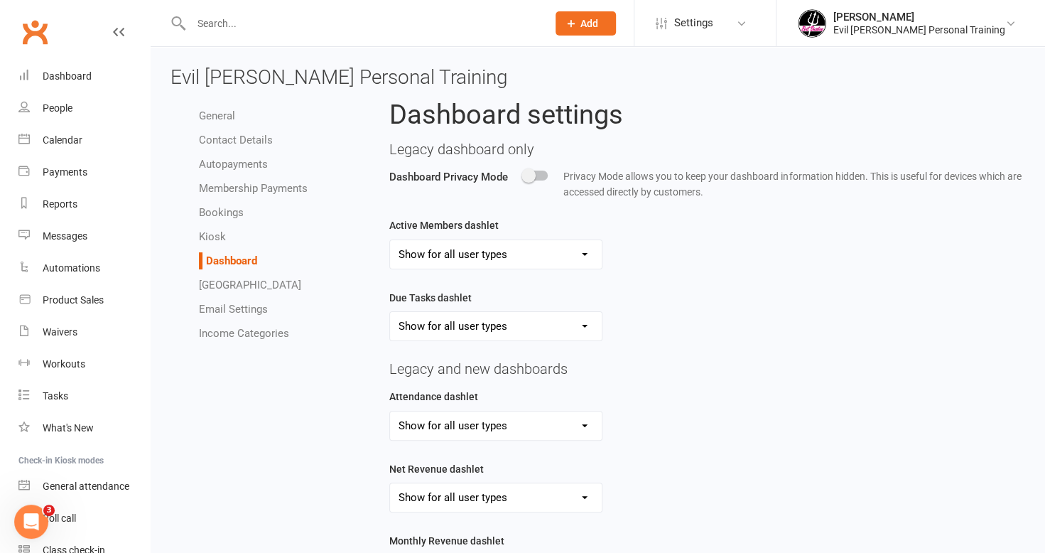
click at [219, 281] on link "[GEOGRAPHIC_DATA]" at bounding box center [250, 285] width 102 height 13
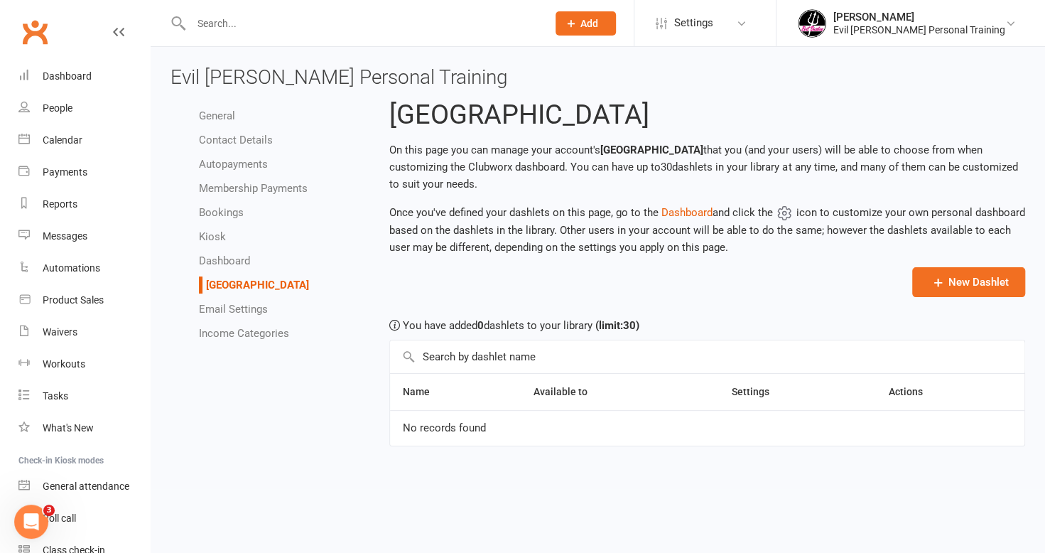
click at [218, 306] on link "Email Settings" at bounding box center [233, 309] width 69 height 13
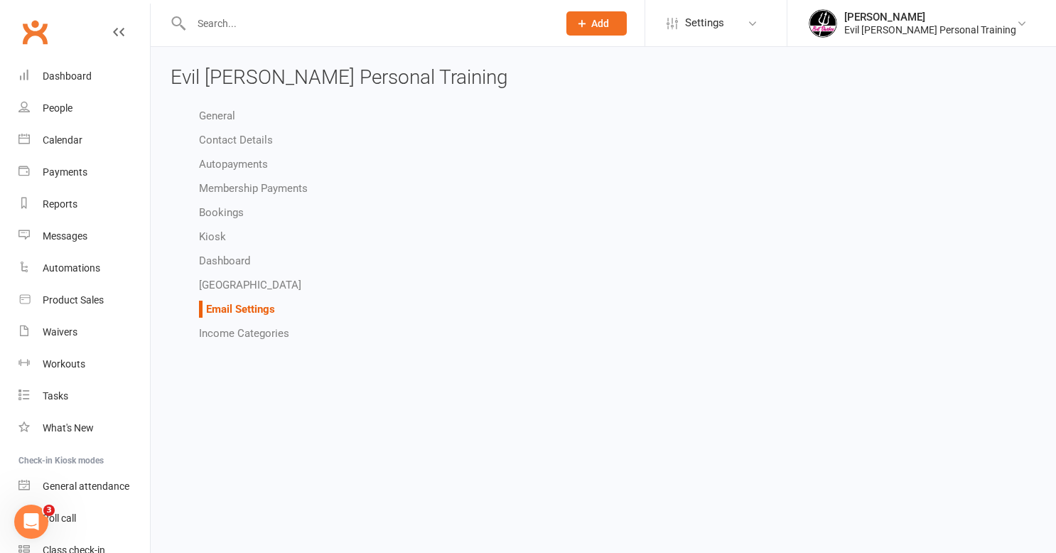
select select "do_not_send"
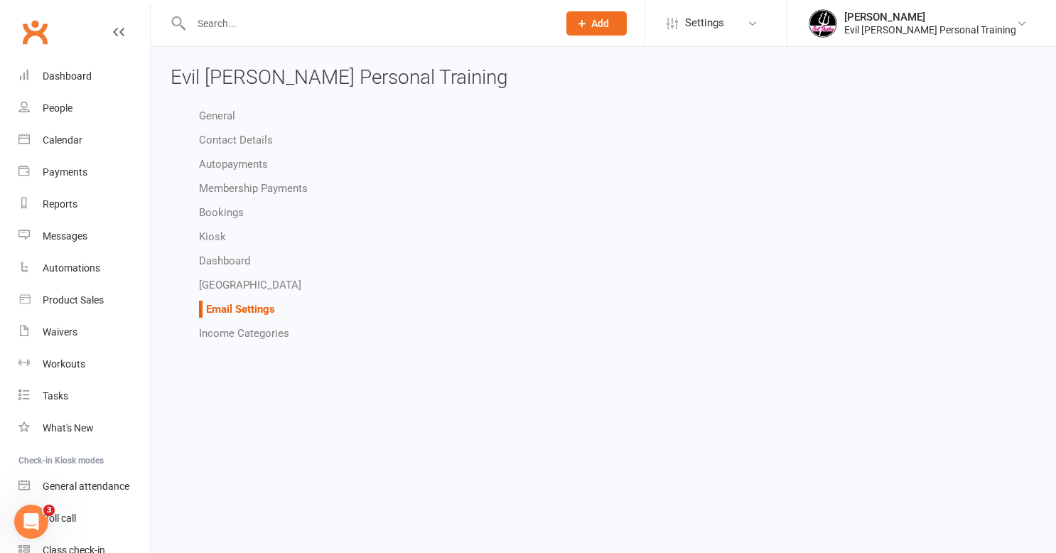
select select "do_not_send"
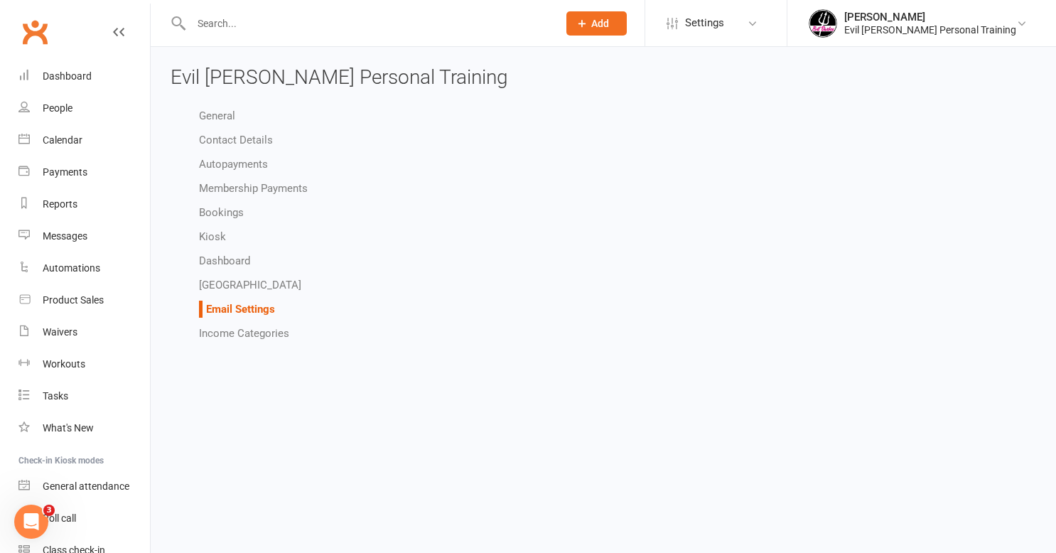
select select "do_not_send"
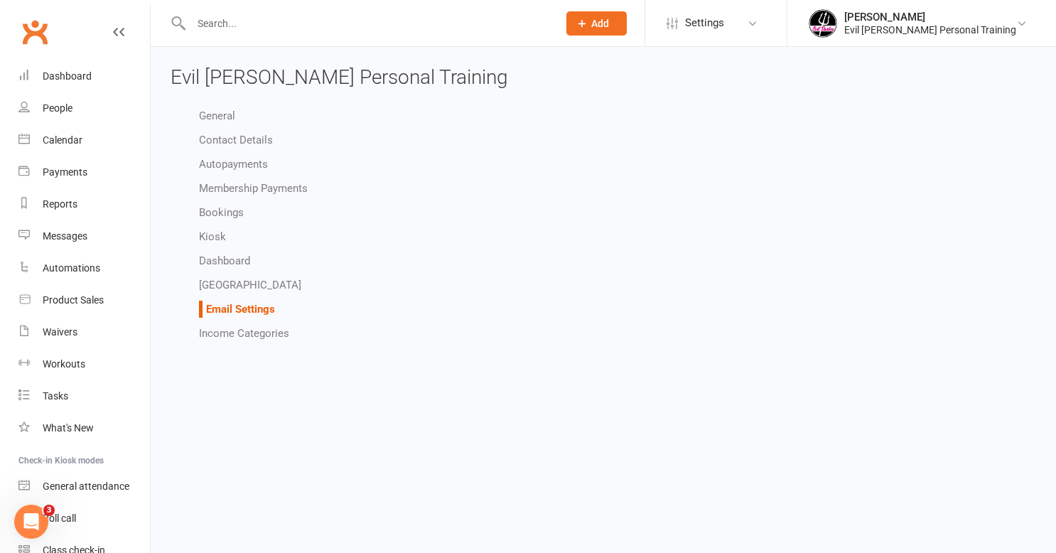
select select "do_not_send"
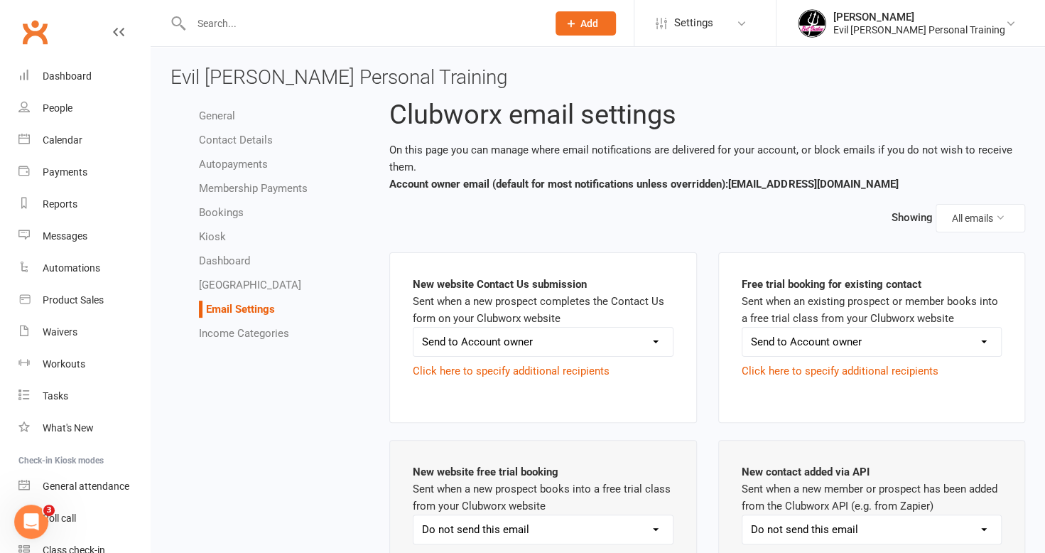
click at [213, 328] on link "Income Categories" at bounding box center [244, 333] width 90 height 13
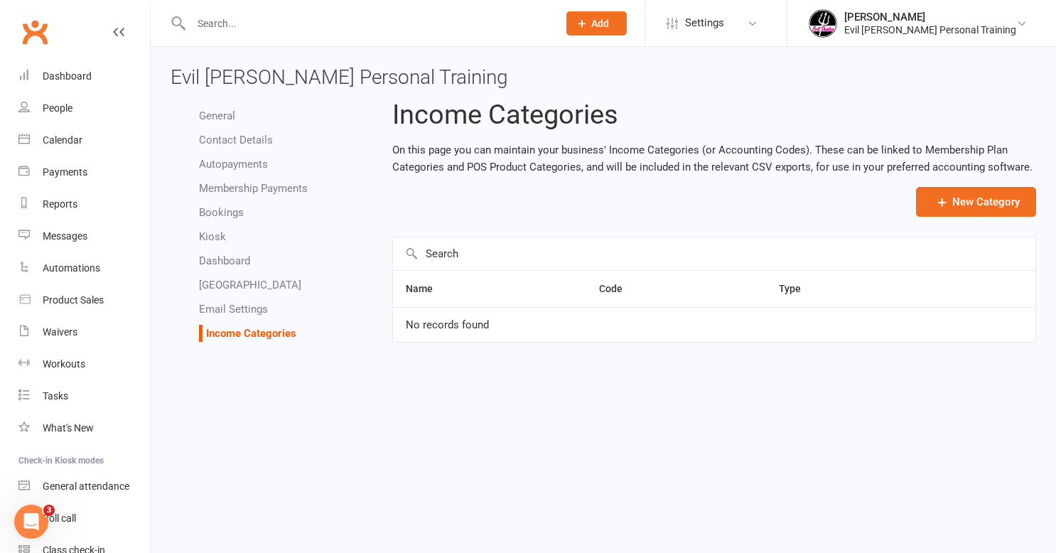
click at [235, 25] on input "text" at bounding box center [367, 24] width 361 height 20
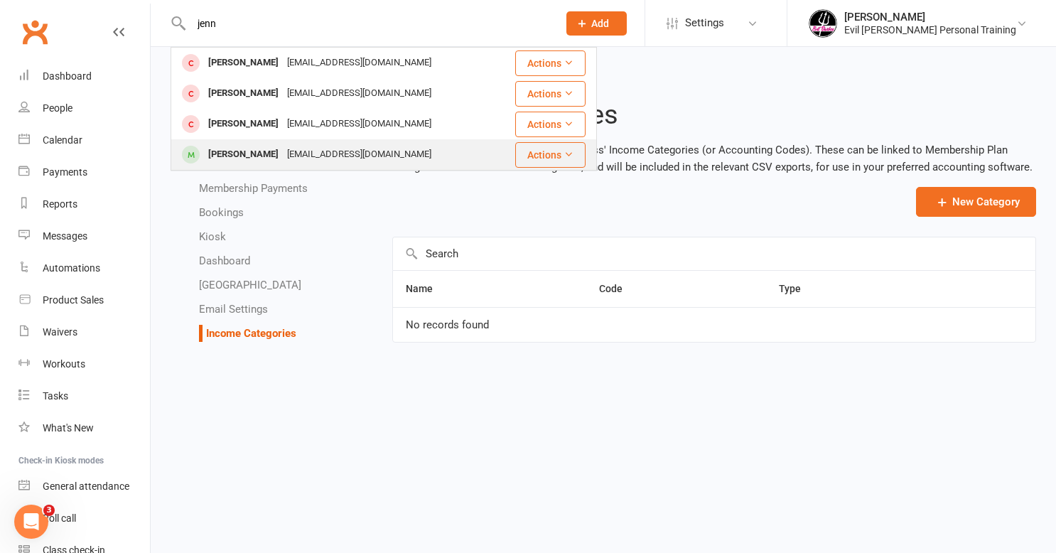
type input "jenn"
click at [246, 157] on div "[PERSON_NAME]" at bounding box center [243, 154] width 79 height 21
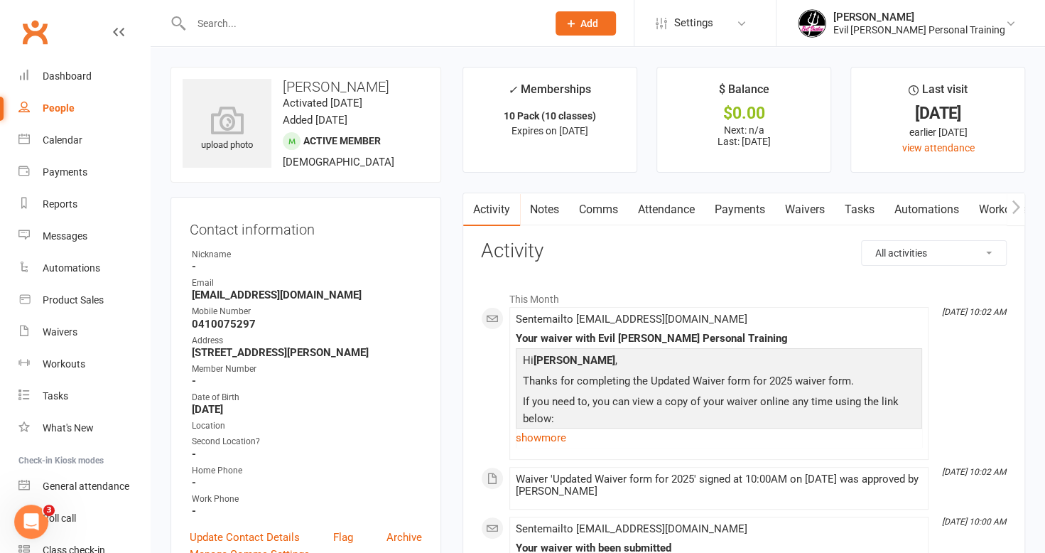
click at [741, 209] on link "Payments" at bounding box center [740, 209] width 70 height 33
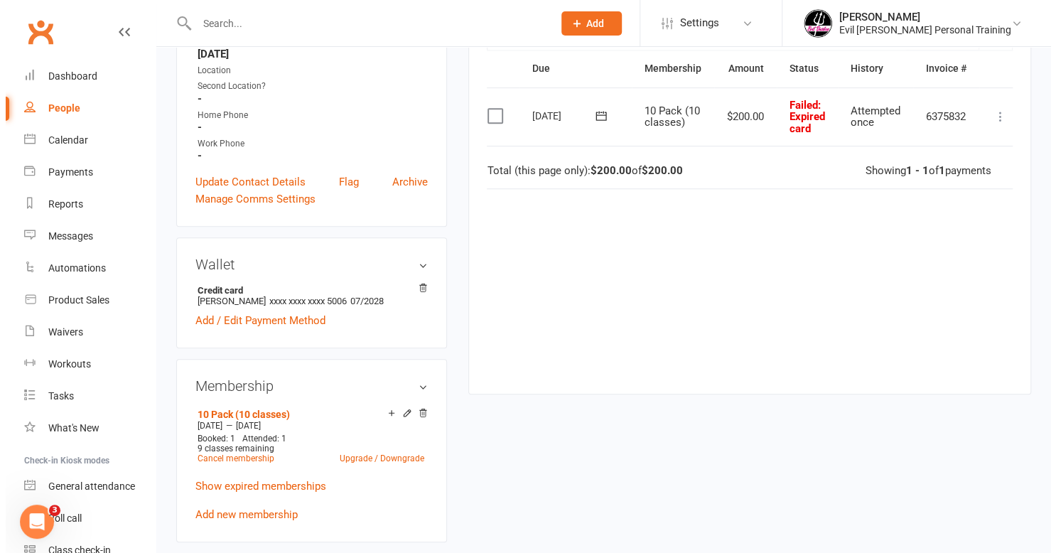
scroll to position [0, 24]
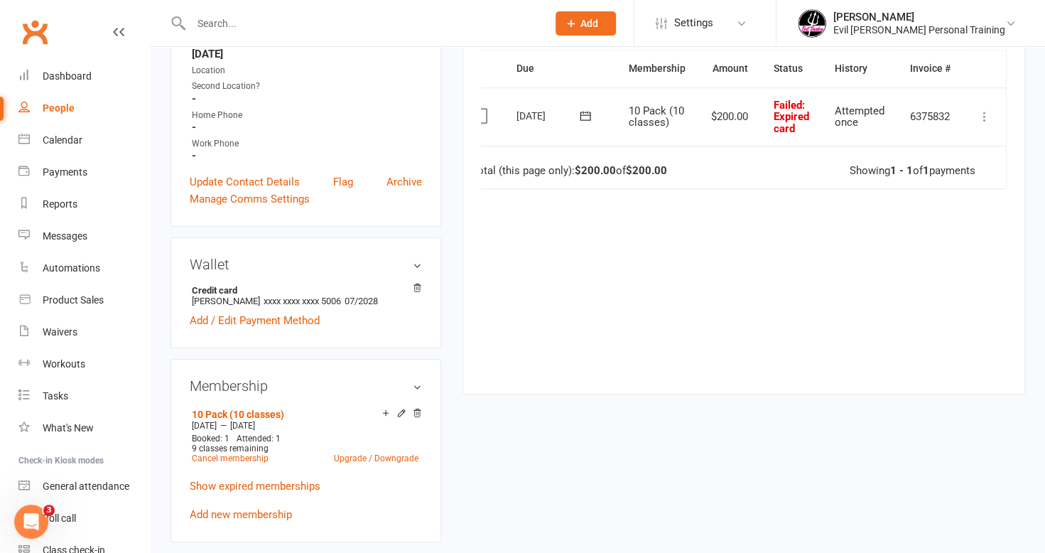
click at [989, 114] on icon at bounding box center [985, 116] width 14 height 14
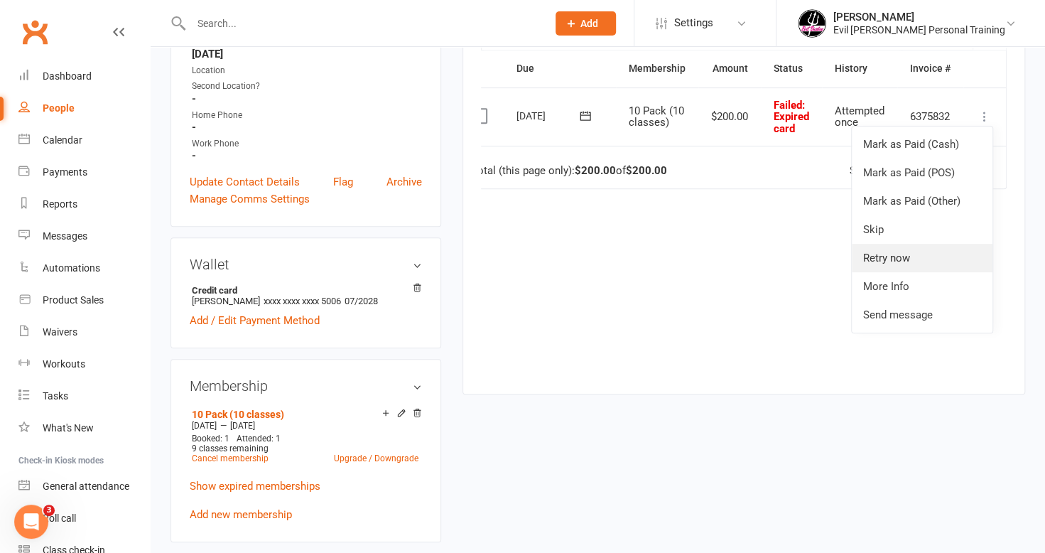
click at [921, 259] on link "Retry now" at bounding box center [922, 258] width 141 height 28
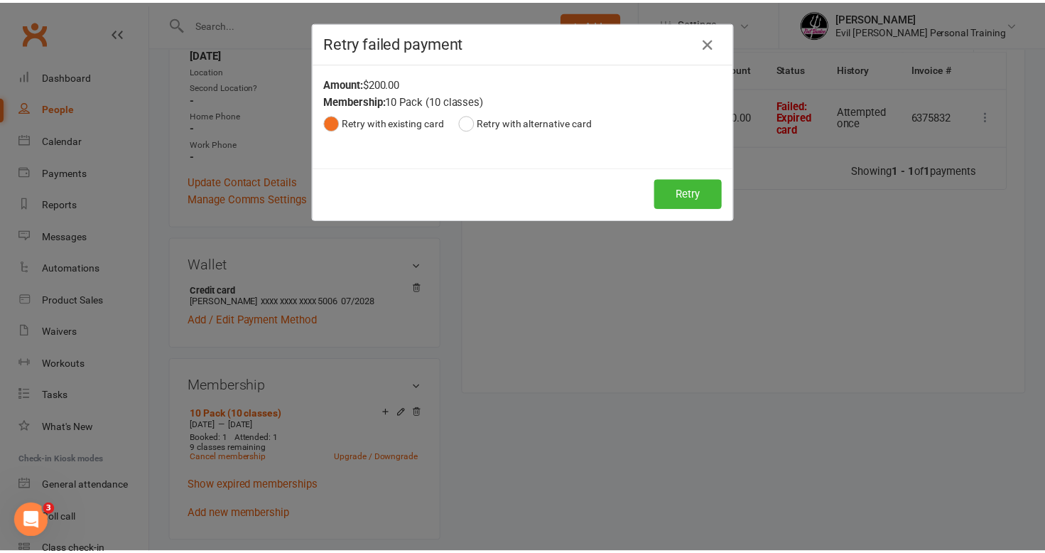
scroll to position [0, 17]
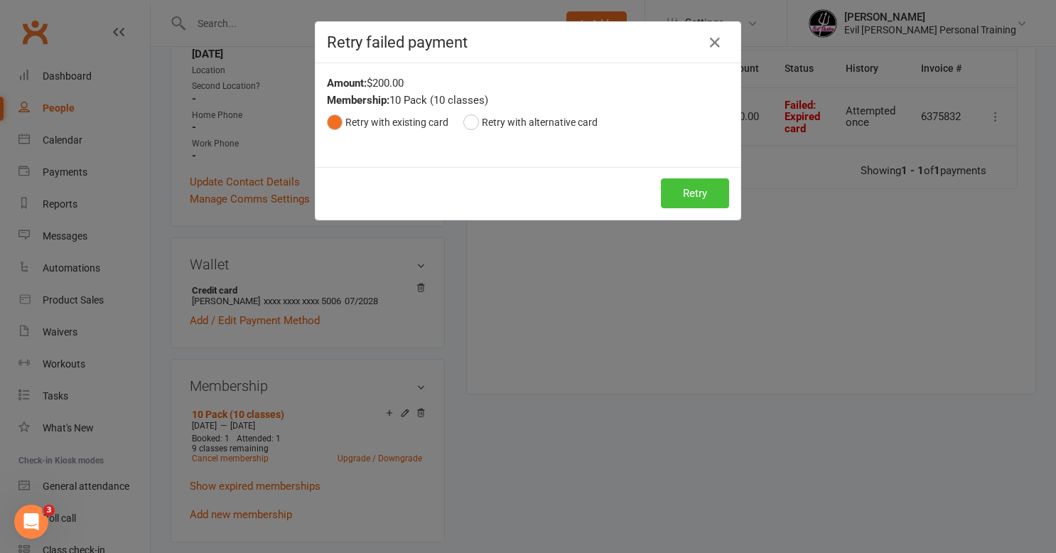
click at [691, 192] on button "Retry" at bounding box center [695, 193] width 68 height 30
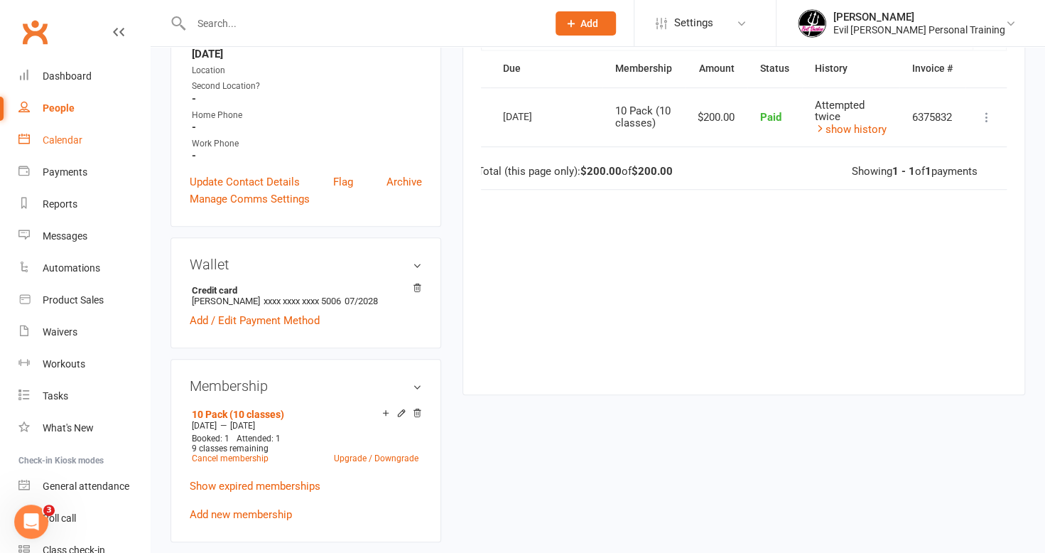
click at [66, 140] on div "Calendar" at bounding box center [63, 139] width 40 height 11
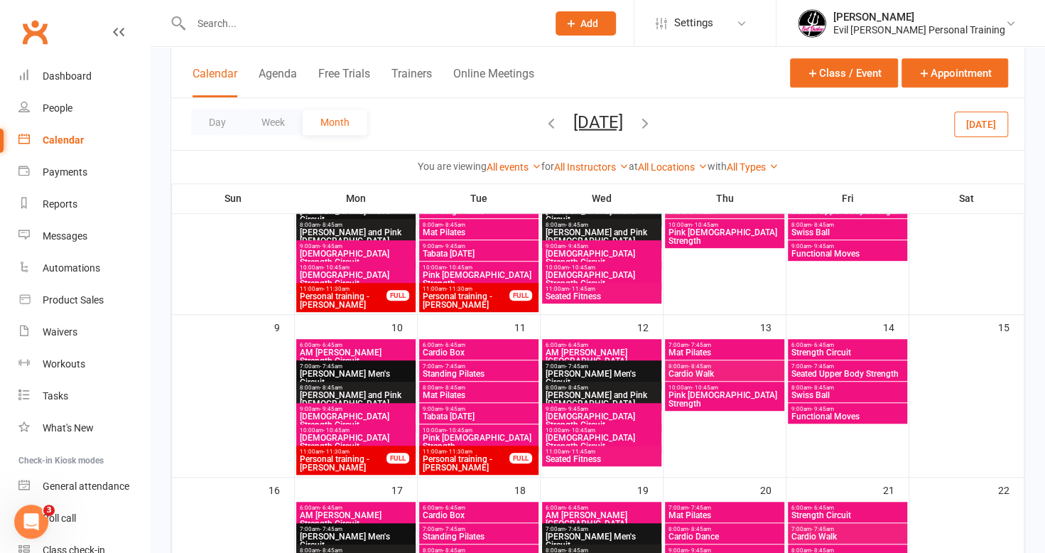
scroll to position [497, 0]
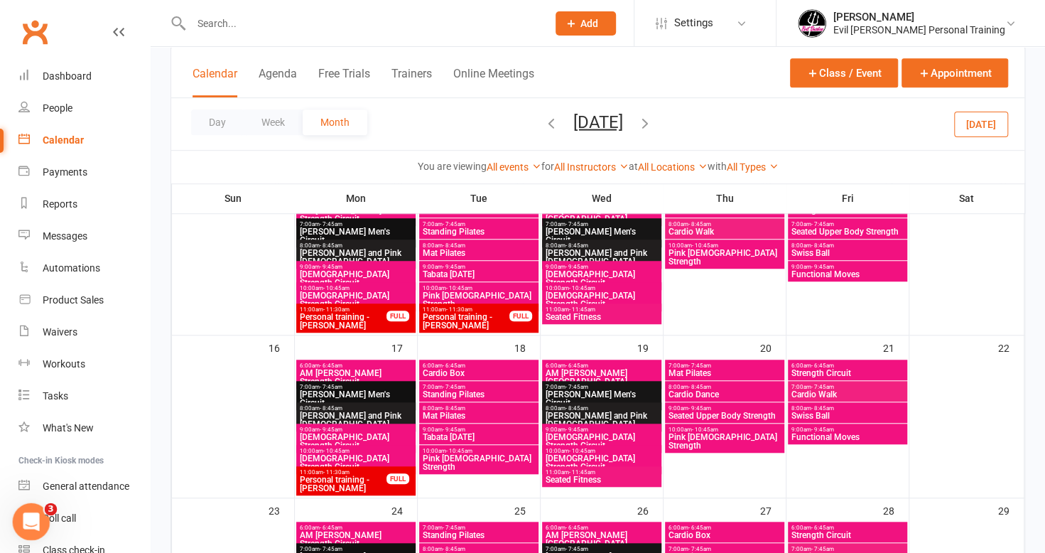
click at [26, 515] on icon "Open Intercom Messenger" at bounding box center [29, 519] width 23 height 23
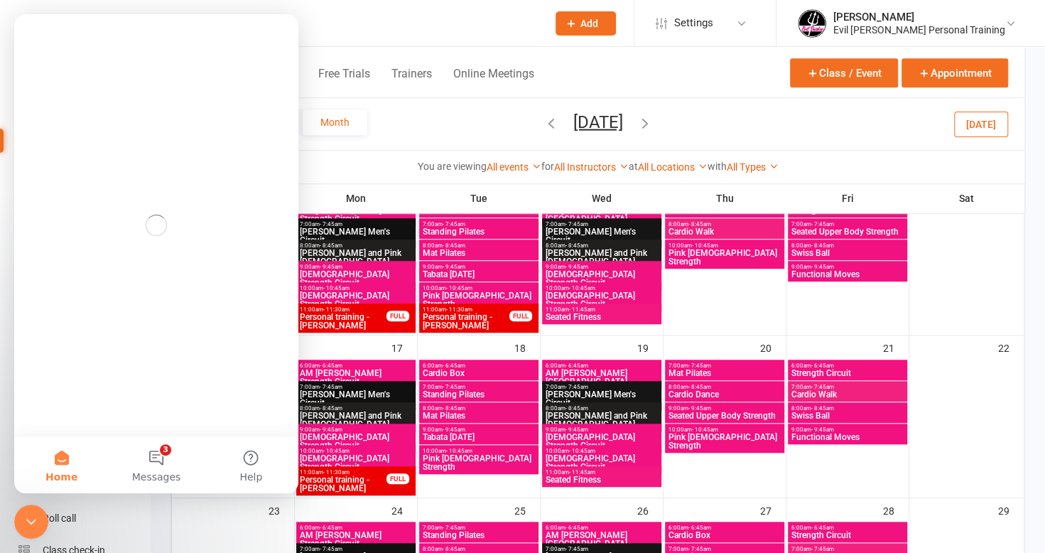
scroll to position [0, 0]
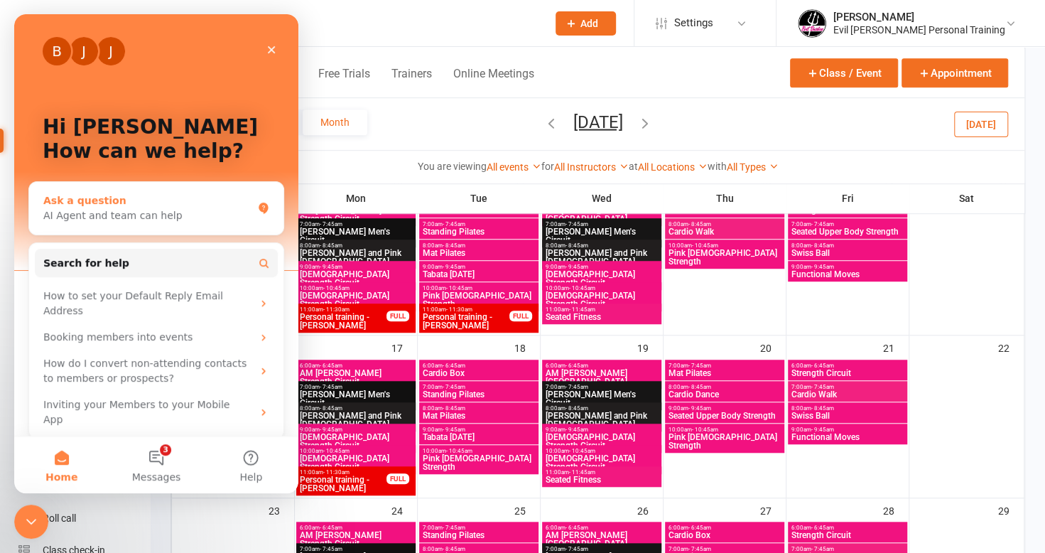
click at [156, 212] on div "AI Agent and team can help" at bounding box center [147, 215] width 209 height 15
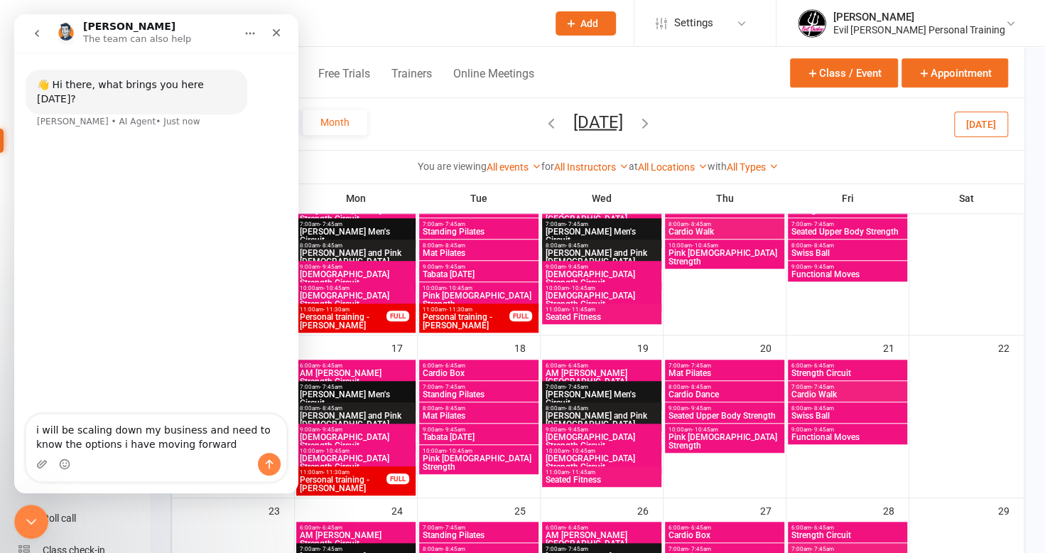
type textarea "i will be scaling down my business and need to know the options i have moving f…"
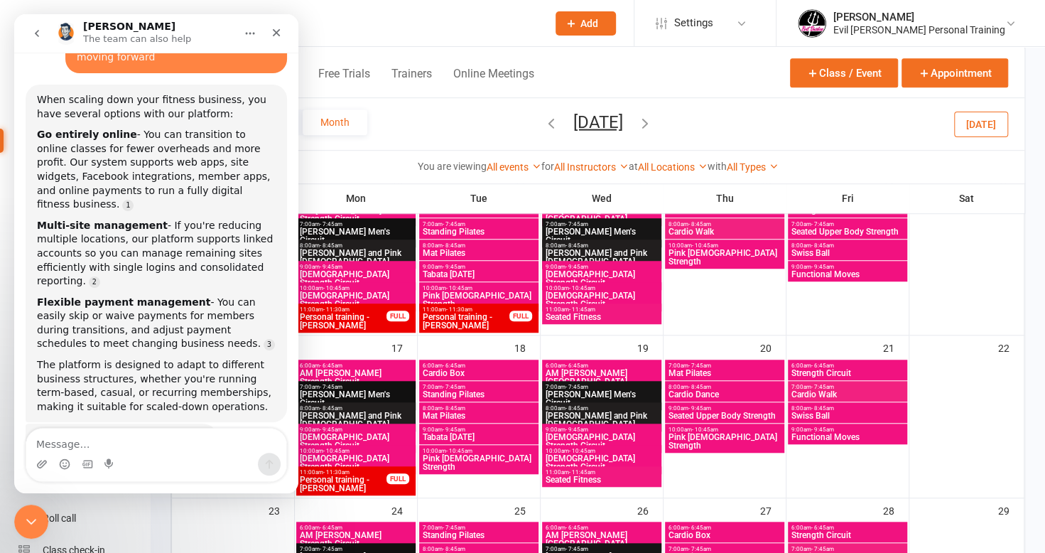
scroll to position [111, 0]
click at [66, 446] on textarea "Message…" at bounding box center [156, 441] width 260 height 24
type textarea "d"
type textarea "yes what is entoirely online like"
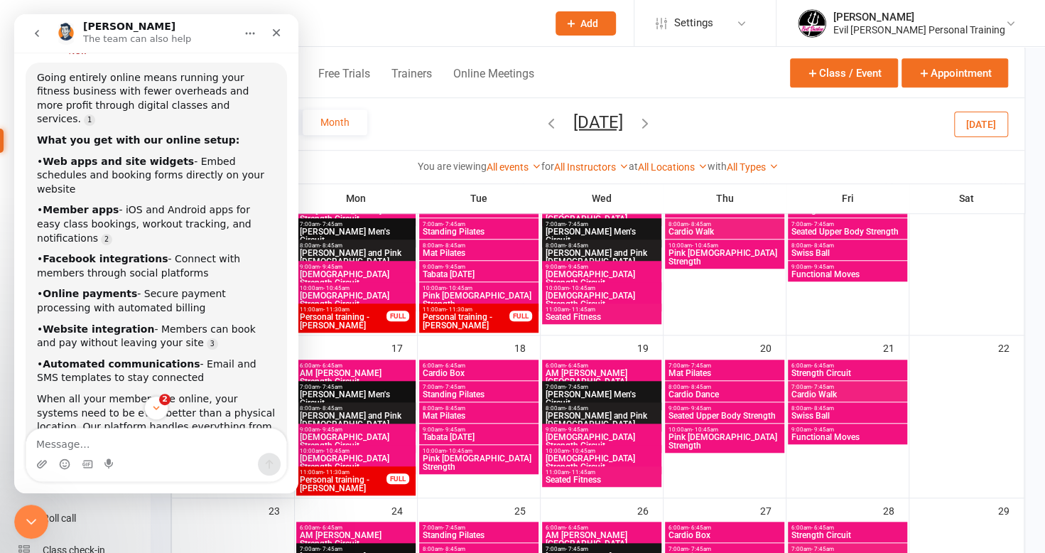
scroll to position [610, 0]
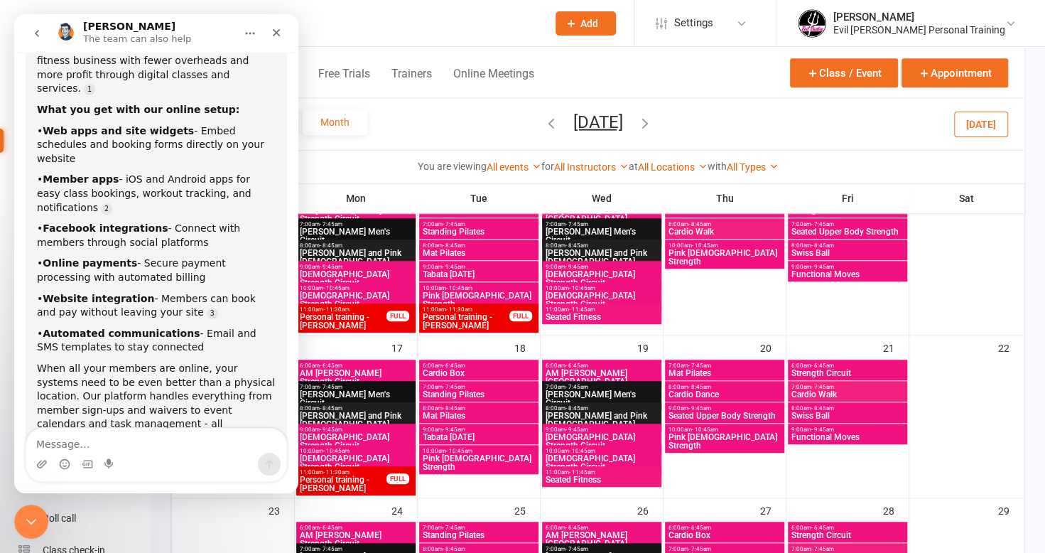
click at [68, 445] on textarea "Message…" at bounding box center [156, 441] width 260 height 24
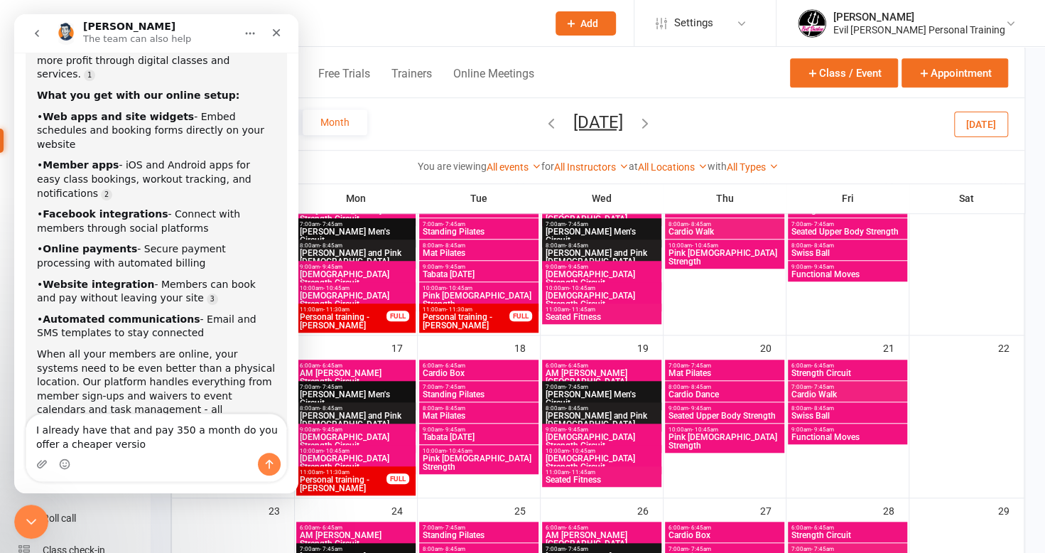
type textarea "I already have that and pay 350 a month do you offer a cheaper version"
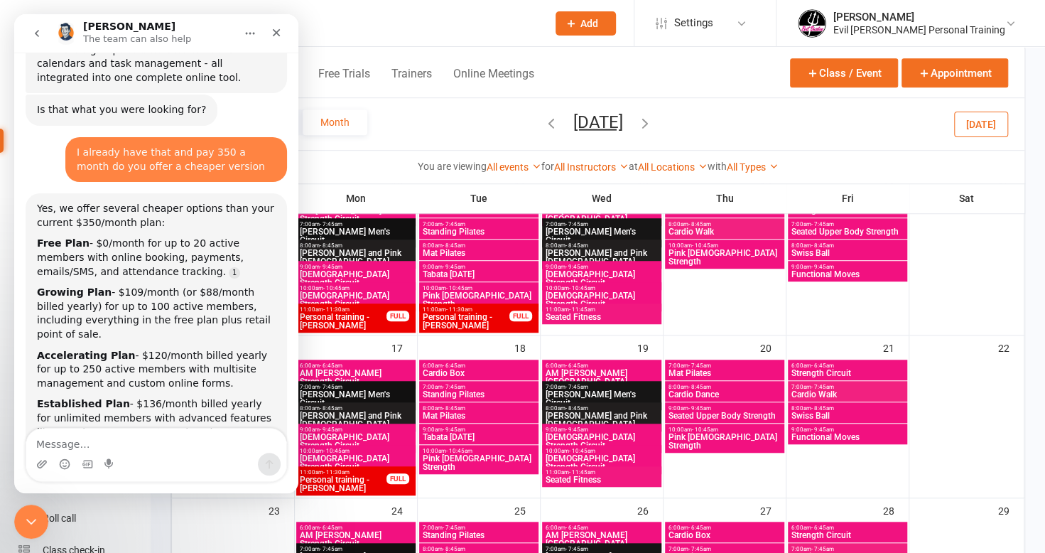
scroll to position [2, 0]
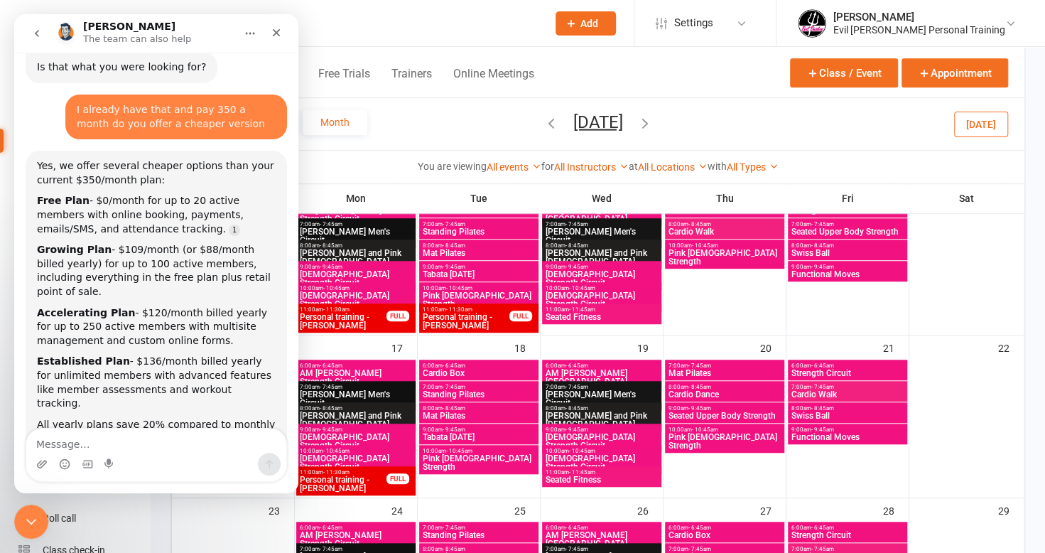
click at [76, 442] on textarea "Message…" at bounding box center [156, 441] width 260 height 24
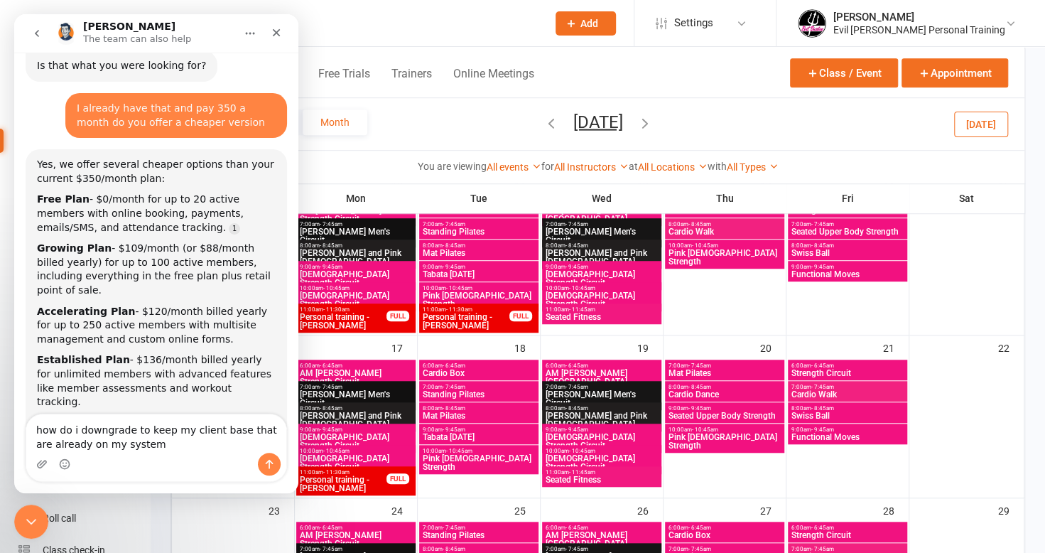
type textarea "how do i downgrade to keep my client base that are already on my system"
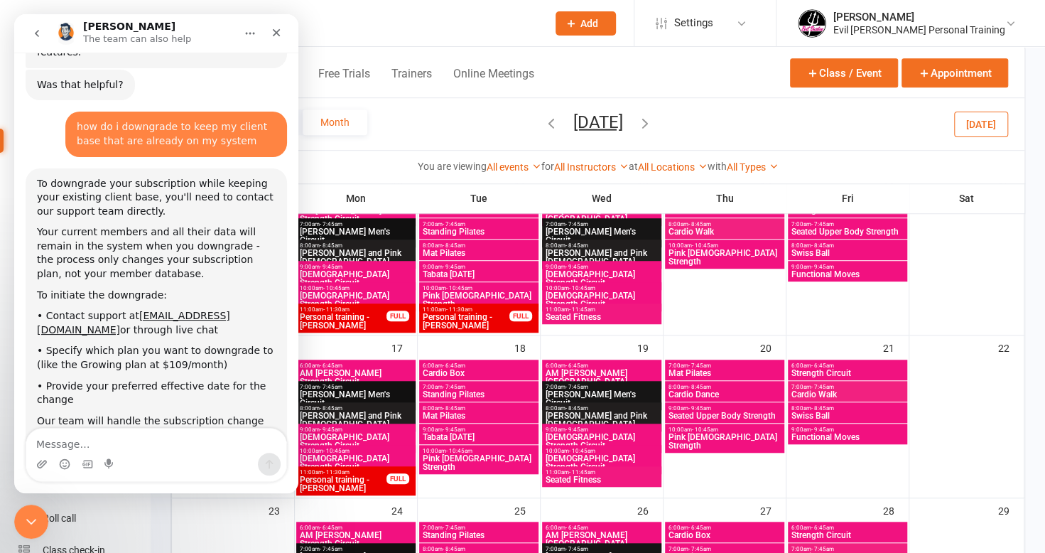
scroll to position [1428, 0]
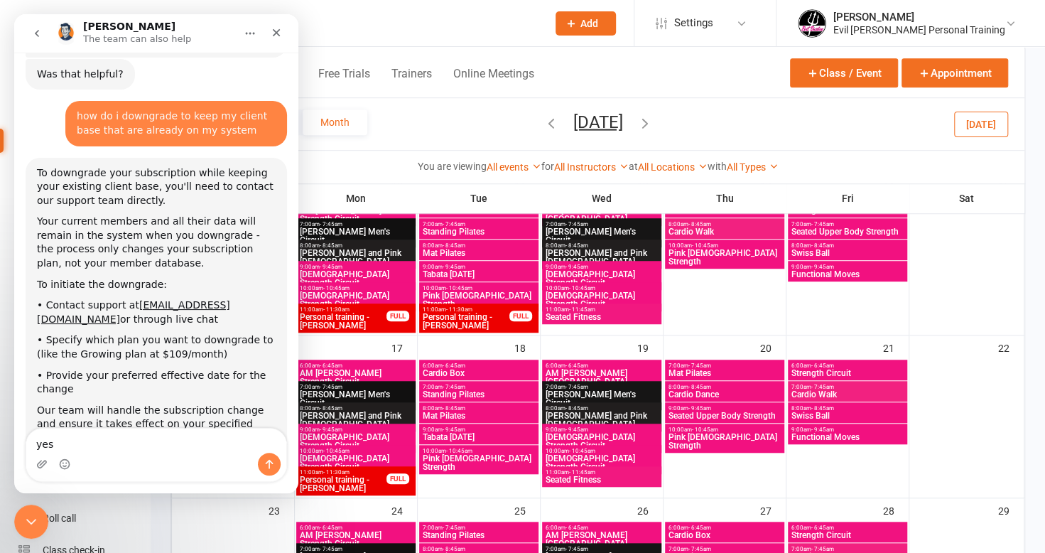
type textarea "yes"
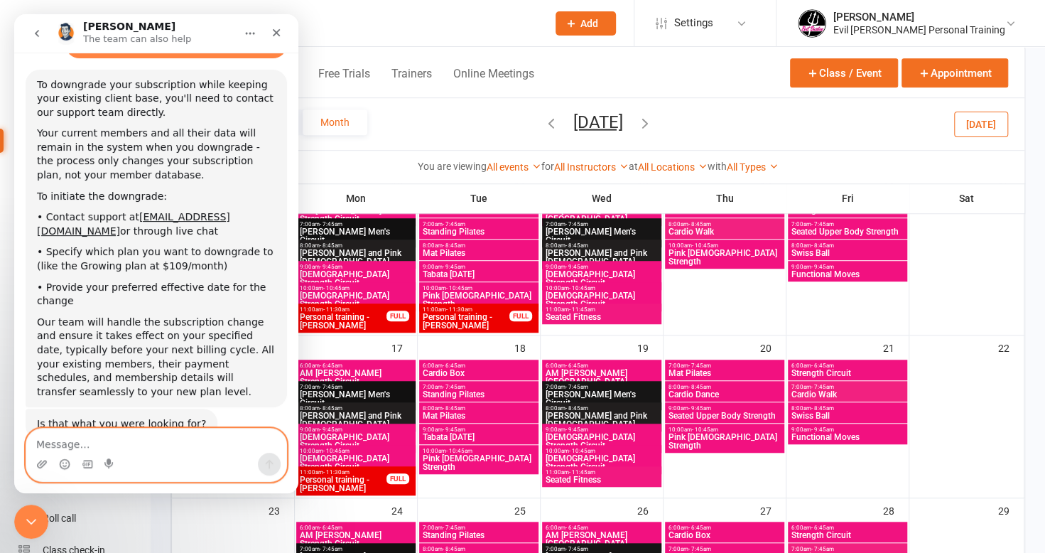
scroll to position [1541, 0]
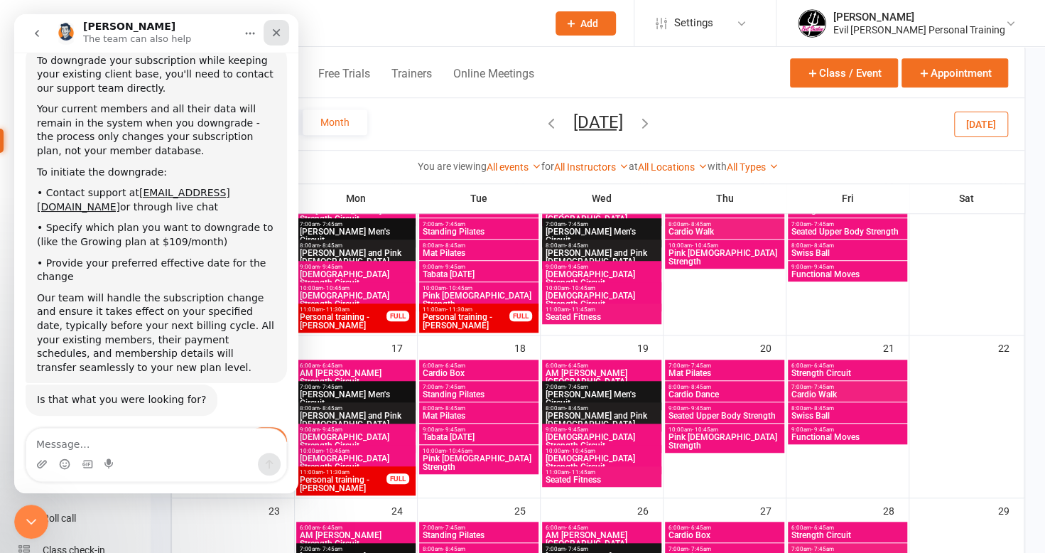
click at [281, 28] on icon "Close" at bounding box center [276, 32] width 11 height 11
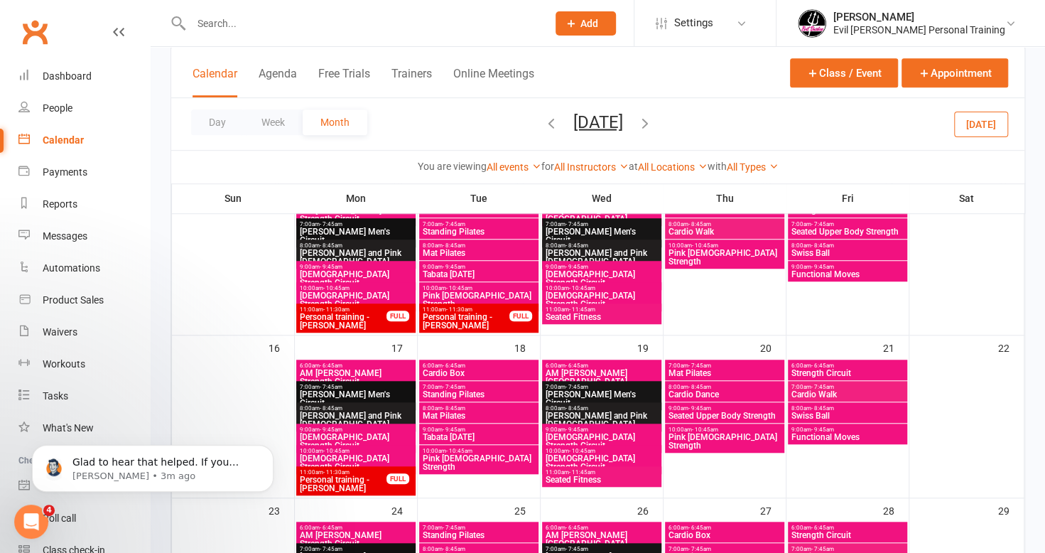
scroll to position [1563, 0]
